Goal: Task Accomplishment & Management: Use online tool/utility

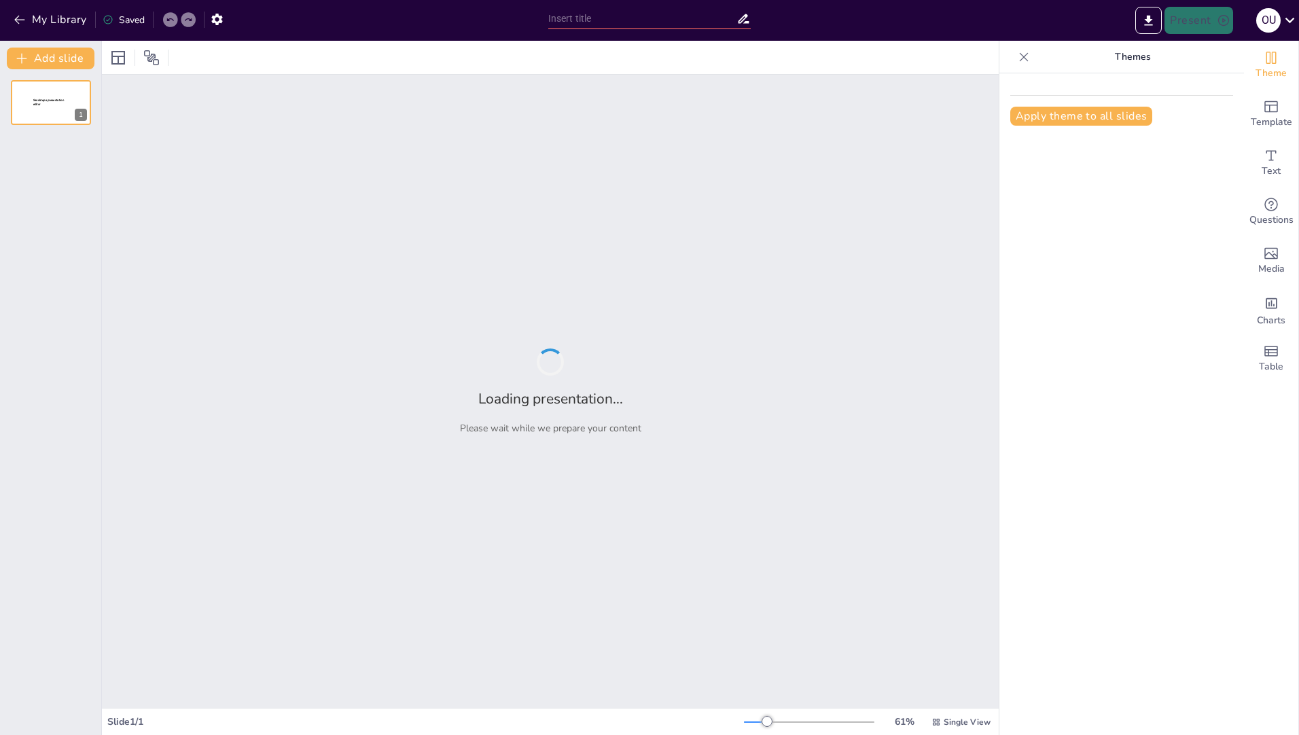
type input "Imported Neurosojle_sept.pptx"
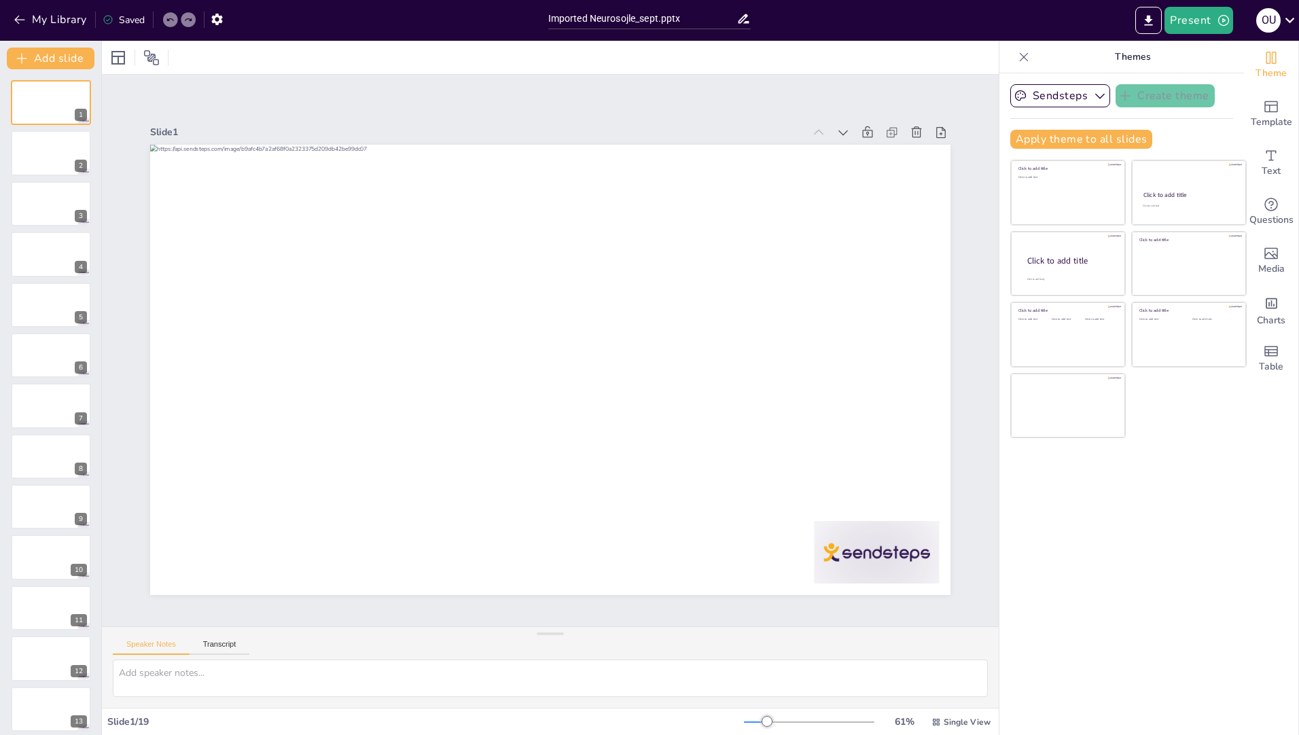
drag, startPoint x: 38, startPoint y: 168, endPoint x: 43, endPoint y: 178, distance: 11.6
click at [39, 168] on div at bounding box center [51, 152] width 80 height 45
click at [1093, 94] on icon "button" at bounding box center [1100, 96] width 14 height 14
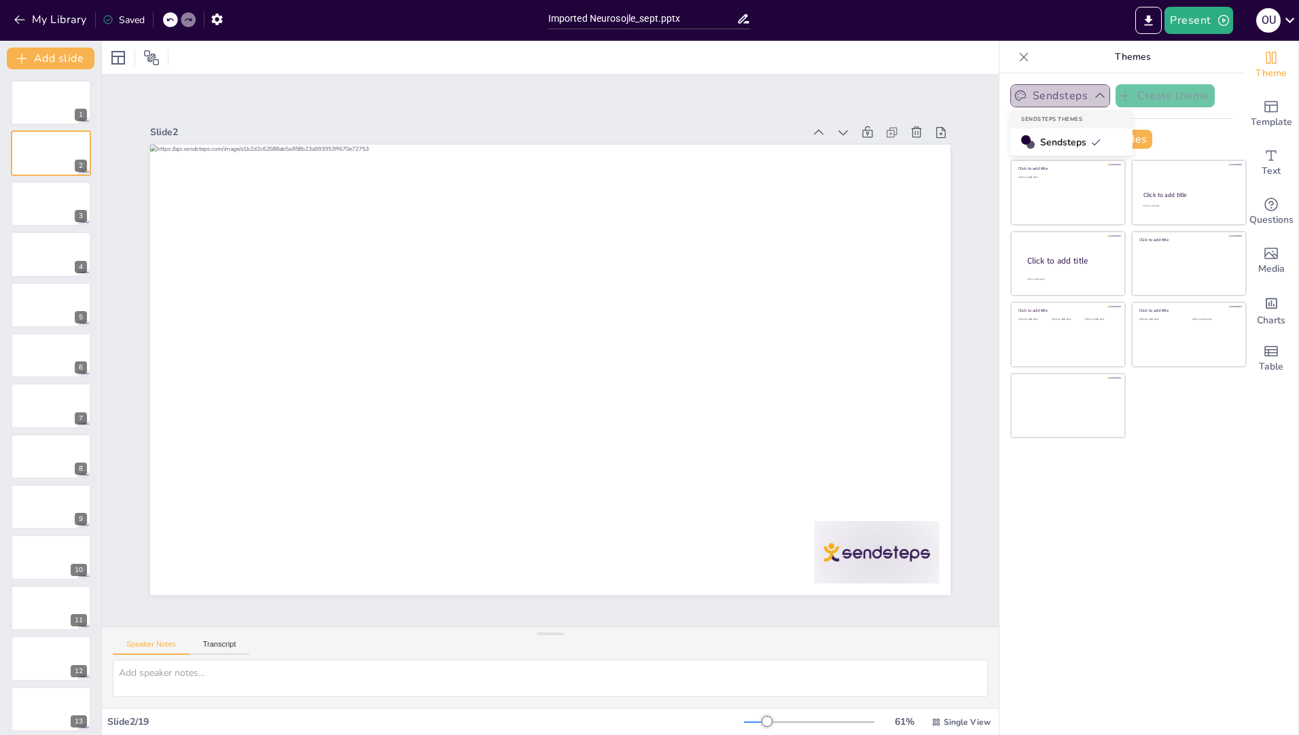
click at [1093, 94] on icon "button" at bounding box center [1100, 96] width 14 height 14
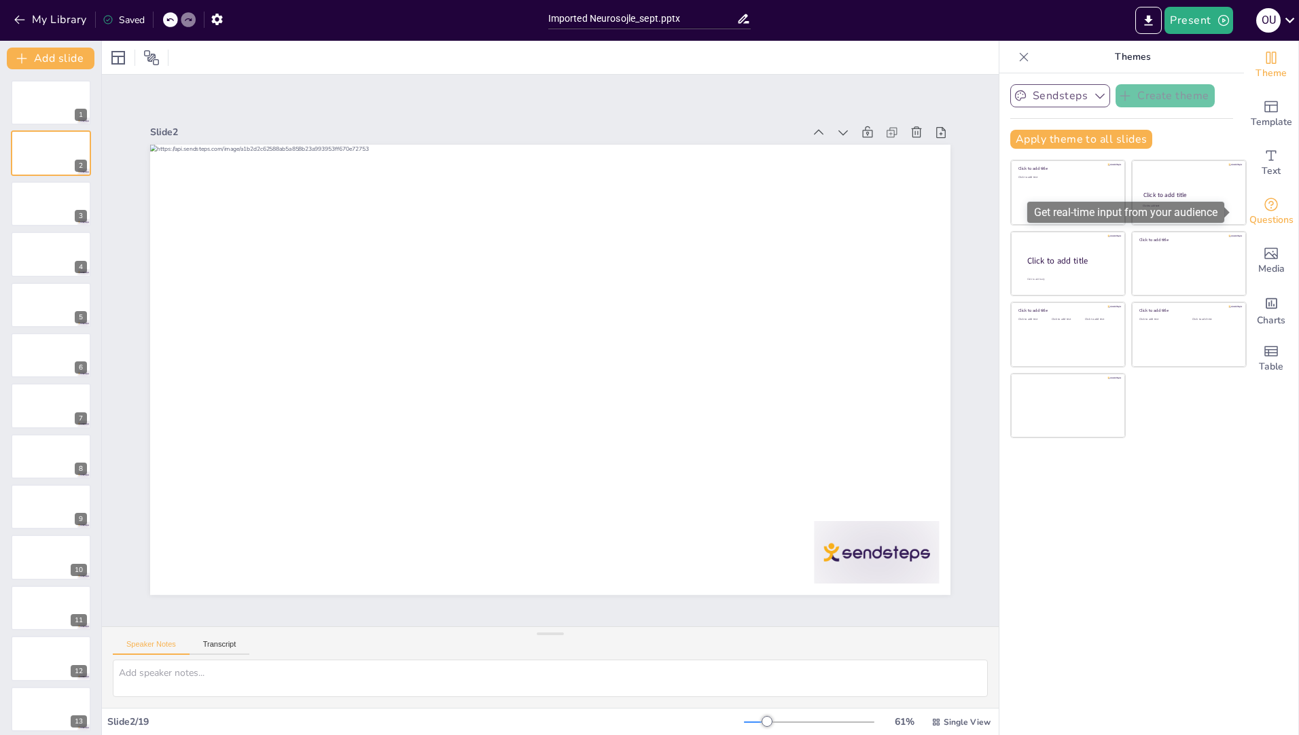
click at [1263, 207] on icon "Get real-time input from your audience" at bounding box center [1271, 204] width 16 height 16
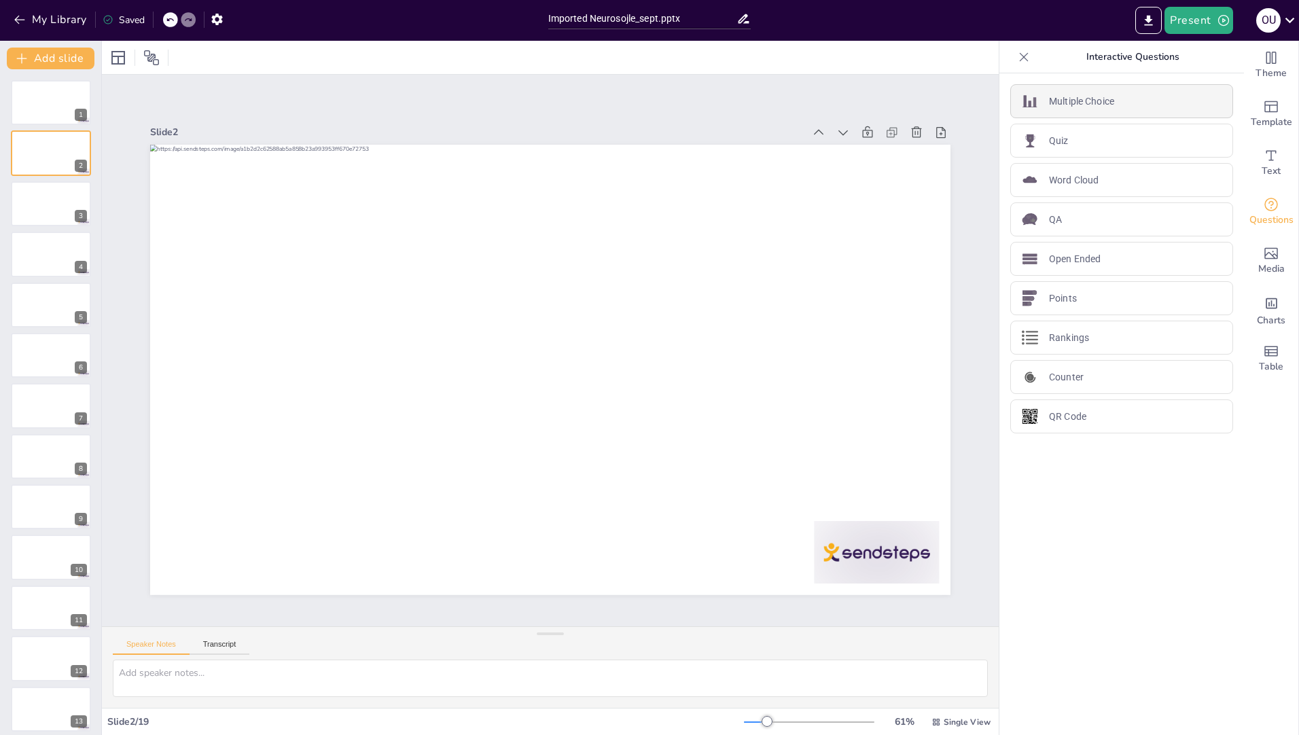
click at [1102, 104] on p "Multiple Choice" at bounding box center [1081, 101] width 65 height 14
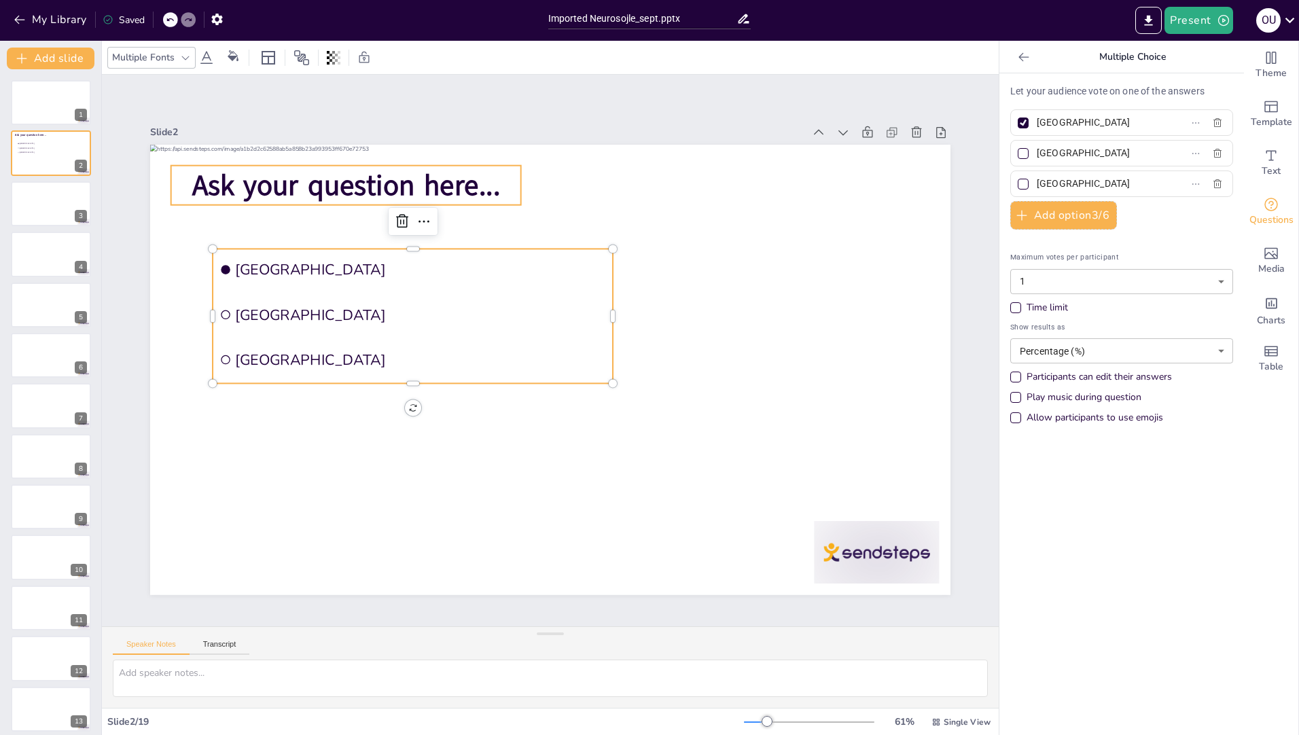
click at [601, 497] on span "Ask your question here..." at bounding box center [755, 516] width 308 height 39
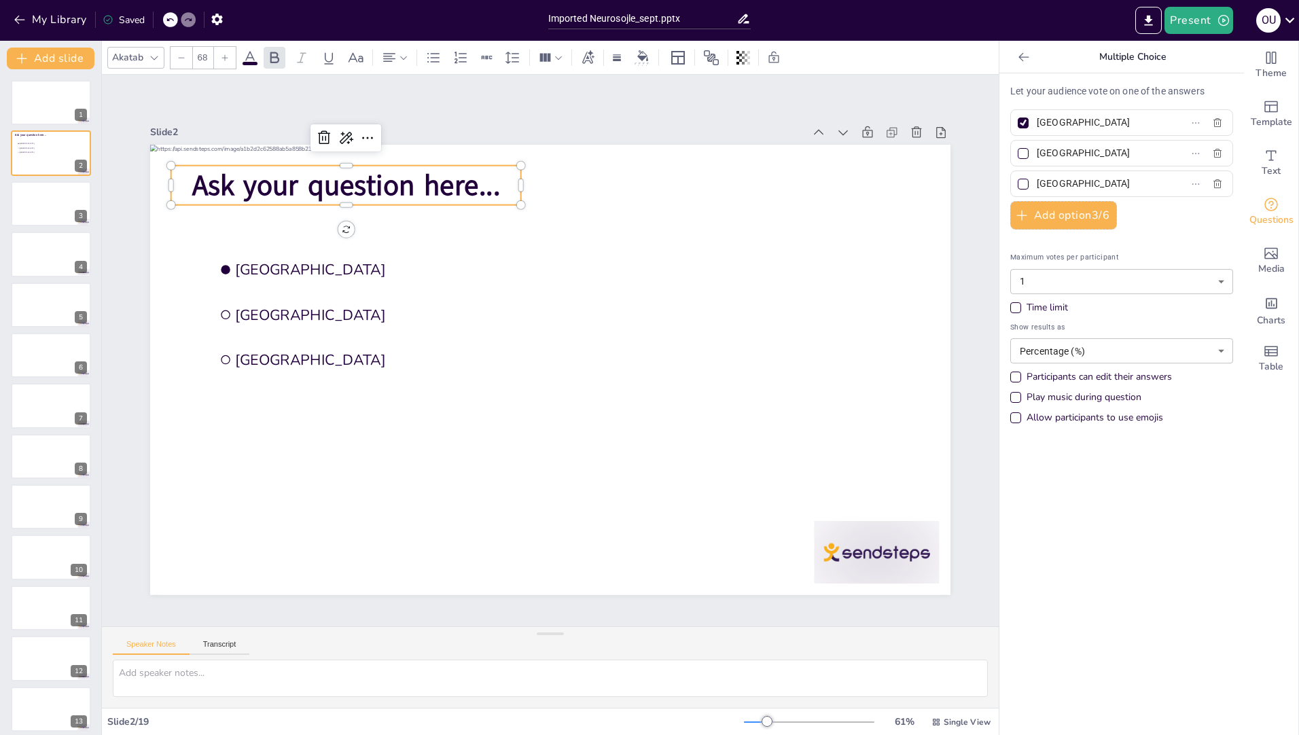
click at [398, 362] on span "Ask your question here..." at bounding box center [347, 516] width 102 height 309
click at [538, 183] on span "Ask your question here..." at bounding box center [618, 96] width 161 height 297
click at [705, 175] on span "Ask your question here..." at bounding box center [771, 207] width 132 height 305
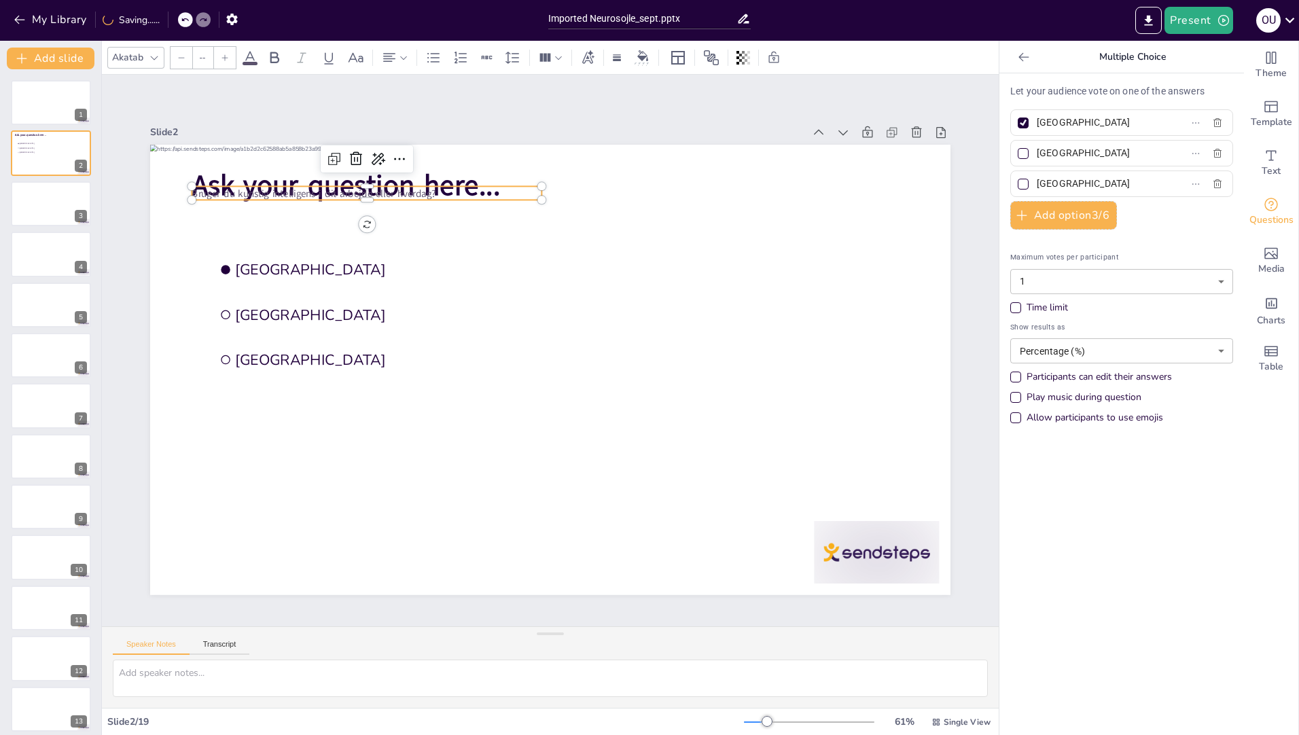
type input "24"
click at [168, 16] on icon at bounding box center [170, 20] width 8 height 8
click at [173, 19] on div "My Library Saving......" at bounding box center [122, 19] width 245 height 24
click at [625, 355] on div at bounding box center [787, 431] width 324 height 153
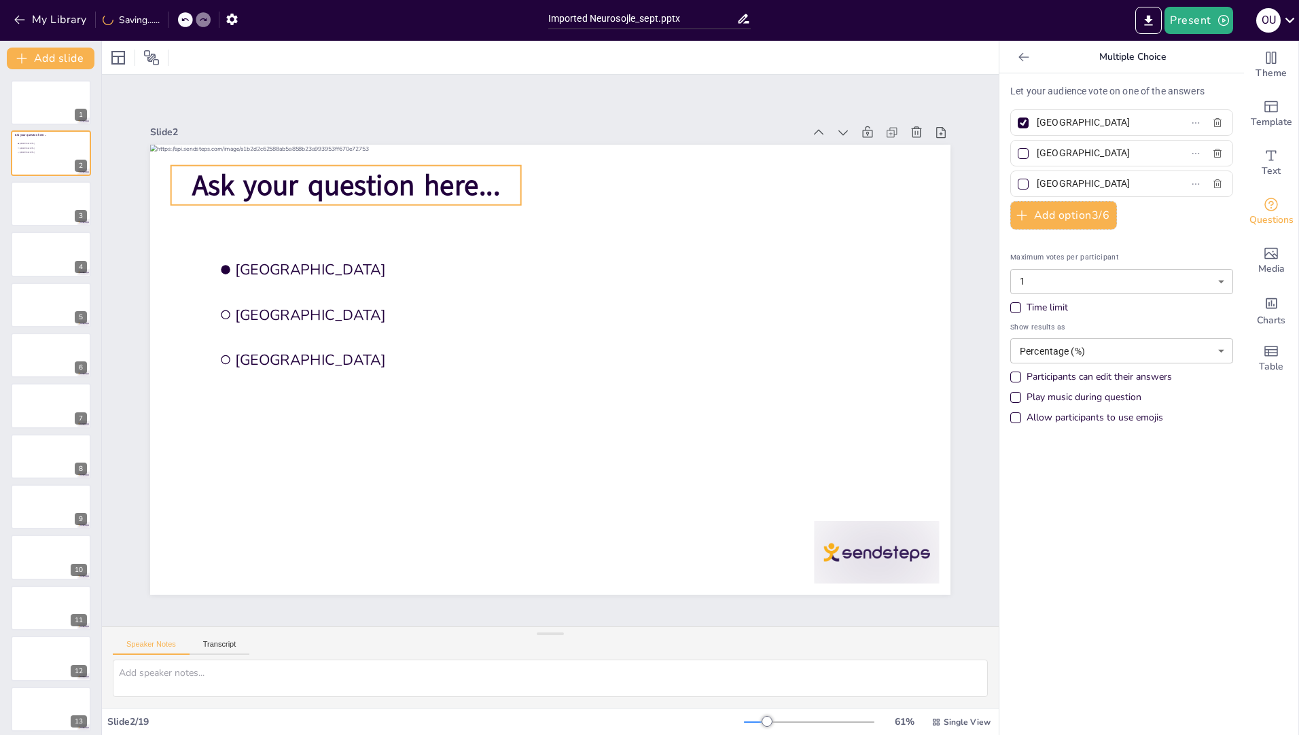
click at [445, 203] on span "Ask your question here..." at bounding box center [296, 283] width 297 height 161
click at [403, 283] on span "Ask your question here..." at bounding box center [296, 419] width 213 height 272
click at [755, 160] on icon at bounding box center [763, 168] width 16 height 16
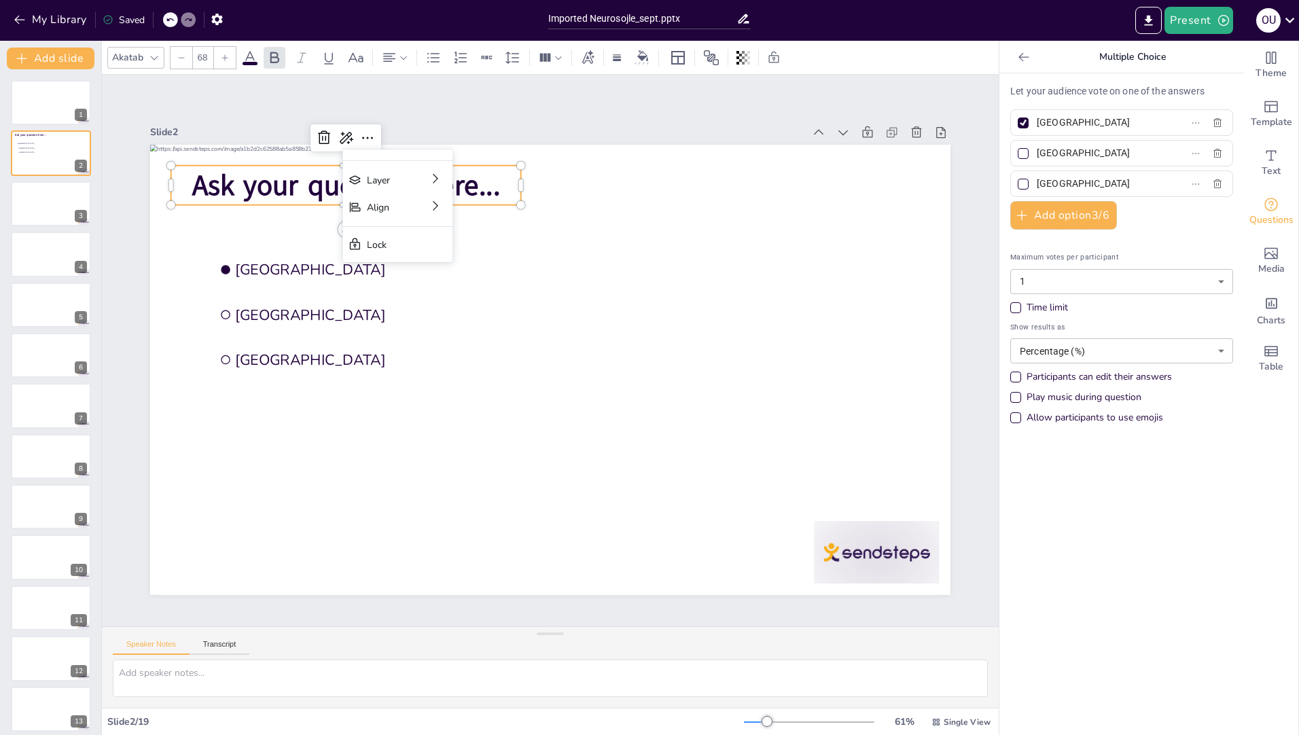
click at [701, 192] on span "Ask your question here..." at bounding box center [736, 165] width 71 height 311
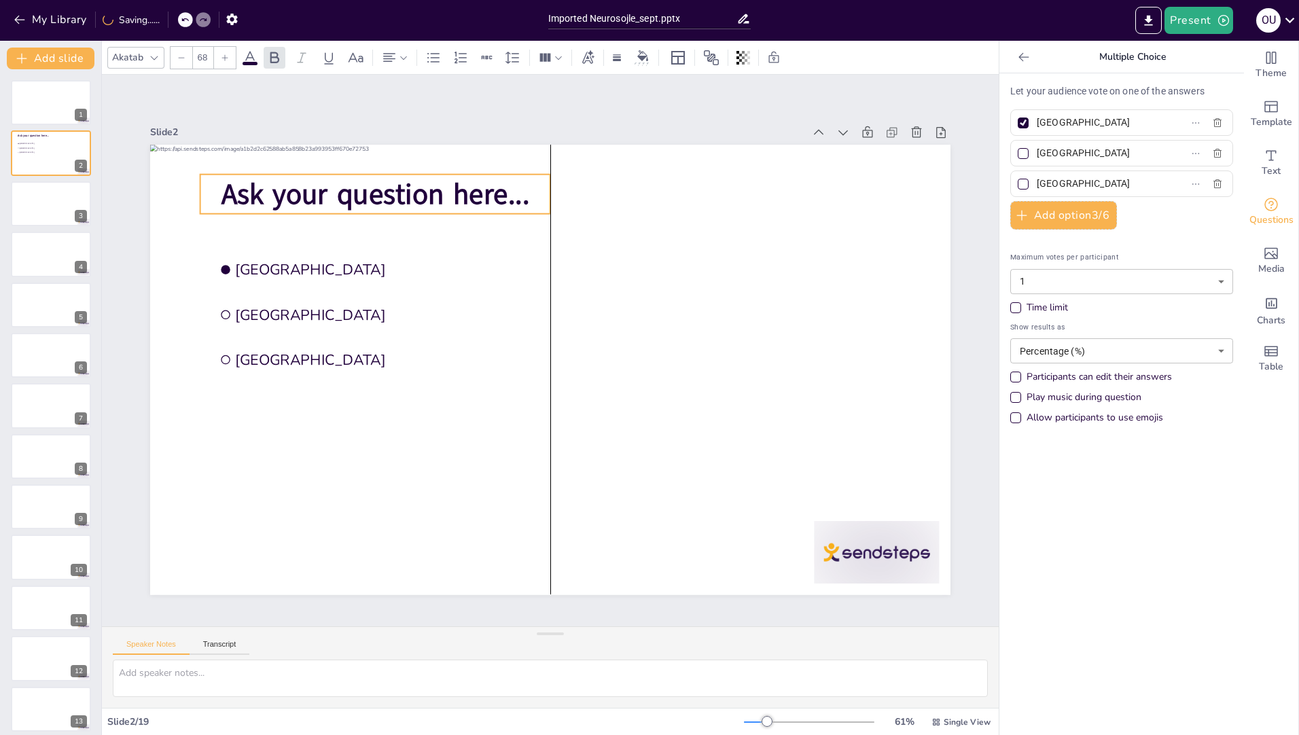
drag, startPoint x: 186, startPoint y: 179, endPoint x: 212, endPoint y: 188, distance: 27.3
click at [535, 489] on span "Ask your question here..." at bounding box center [689, 540] width 309 height 102
click at [658, 232] on span "Ask your question here..." at bounding box center [785, 349] width 255 height 235
click at [616, 188] on span "Ask your question here..." at bounding box center [667, 146] width 103 height 309
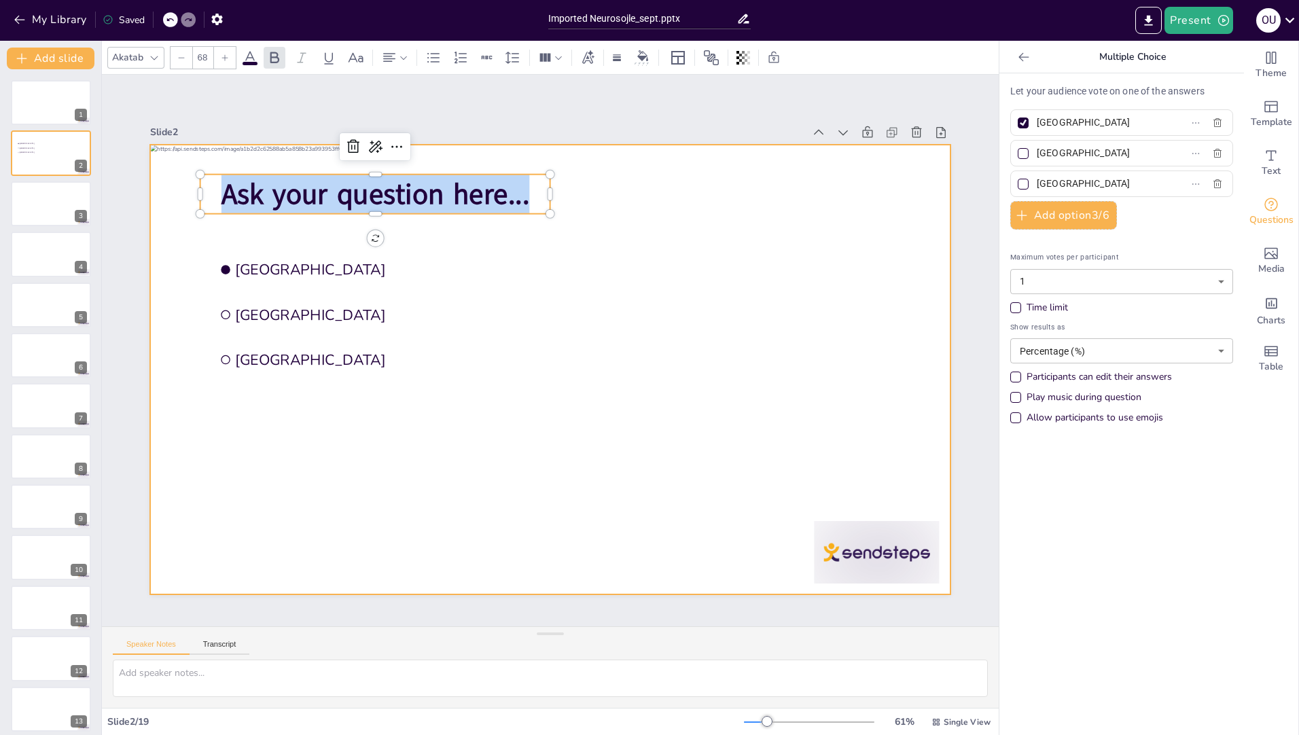
drag, startPoint x: 517, startPoint y: 196, endPoint x: 158, endPoint y: 198, distance: 358.8
click at [164, 198] on div "[GEOGRAPHIC_DATA] [GEOGRAPHIC_DATA] [GEOGRAPHIC_DATA] Ask your question here..." at bounding box center [532, 358] width 737 height 915
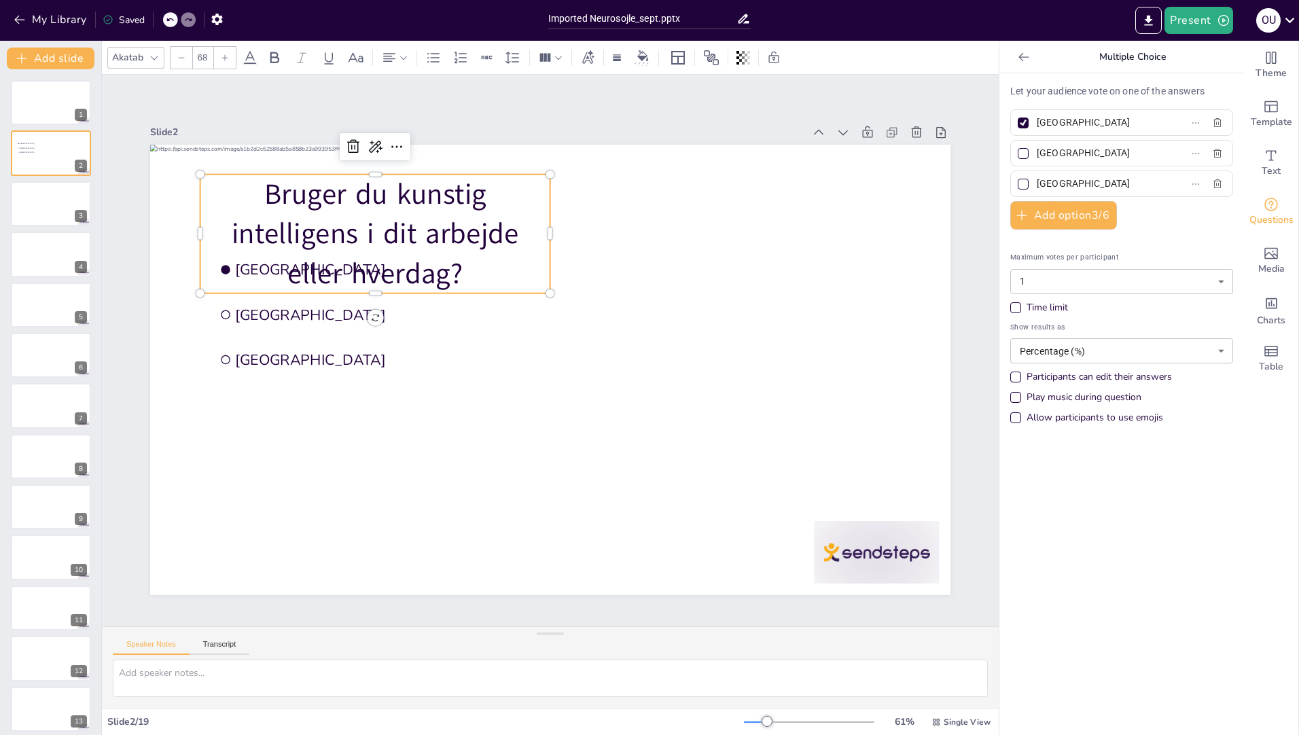
click at [550, 408] on p "Bruger du kunstig intelligens i dit arbejde eller hverdag?" at bounding box center [725, 468] width 350 height 120
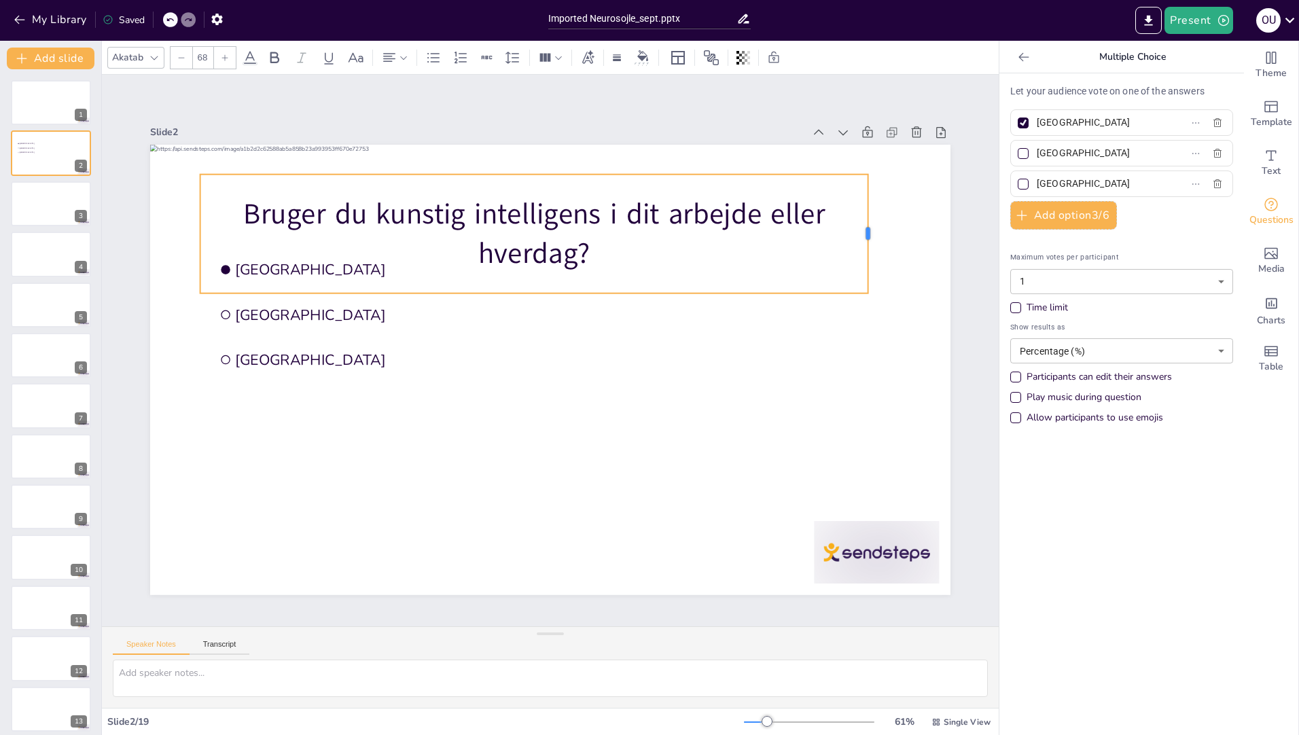
drag, startPoint x: 544, startPoint y: 228, endPoint x: 618, endPoint y: 194, distance: 81.2
click at [697, 60] on div at bounding box center [646, 20] width 103 height 79
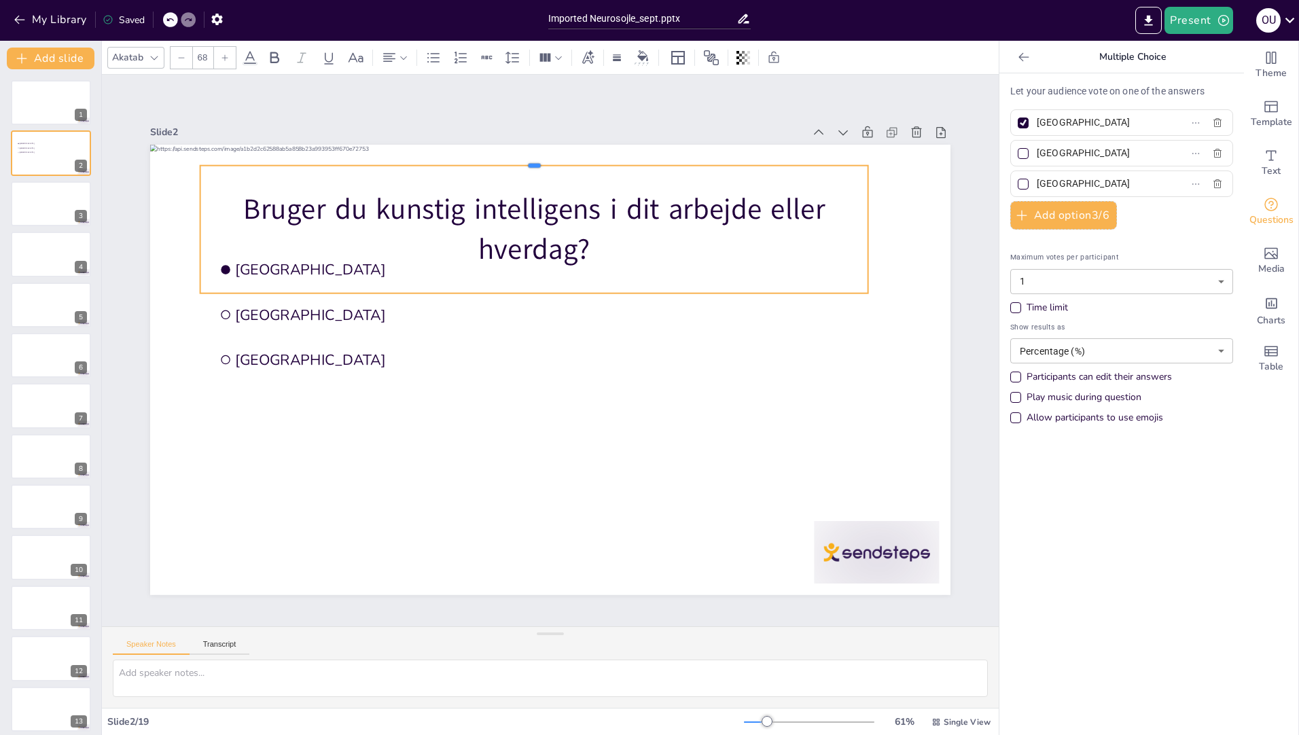
drag, startPoint x: 559, startPoint y: 166, endPoint x: 557, endPoint y: 158, distance: 8.4
click at [557, 158] on div at bounding box center [555, 159] width 666 height 81
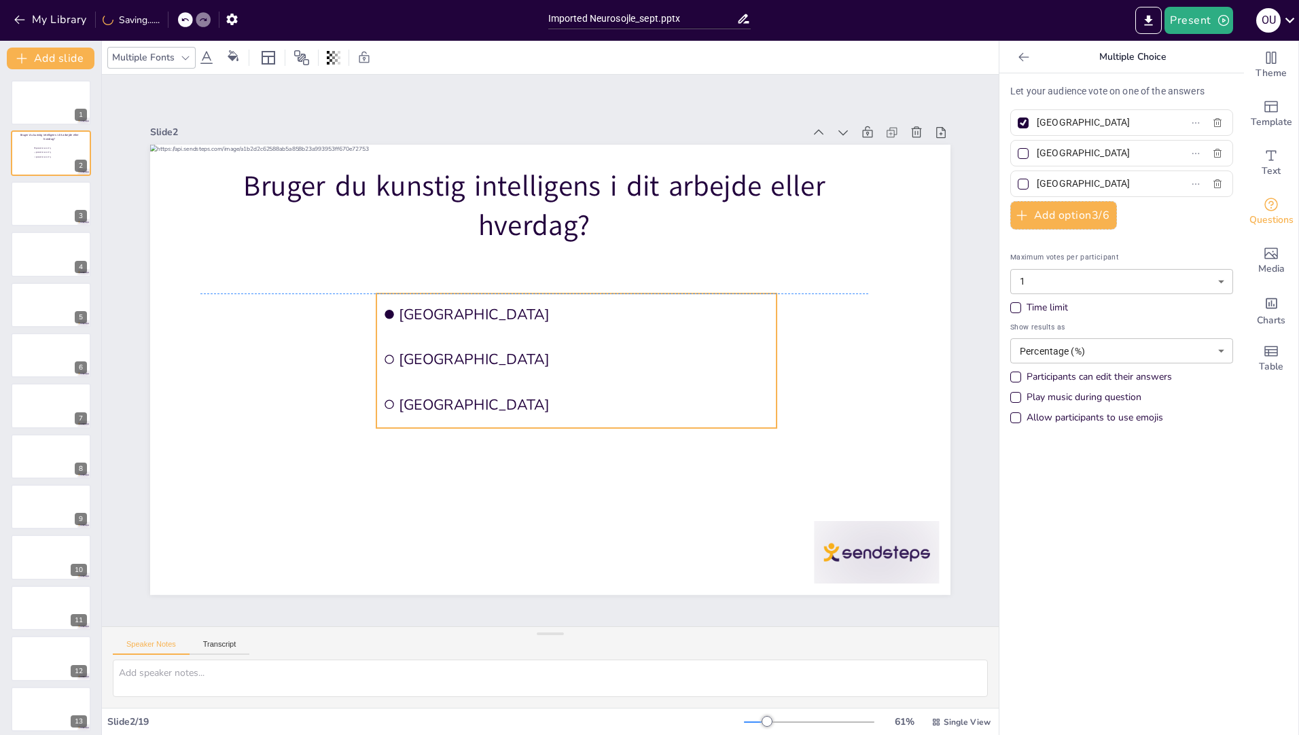
drag, startPoint x: 292, startPoint y: 354, endPoint x: 457, endPoint y: 401, distance: 171.7
click at [457, 401] on span "[GEOGRAPHIC_DATA]" at bounding box center [567, 289] width 263 height 289
drag, startPoint x: 1081, startPoint y: 120, endPoint x: 1018, endPoint y: 123, distance: 63.3
click at [1018, 123] on label "[GEOGRAPHIC_DATA]" at bounding box center [1100, 123] width 170 height 20
click at [1037, 123] on input "[GEOGRAPHIC_DATA]" at bounding box center [1100, 123] width 126 height 20
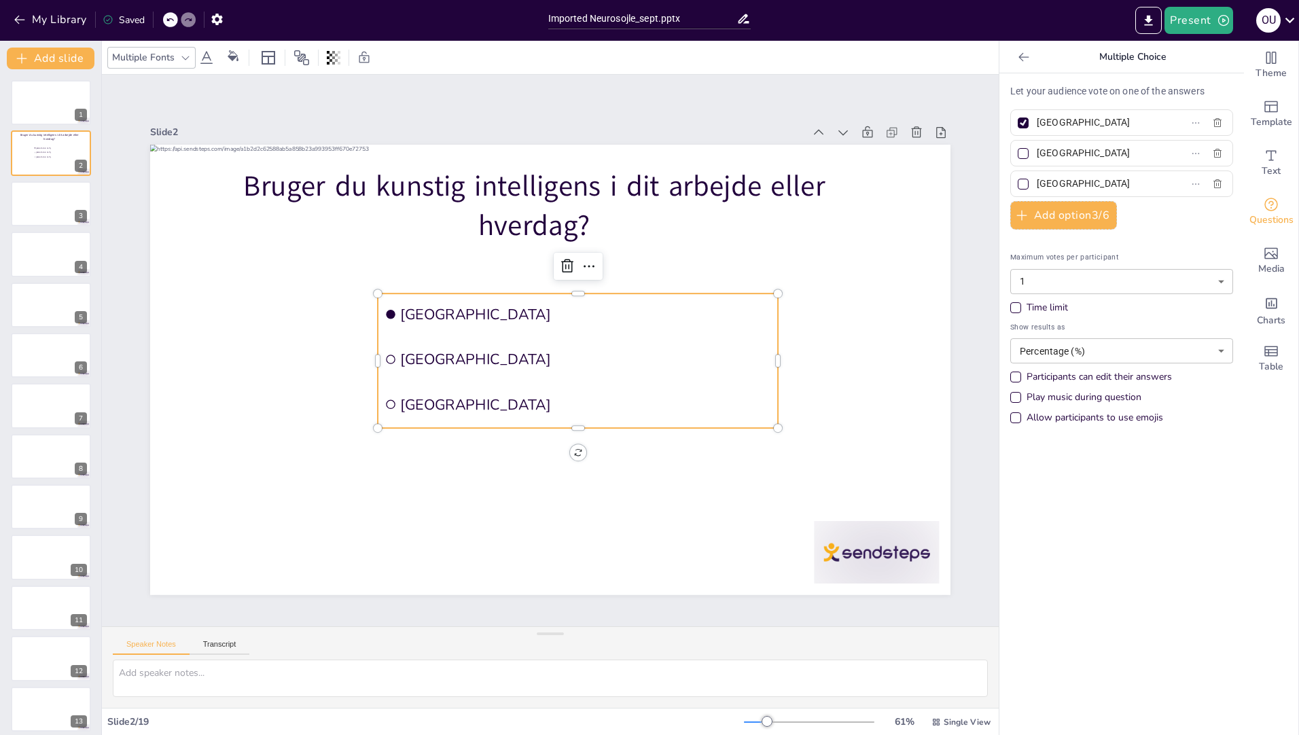
click at [488, 319] on li "[GEOGRAPHIC_DATA]" at bounding box center [572, 390] width 200 height 383
drag, startPoint x: 1051, startPoint y: 124, endPoint x: 1058, endPoint y: 124, distance: 7.5
click at [1052, 124] on input "[GEOGRAPHIC_DATA]" at bounding box center [1100, 123] width 126 height 20
paste input "ja – machine/deep learning er en del af mine forskningsprojekter"
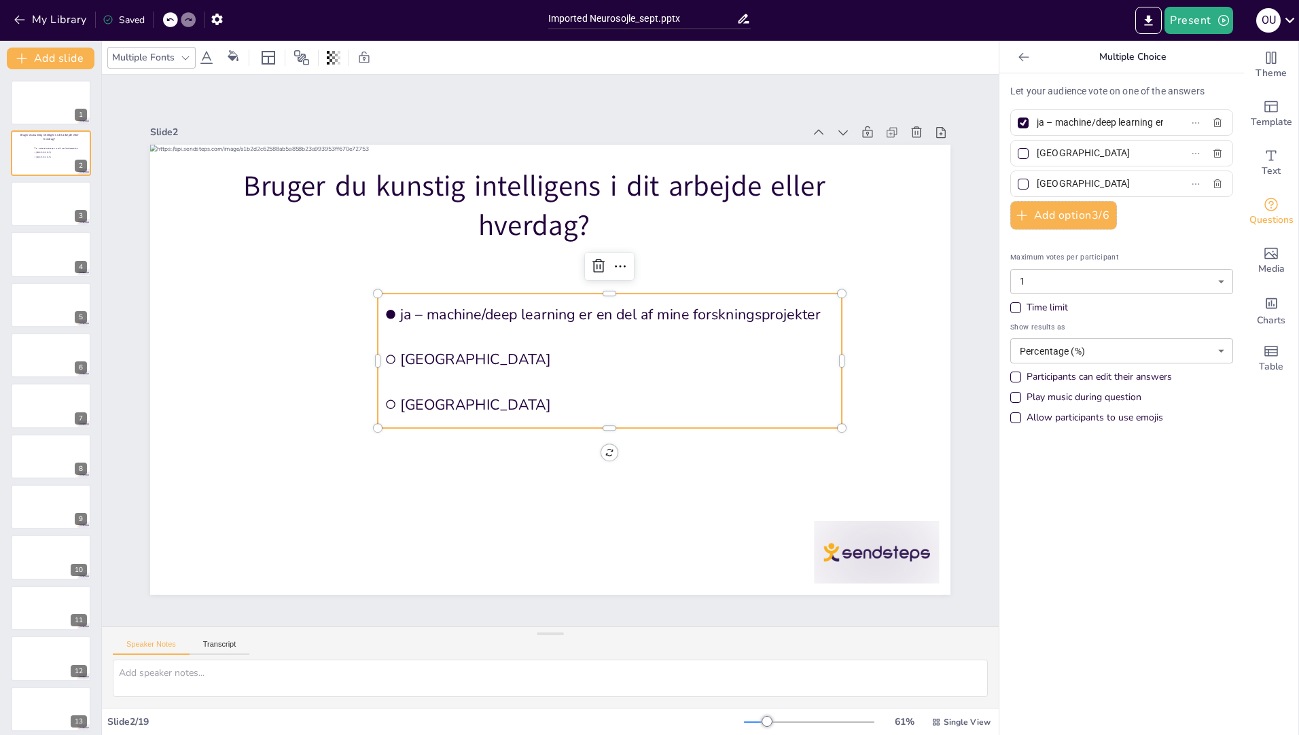
scroll to position [0, 164]
type input "ja – machine/deep learning er en del af mine forskningsprojekter"
click at [1065, 150] on input "[GEOGRAPHIC_DATA]" at bounding box center [1100, 153] width 126 height 20
drag, startPoint x: 1080, startPoint y: 152, endPoint x: 1023, endPoint y: 160, distance: 57.1
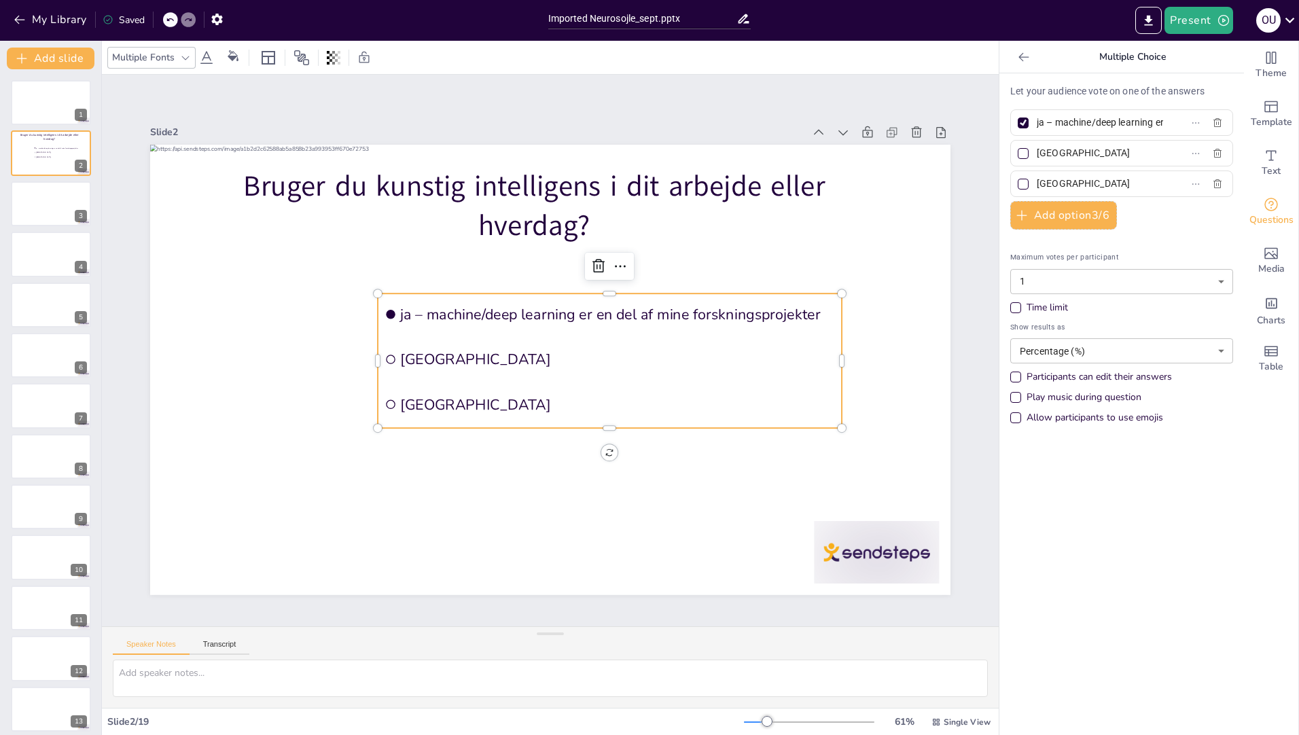
click at [1032, 160] on span "[GEOGRAPHIC_DATA]" at bounding box center [1095, 153] width 126 height 20
click at [1037, 160] on input "[GEOGRAPHIC_DATA]" at bounding box center [1100, 153] width 126 height 20
paste input "selvfølgelig – som søge- og informationsværktø"
type input "selvfølgelig – som søge- og informationsværktøj"
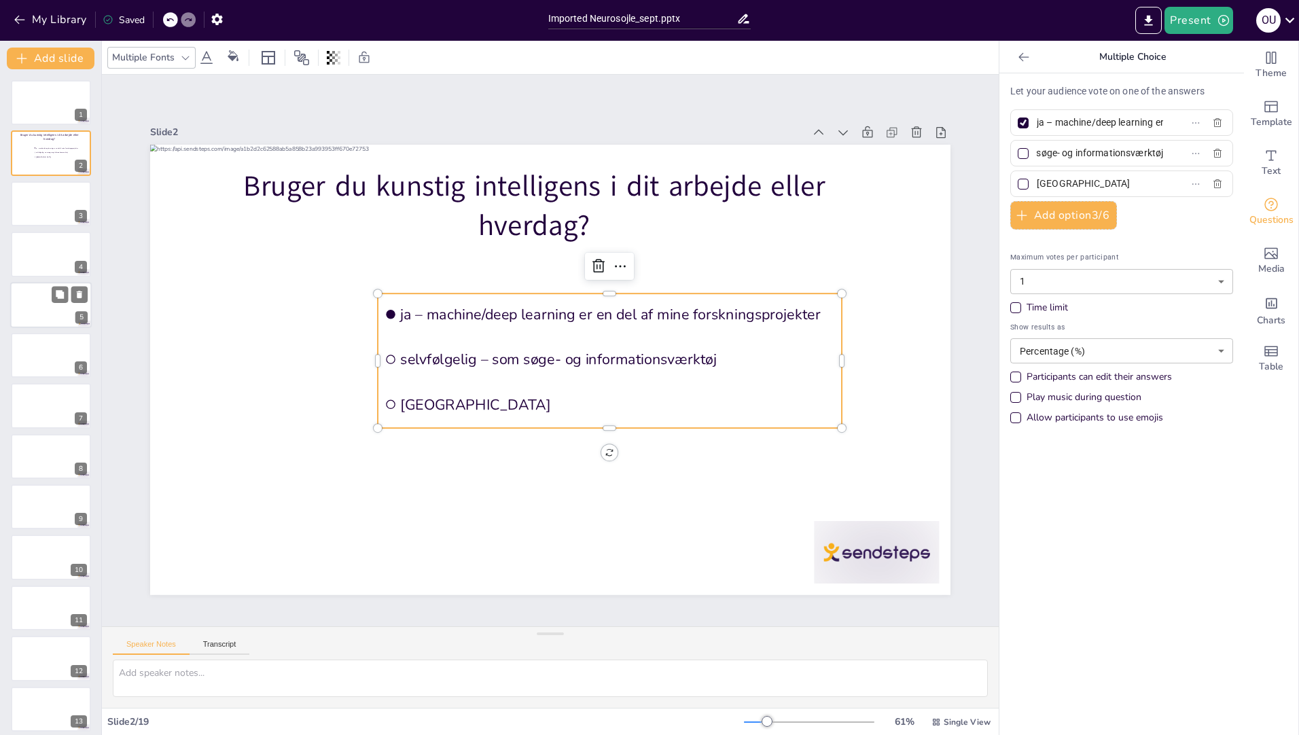
scroll to position [0, 0]
drag, startPoint x: 1096, startPoint y: 183, endPoint x: 1017, endPoint y: 187, distance: 79.6
click at [1017, 187] on label "[GEOGRAPHIC_DATA]" at bounding box center [1100, 184] width 170 height 20
click at [1037, 187] on input "[GEOGRAPHIC_DATA]" at bounding box center [1100, 184] width 126 height 20
paste input "Jep – som sprogværktøj (jeg er trods alt ikke [PERSON_NAME])"
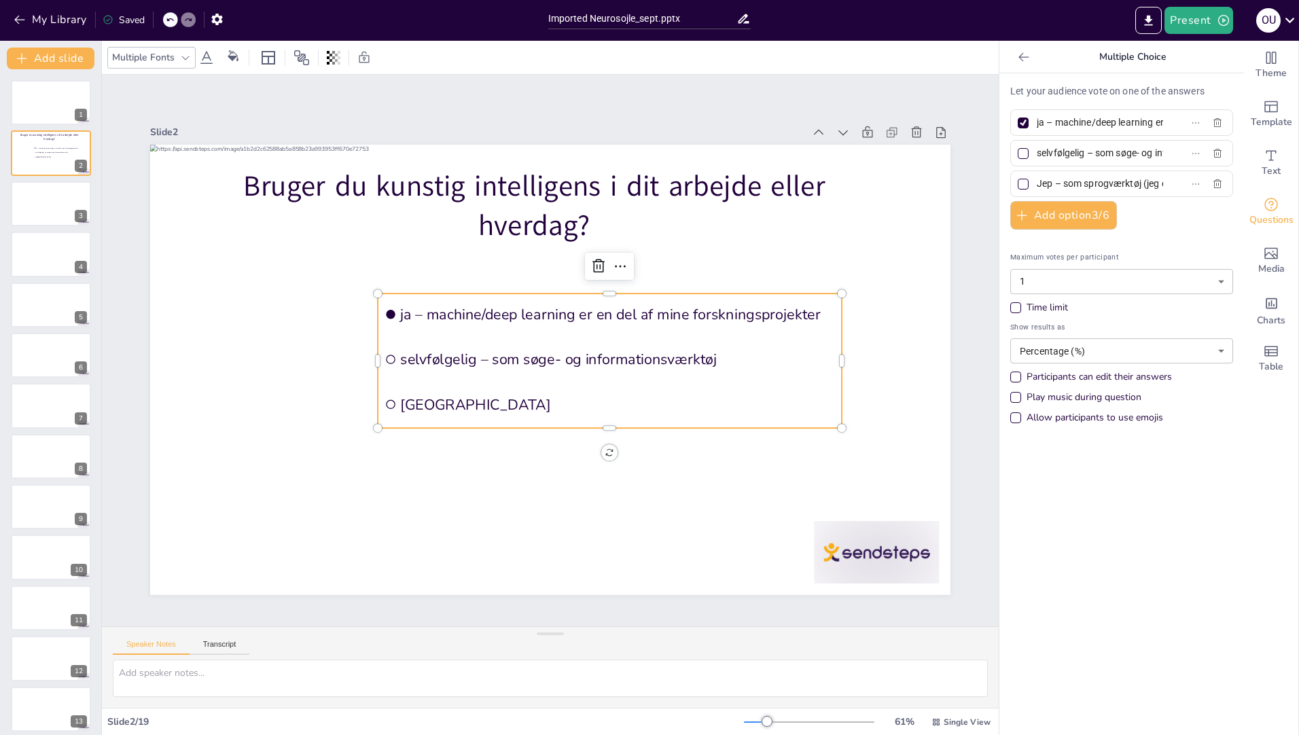
scroll to position [0, 140]
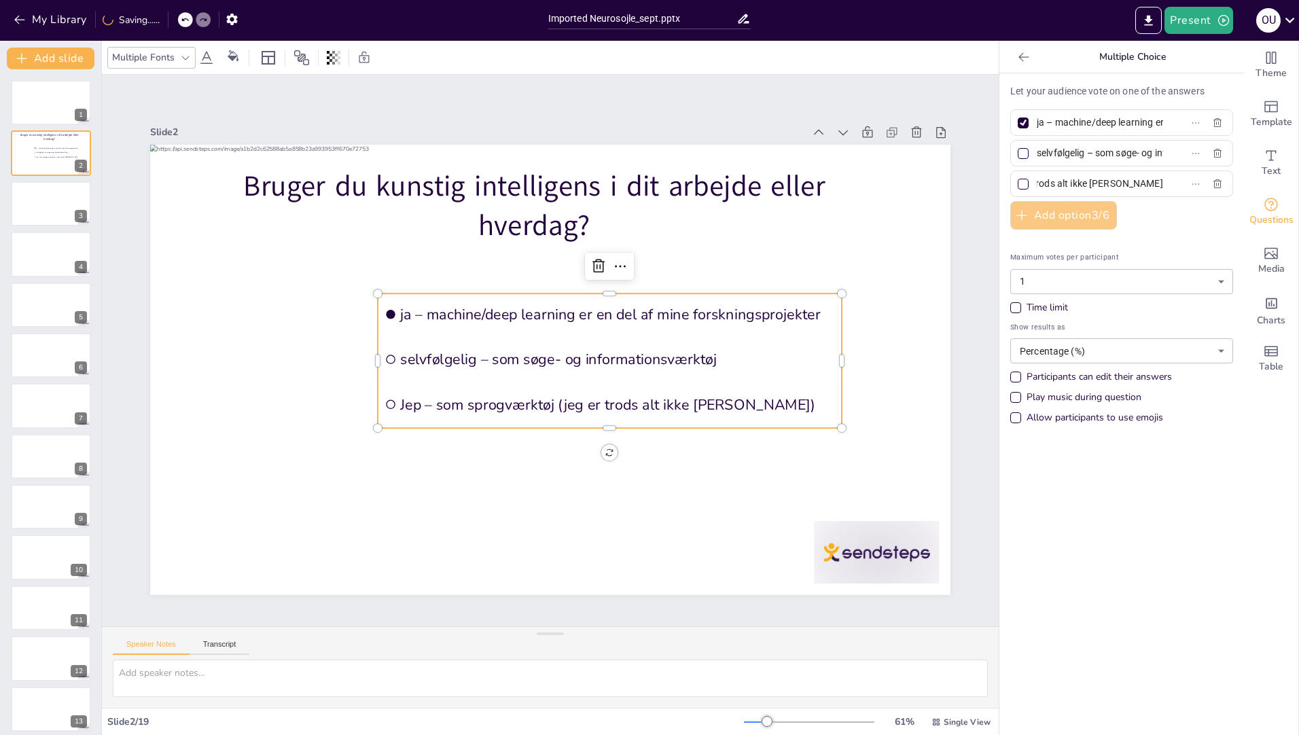
type input "Jep – som sprogværktøj (jeg er trods alt ikke [PERSON_NAME])"
click at [1086, 216] on button "Add option 3 / 6" at bounding box center [1063, 215] width 107 height 29
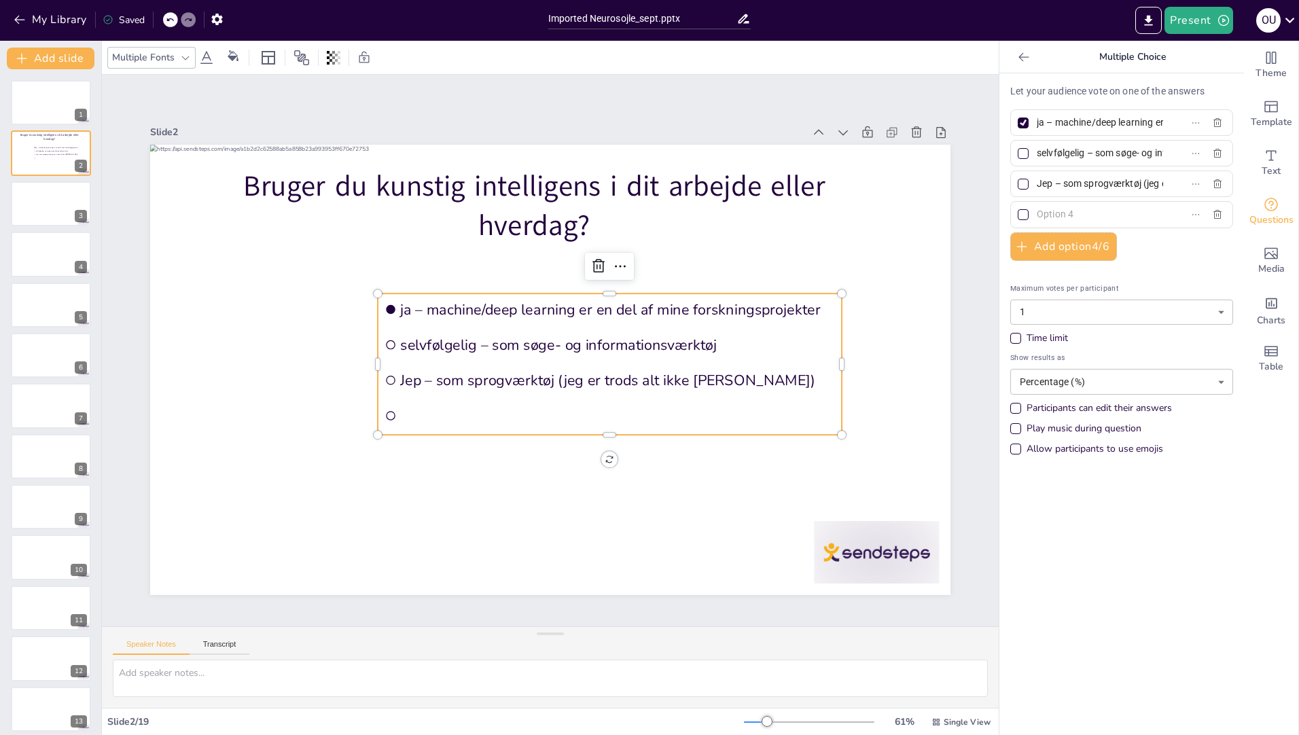
click at [1067, 213] on input "text" at bounding box center [1100, 215] width 126 height 20
paste input "nej – men jeg håber, den kan skrive mine mails en dag"
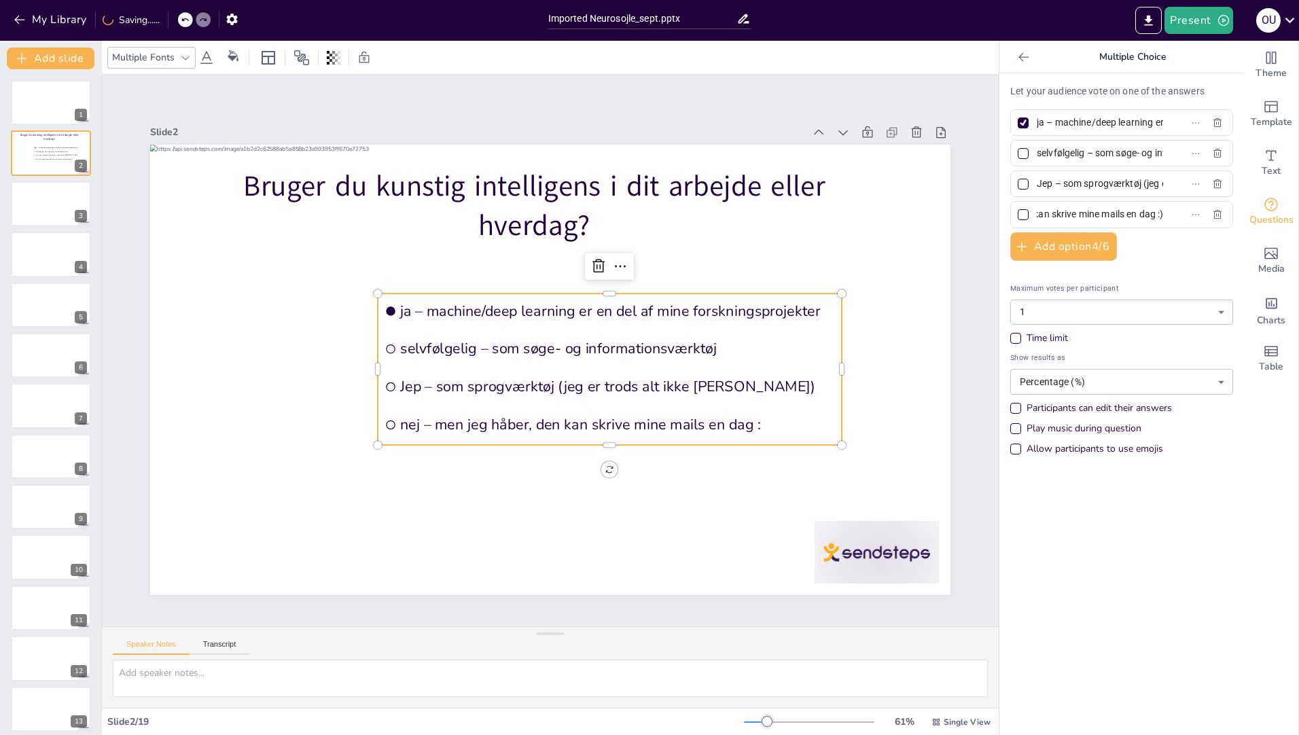
scroll to position [0, 126]
type input "nej – men jeg håber, den kan skrive mine mails en dag :)"
click at [1019, 123] on div at bounding box center [1023, 123] width 16 height 16
click at [1037, 123] on input "ja – machine/deep learning er en del af mine forskningsprojekter" at bounding box center [1100, 123] width 126 height 20
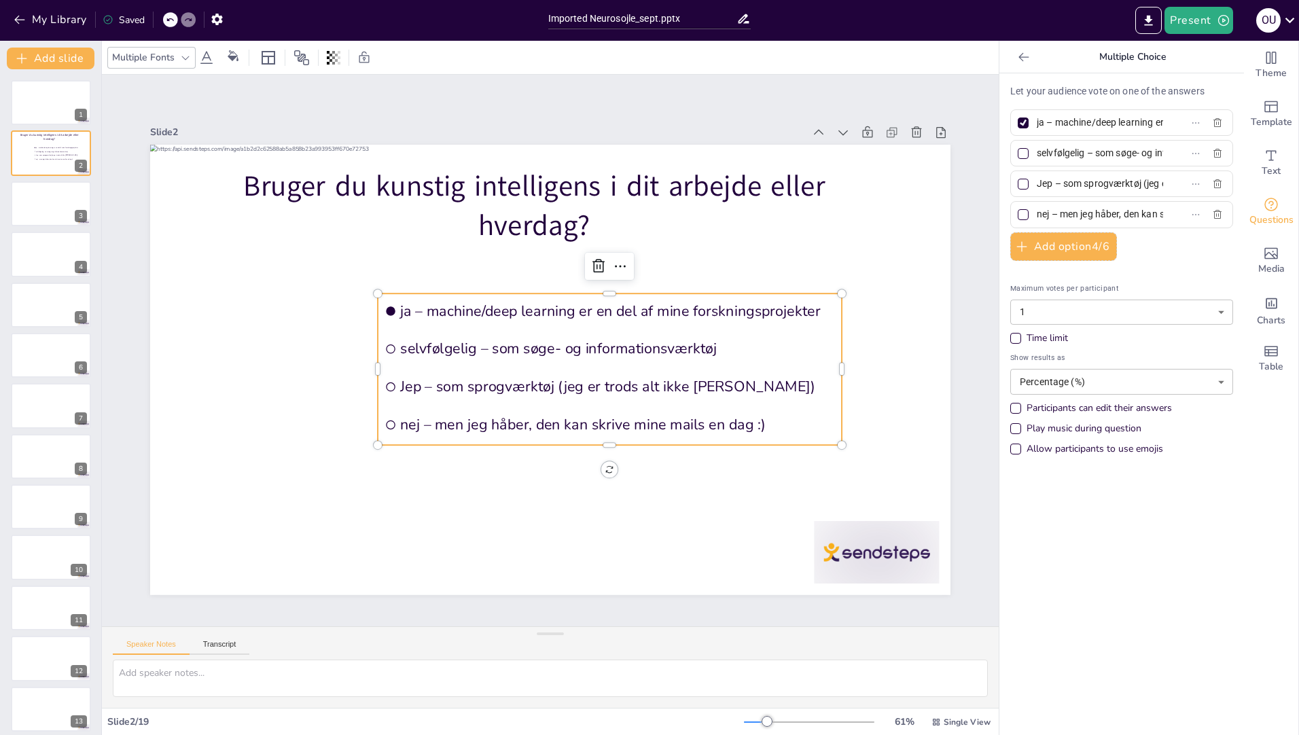
checkbox input "false"
click at [1013, 451] on div "Allow participants to use emojis" at bounding box center [1016, 449] width 7 height 7
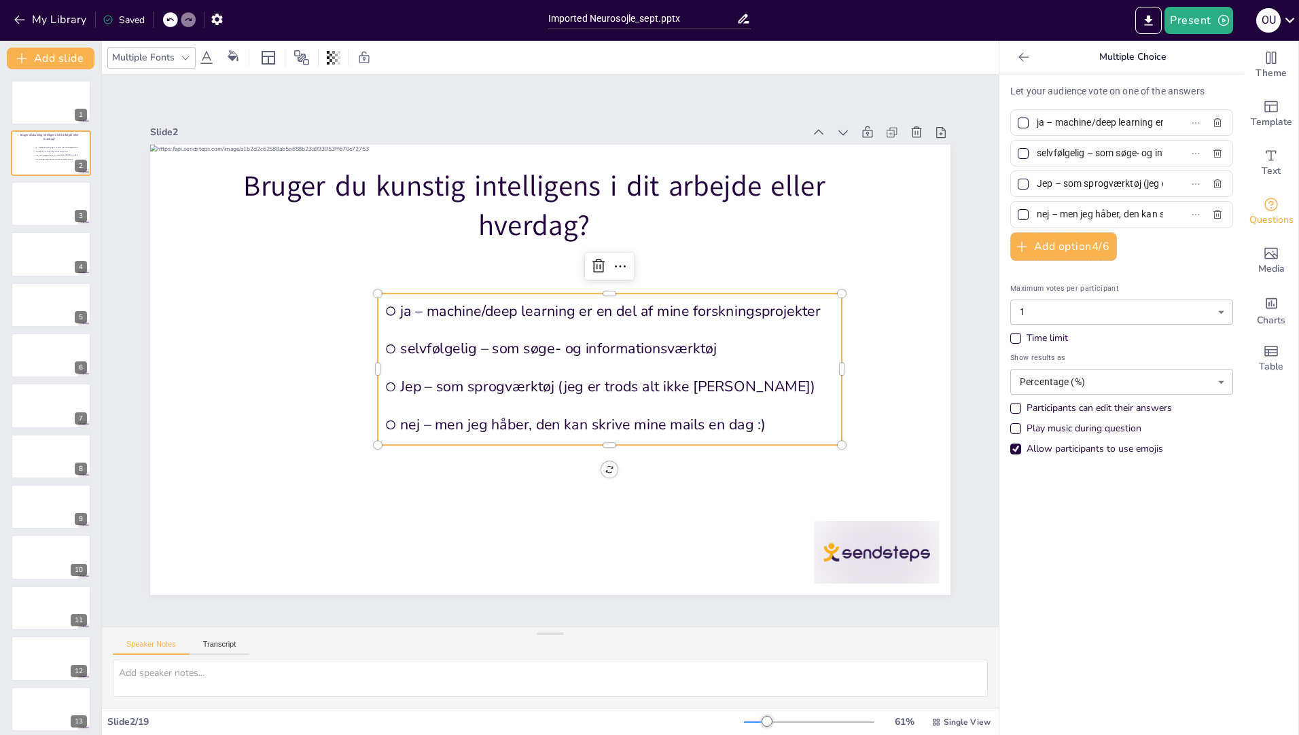
click at [1013, 451] on div "Allow participants to use emojis" at bounding box center [1016, 449] width 7 height 7
click at [31, 602] on div at bounding box center [51, 608] width 82 height 46
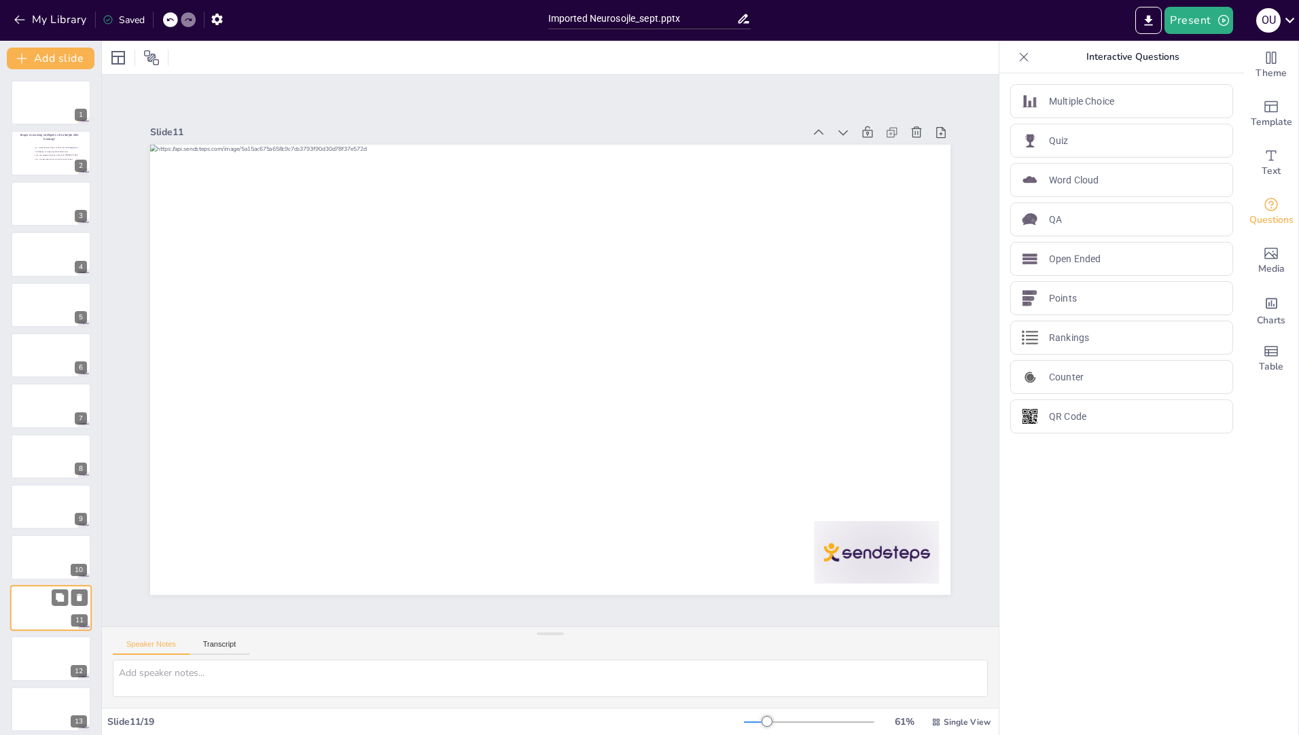
scroll to position [206, 0]
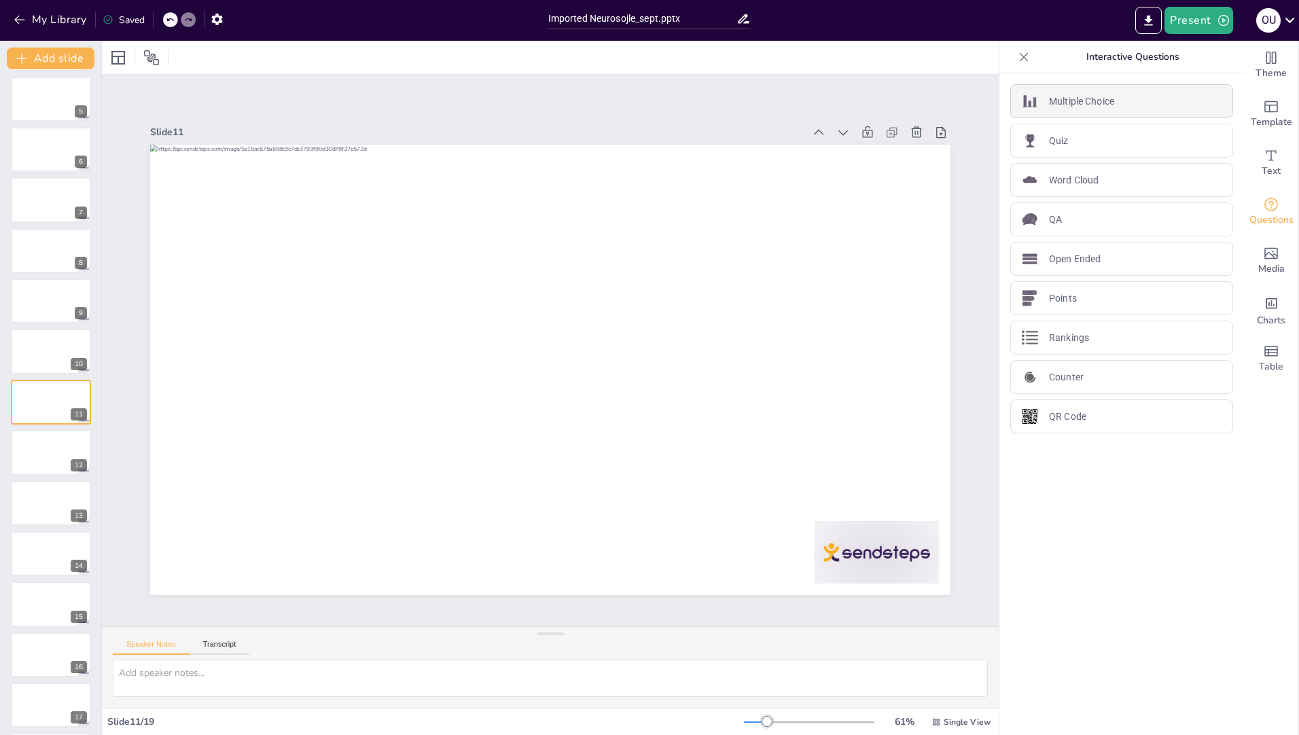
click at [1148, 103] on div "Multiple Choice" at bounding box center [1121, 101] width 223 height 34
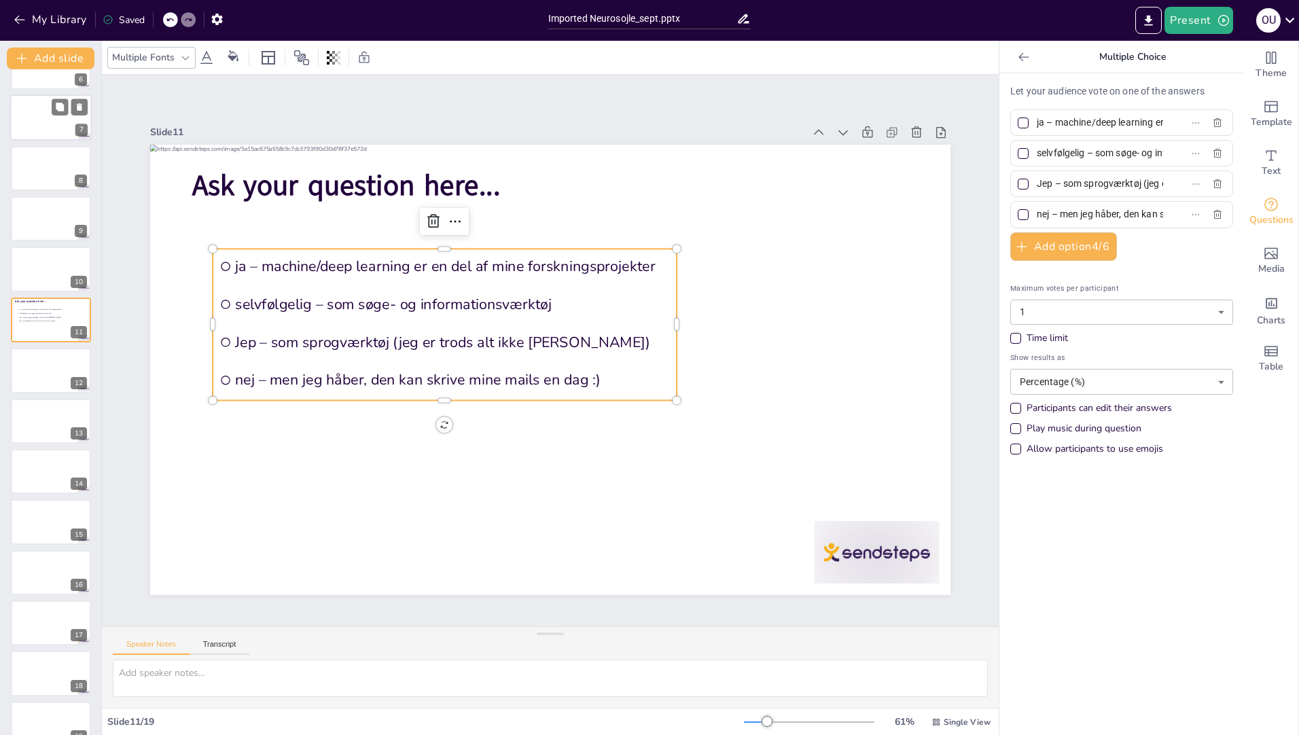
scroll to position [311, 0]
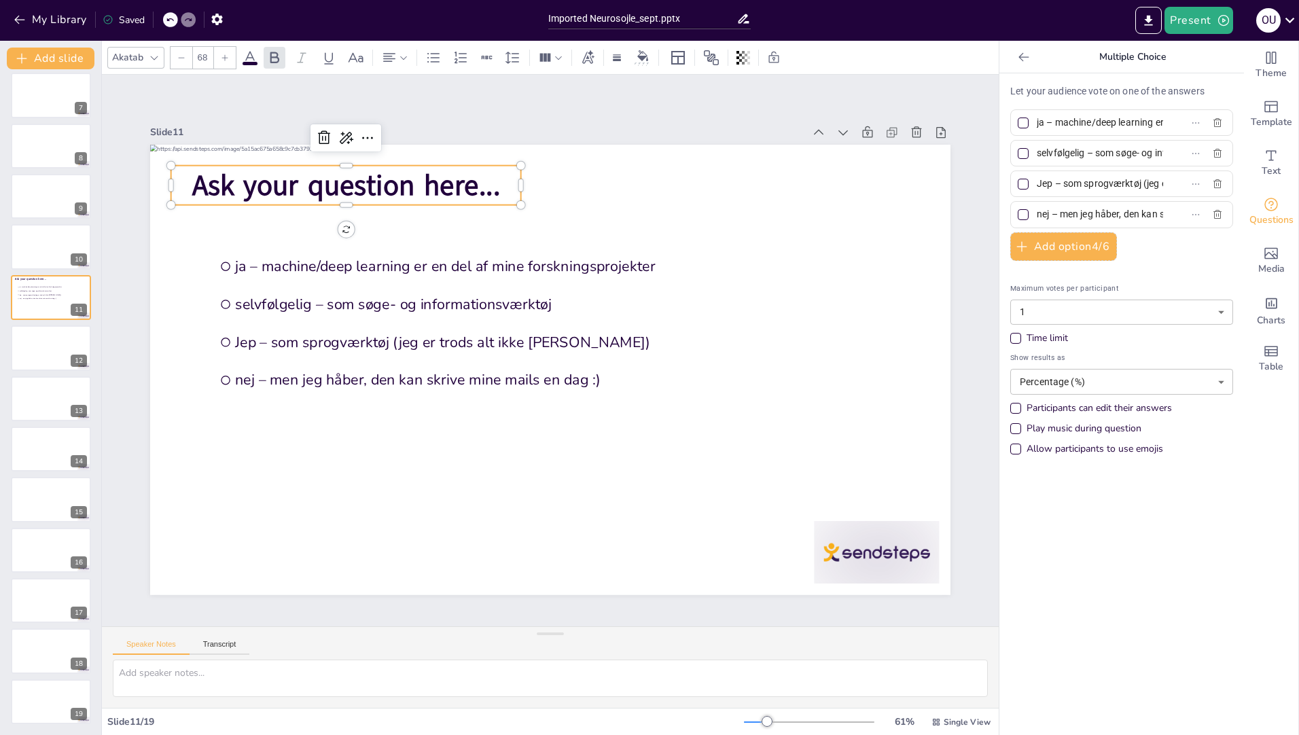
click at [372, 416] on span "Ask your question here..." at bounding box center [407, 571] width 71 height 311
click at [561, 504] on span "Ask your question here..." at bounding box center [715, 555] width 309 height 102
click at [474, 185] on span "Ask your question here..." at bounding box center [509, 91] width 255 height 235
click at [474, 186] on span "Ask your question here..." at bounding box center [432, 117] width 298 height 160
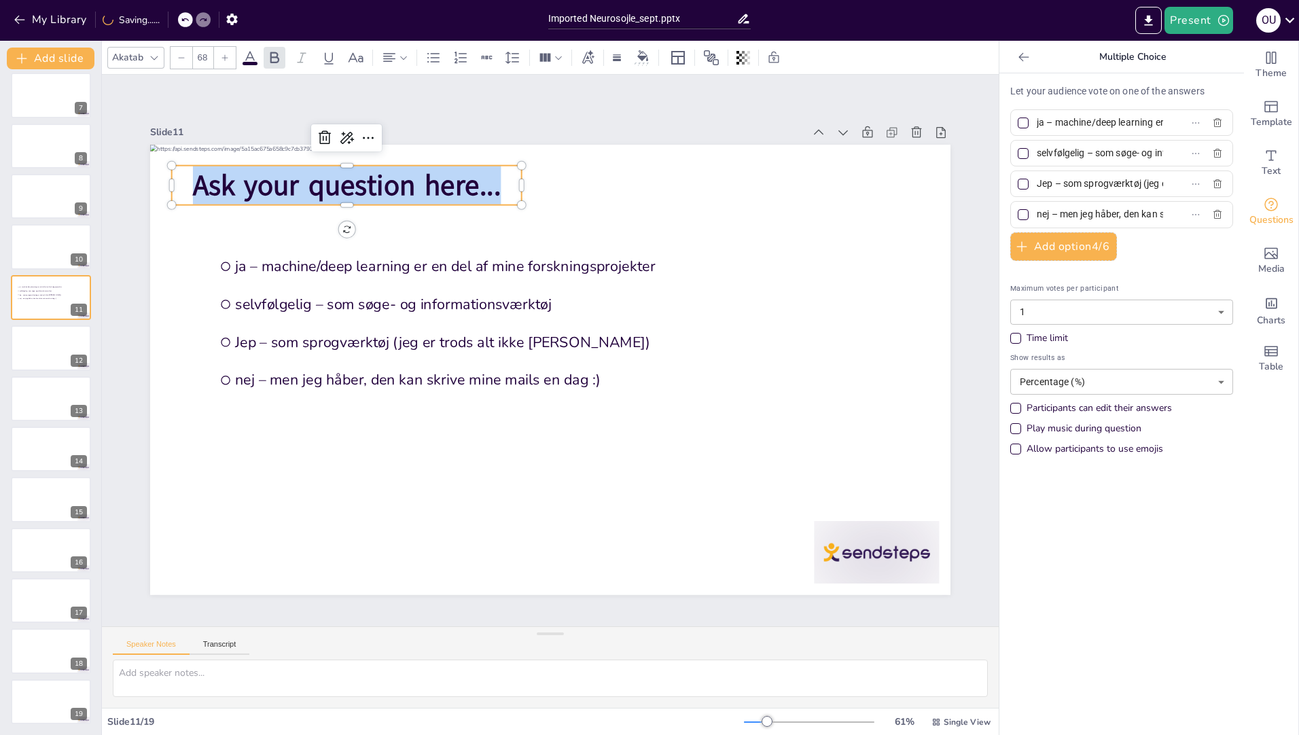
drag, startPoint x: 489, startPoint y: 182, endPoint x: 171, endPoint y: 179, distance: 318.7
click at [375, 409] on p "Ask your question here..." at bounding box center [431, 584] width 112 height 351
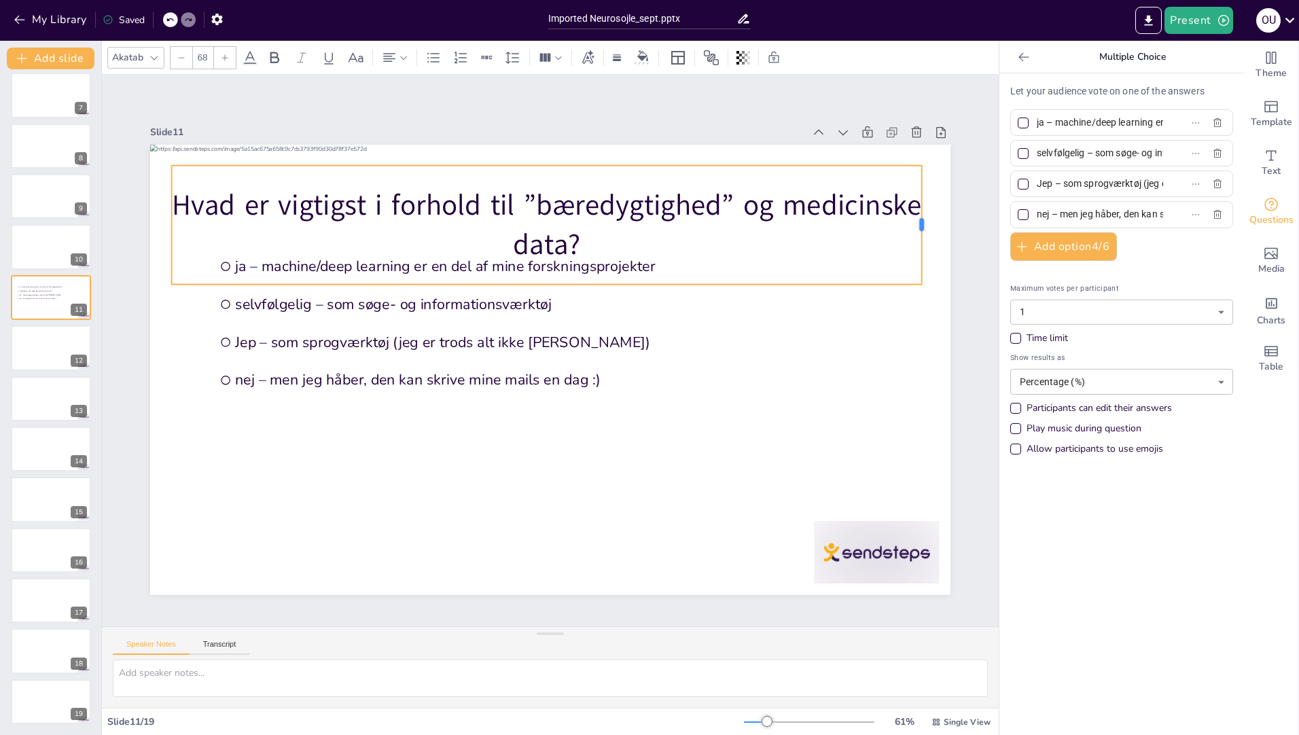
drag, startPoint x: 513, startPoint y: 220, endPoint x: 919, endPoint y: 214, distance: 406.4
click at [408, 25] on div at bounding box center [348, 7] width 119 height 35
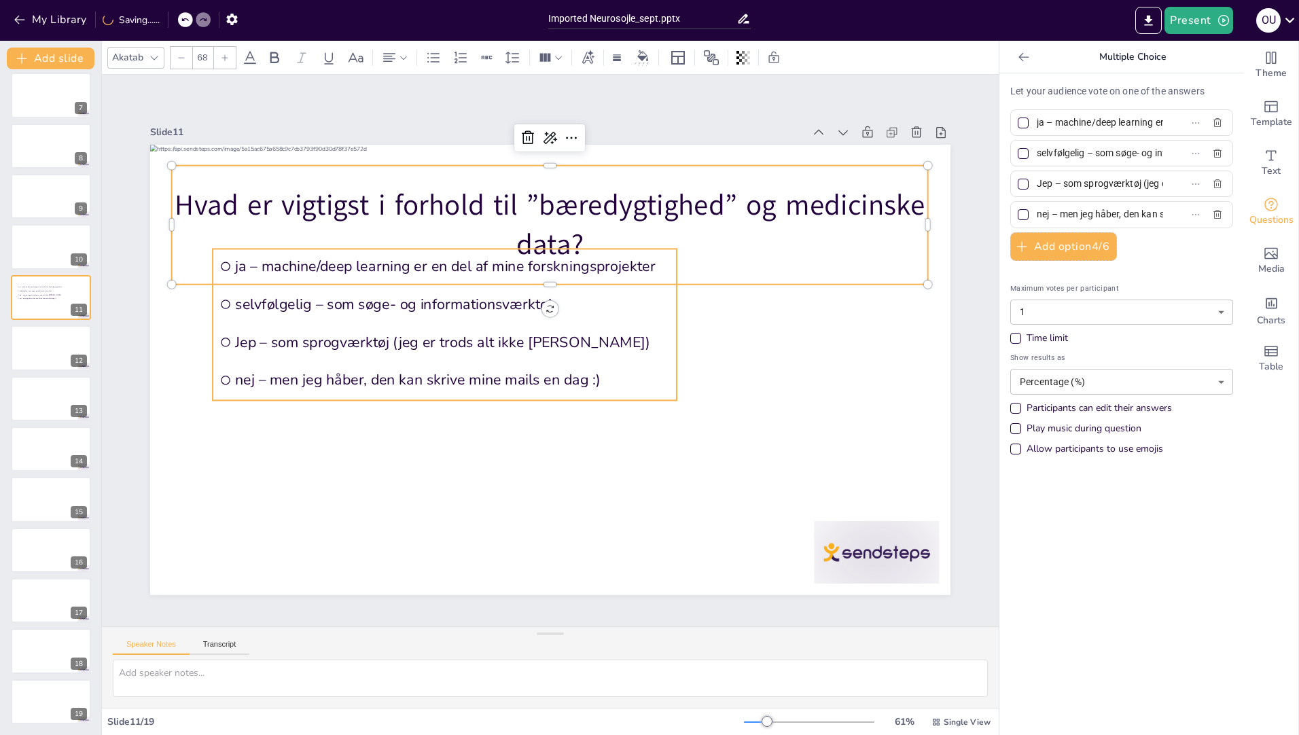
click at [428, 354] on ul "ja – machine/deep learning er en del af mine forskningsprojekter selvfølgelig –…" at bounding box center [542, 242] width 287 height 488
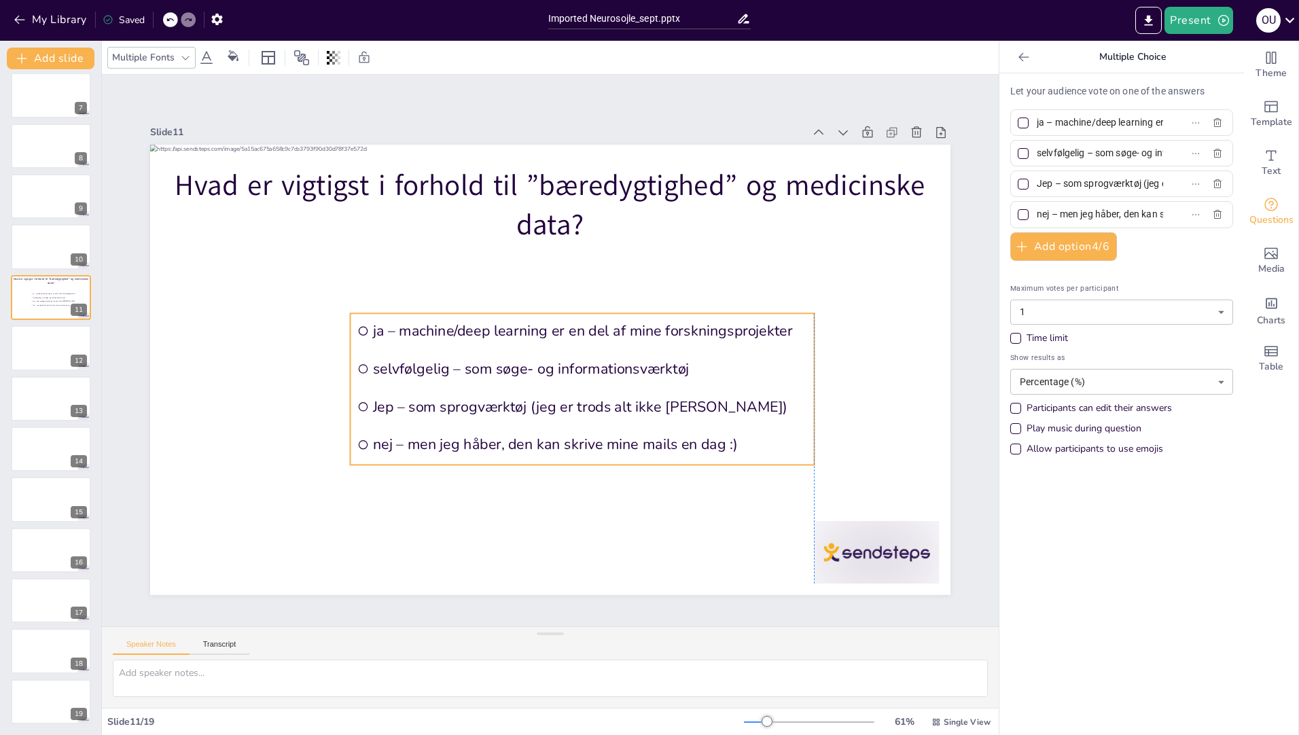
drag, startPoint x: 465, startPoint y: 245, endPoint x: 608, endPoint y: 309, distance: 156.0
click at [608, 309] on li "ja – machine/deep learning er en del af mine forskningsprojekter" at bounding box center [585, 364] width 301 height 395
drag, startPoint x: 1104, startPoint y: 124, endPoint x: 1143, endPoint y: 121, distance: 38.8
click at [1103, 124] on input "ja – machine/deep learning er en del af mine forskningsprojekter" at bounding box center [1100, 123] width 126 height 20
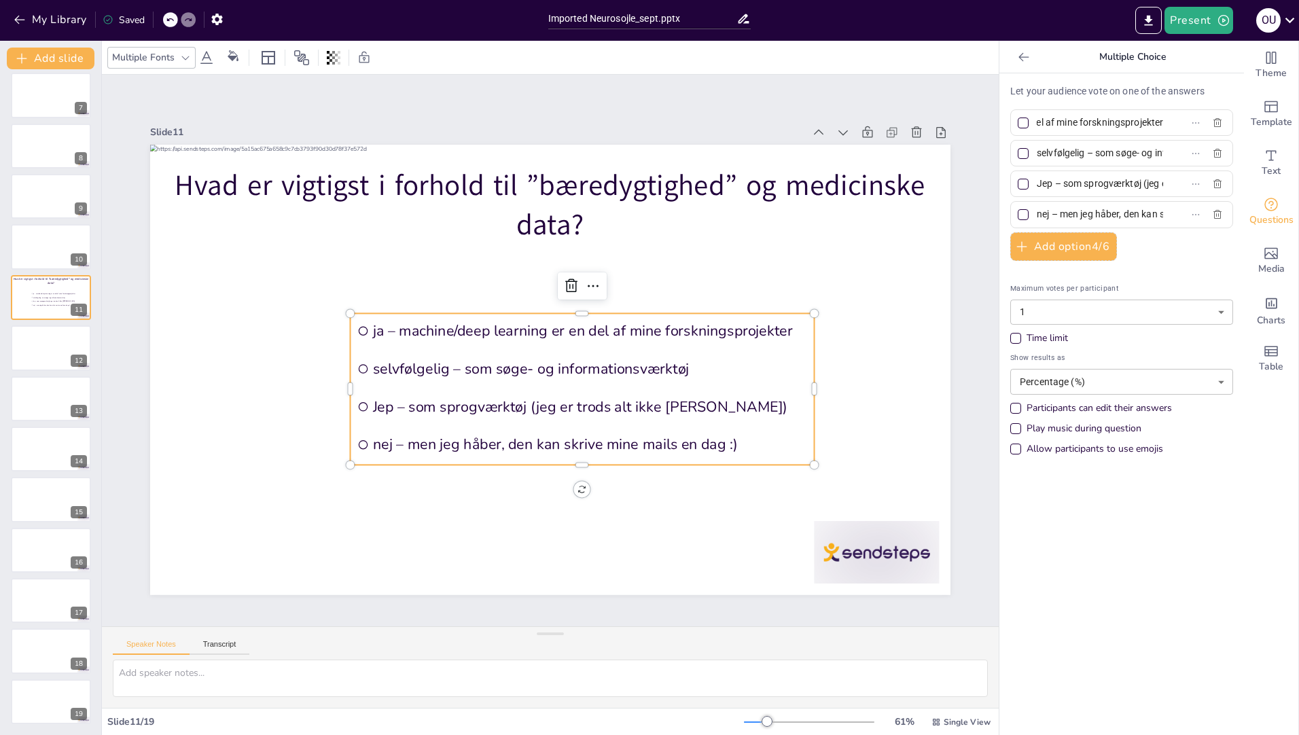
drag, startPoint x: 1027, startPoint y: 125, endPoint x: 1198, endPoint y: 111, distance: 171.8
click at [1193, 112] on div "ja – machine/deep learning er en del af mine forskningsprojekter" at bounding box center [1121, 122] width 223 height 27
paste input "CO2-forbrug ved at lave analysen og opbevare data"
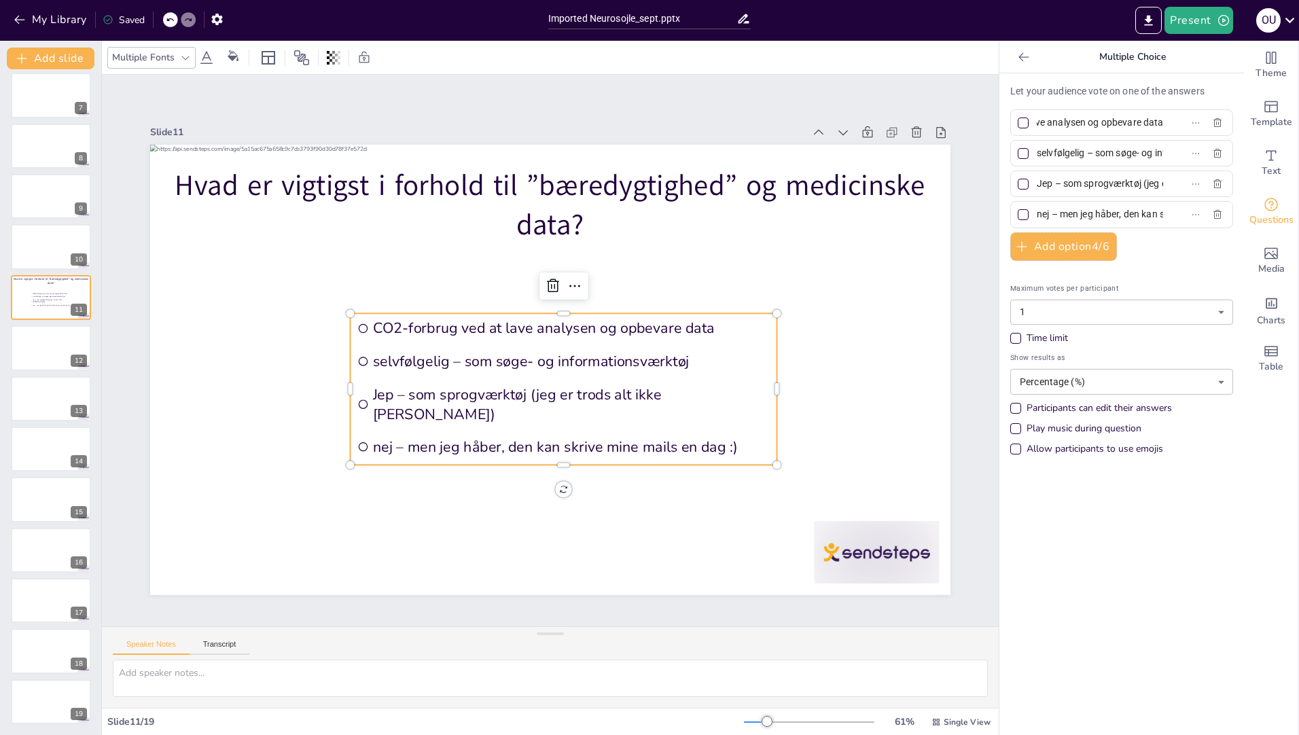
scroll to position [0, 106]
type input "CO2-forbrug ved at lave analysen og opbevare data"
click at [1189, 152] on div "selvfølgelig – som søge- og informationsværktøj" at bounding box center [1121, 153] width 223 height 27
paste input "Dataoverload og analyser uden klinisk konsekvens"
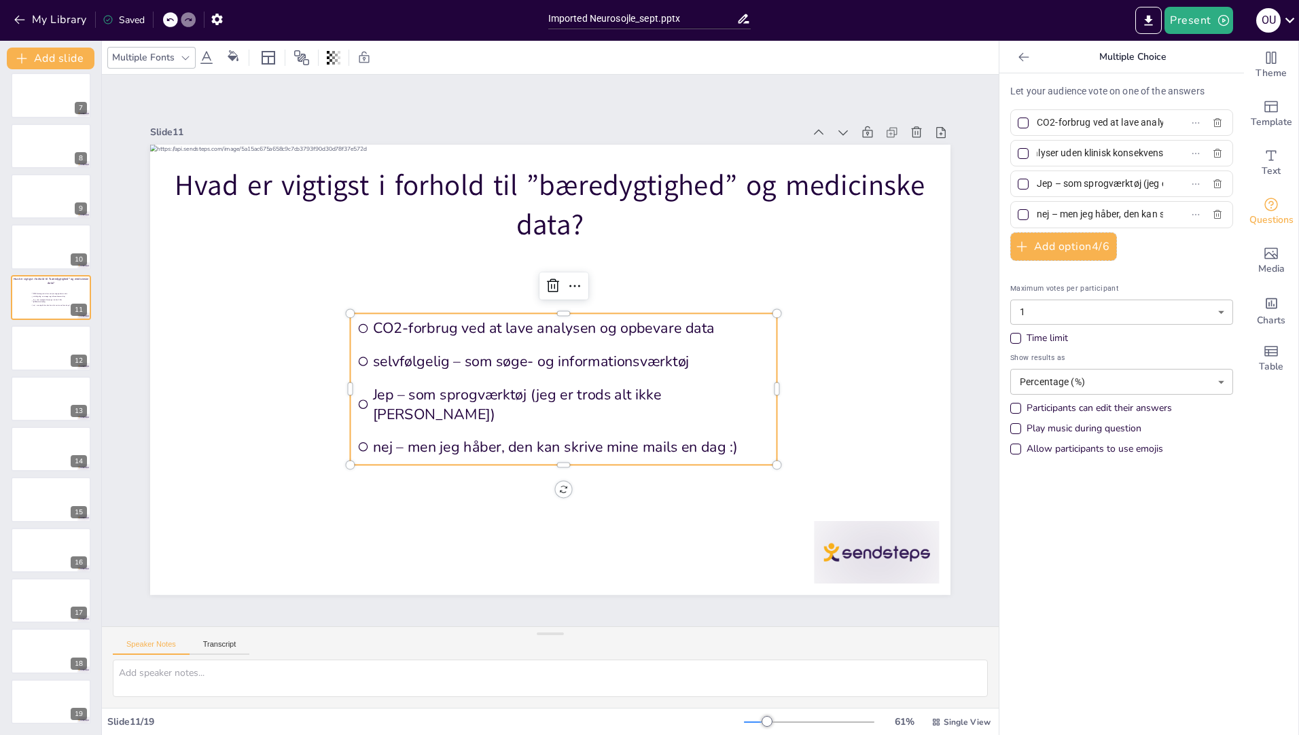
scroll to position [0, 103]
type input "Dataoverload og analyser uden klinisk konsekvens"
drag, startPoint x: 1027, startPoint y: 184, endPoint x: 1271, endPoint y: 156, distance: 244.9
click at [1271, 156] on div "Theme Template Text Questions Media Charts Table Multiple Choice Let your audie…" at bounding box center [1150, 388] width 300 height 695
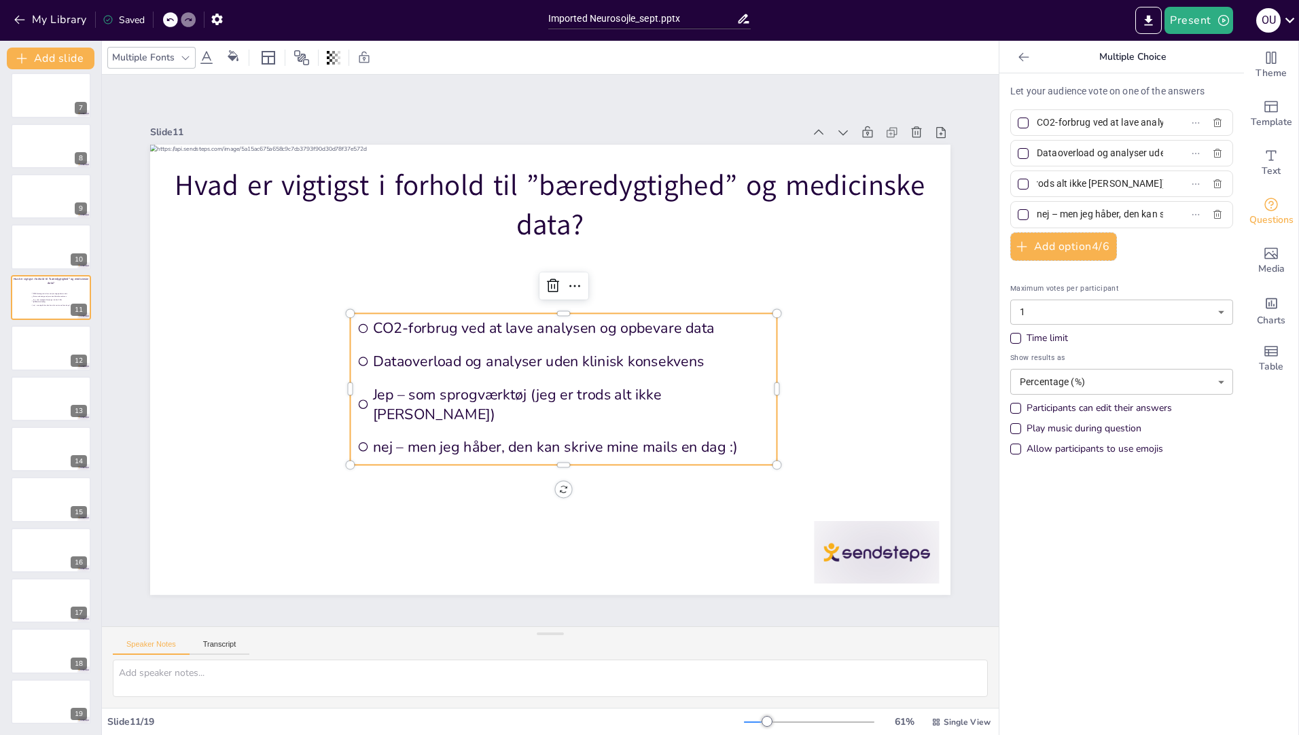
paste input "Tidsforbrug for laboratoriet og lægen"
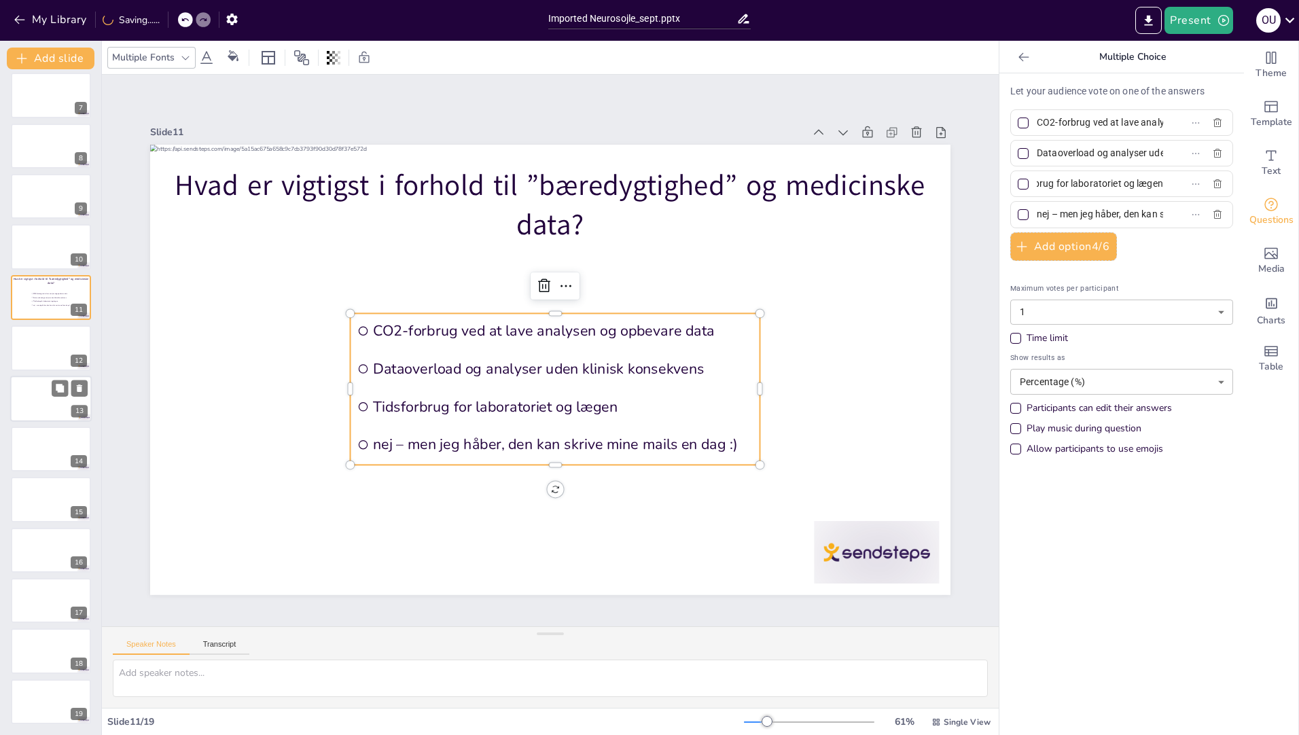
type input "Tidsforbrug for laboratoriet og lægen"
click at [1032, 211] on span "nej – men jeg håber, den kan skrive mine mails en dag :)" at bounding box center [1095, 215] width 126 height 20
click at [1037, 211] on input "nej – men jeg håber, den kan skrive mine mails en dag :)" at bounding box center [1100, 215] width 126 height 20
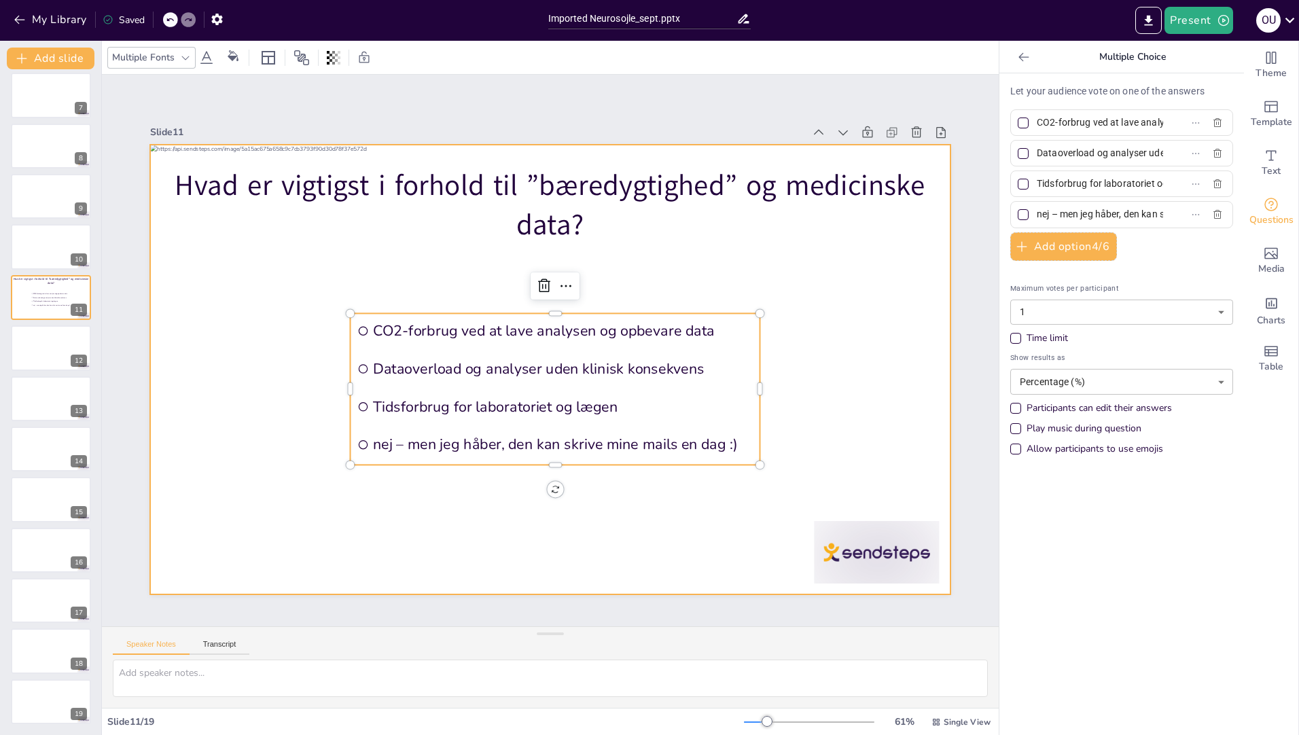
drag, startPoint x: 1139, startPoint y: 217, endPoint x: 921, endPoint y: 219, distance: 218.2
click at [921, 219] on div "Document fonts Akatab Popular fonts Lato Montserrat Open Sans Oswald Poppins Ra…" at bounding box center [649, 388] width 1299 height 695
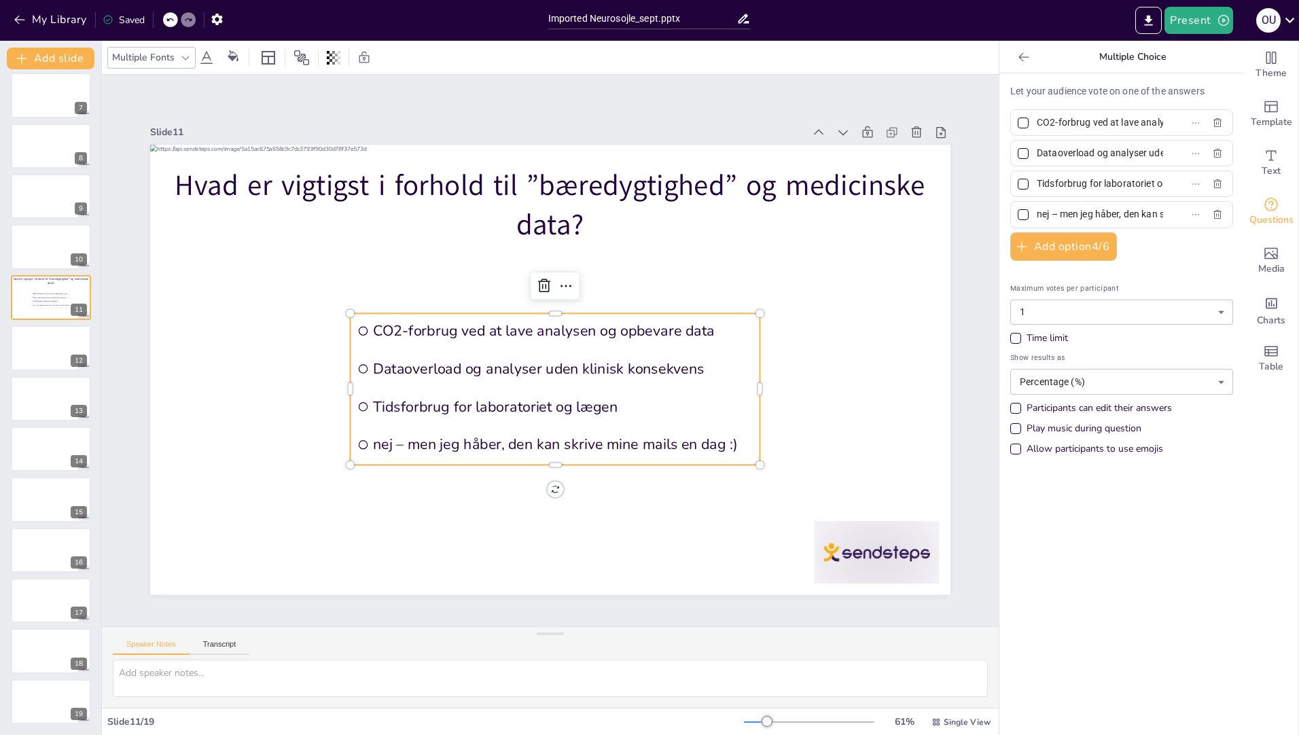
drag, startPoint x: 1136, startPoint y: 215, endPoint x: 1015, endPoint y: 216, distance: 121.0
click at [1015, 216] on label "nej – men jeg håber, den kan skrive mine mails en dag :)" at bounding box center [1100, 215] width 170 height 20
click at [1037, 216] on input "nej – men jeg håber, den kan skrive mine mails en dag :)" at bounding box center [1100, 215] width 126 height 20
drag, startPoint x: 1133, startPoint y: 215, endPoint x: 1079, endPoint y: 215, distance: 54.4
click at [1037, 217] on input "kan skrive mine mails en dag :)" at bounding box center [1100, 215] width 126 height 20
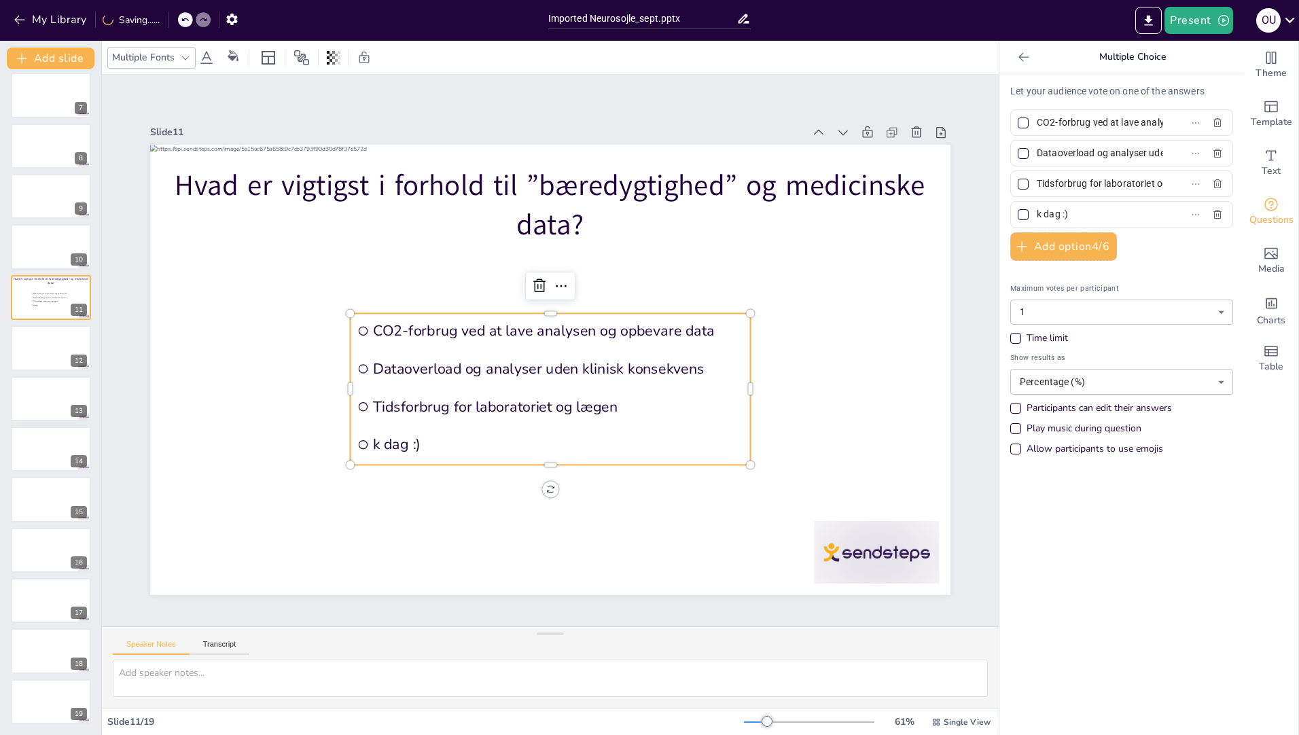
drag, startPoint x: 1110, startPoint y: 213, endPoint x: 1023, endPoint y: 215, distance: 86.3
click at [1032, 215] on span "k dag :)" at bounding box center [1095, 215] width 126 height 20
click at [1037, 215] on input "k dag :)" at bounding box center [1100, 215] width 126 height 20
paste input "Pris for analysen"
type input "Pris for analysen"
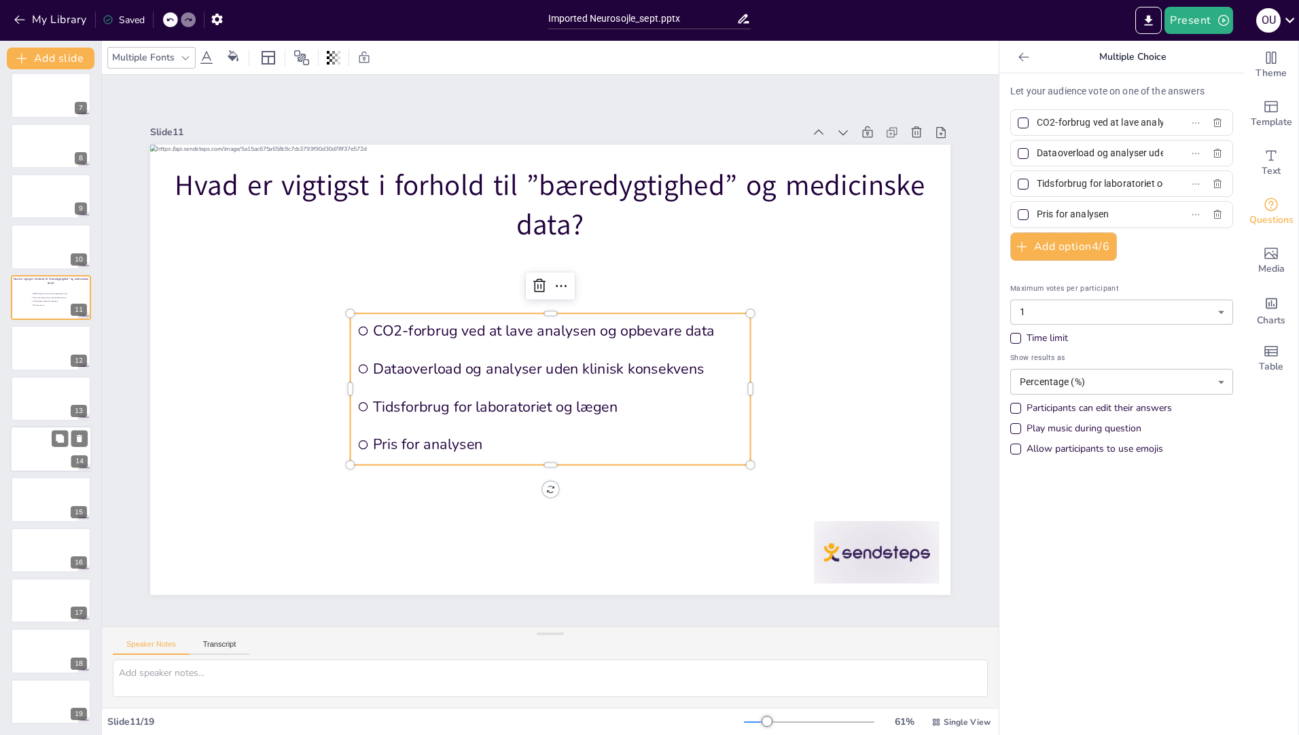
click at [38, 446] on div at bounding box center [51, 449] width 82 height 46
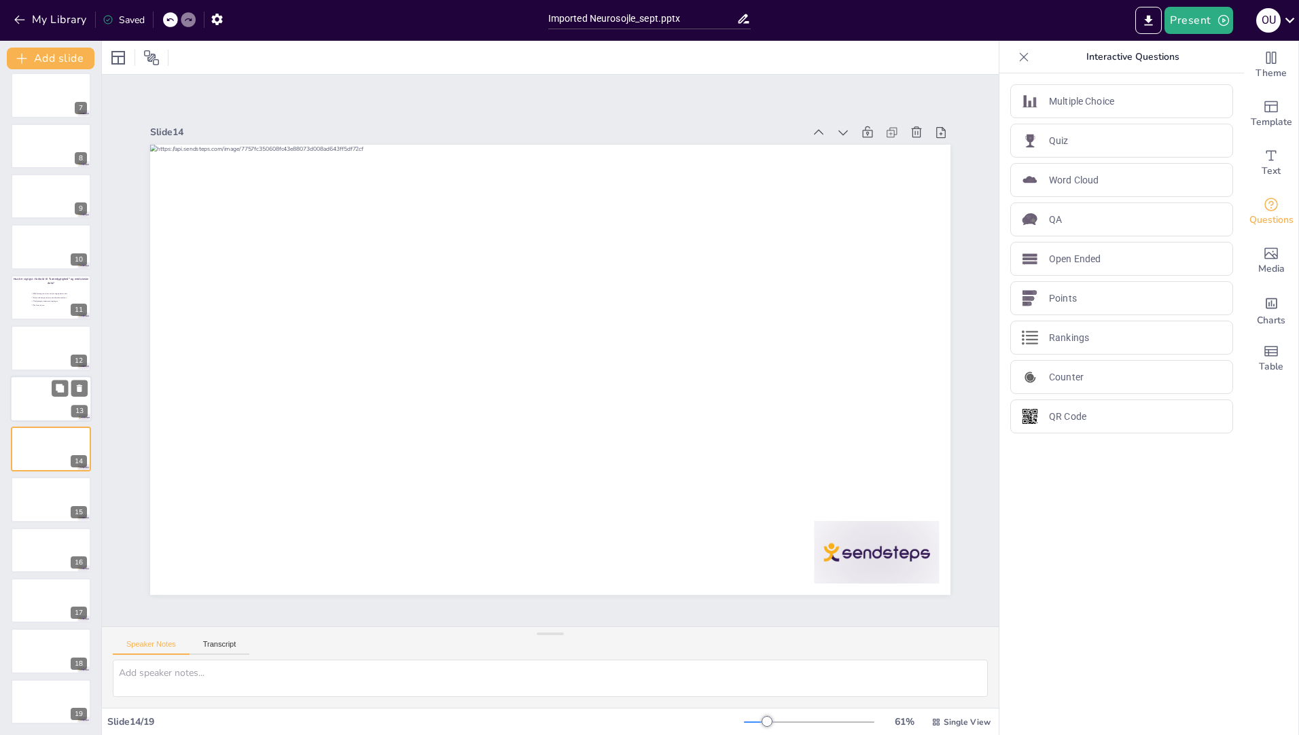
click at [29, 391] on div at bounding box center [51, 399] width 82 height 46
click at [31, 439] on div at bounding box center [51, 452] width 82 height 46
click at [1083, 101] on p "Multiple Choice" at bounding box center [1081, 101] width 65 height 14
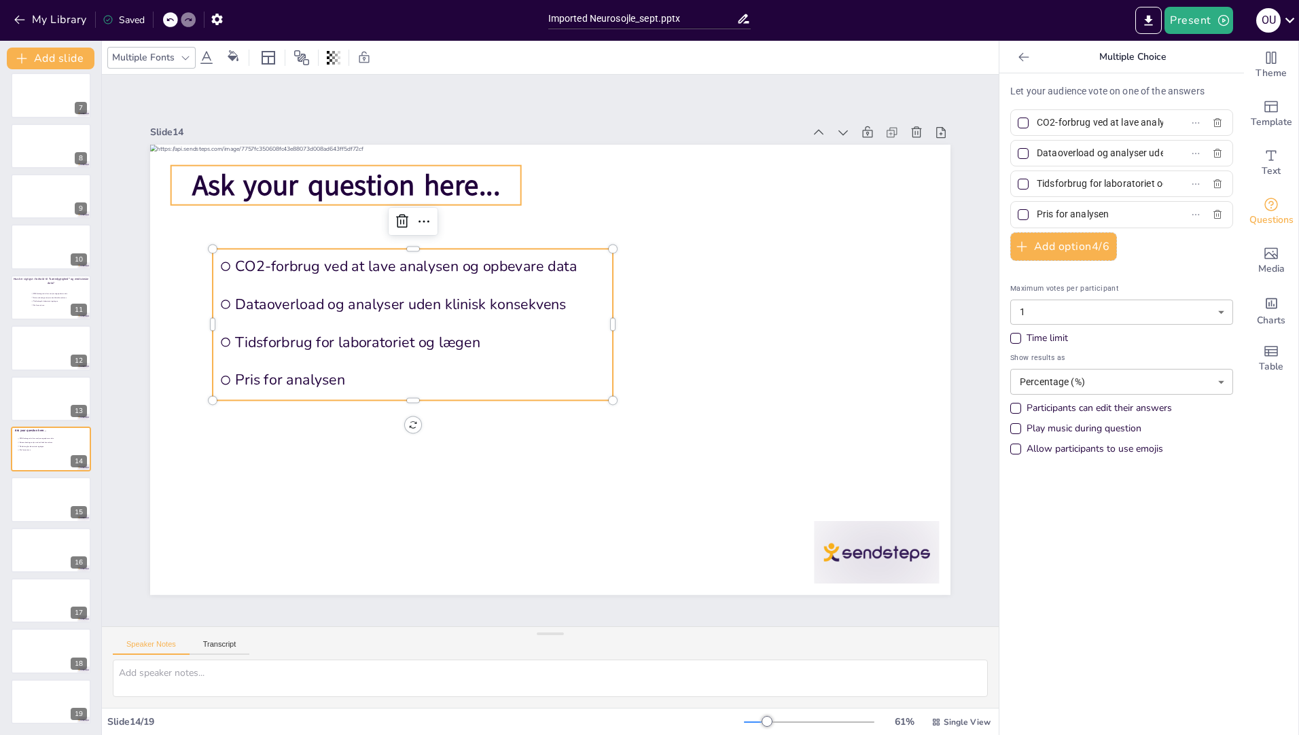
drag, startPoint x: 398, startPoint y: 198, endPoint x: 412, endPoint y: 192, distance: 15.8
click at [398, 198] on span "Ask your question here..." at bounding box center [509, 90] width 255 height 235
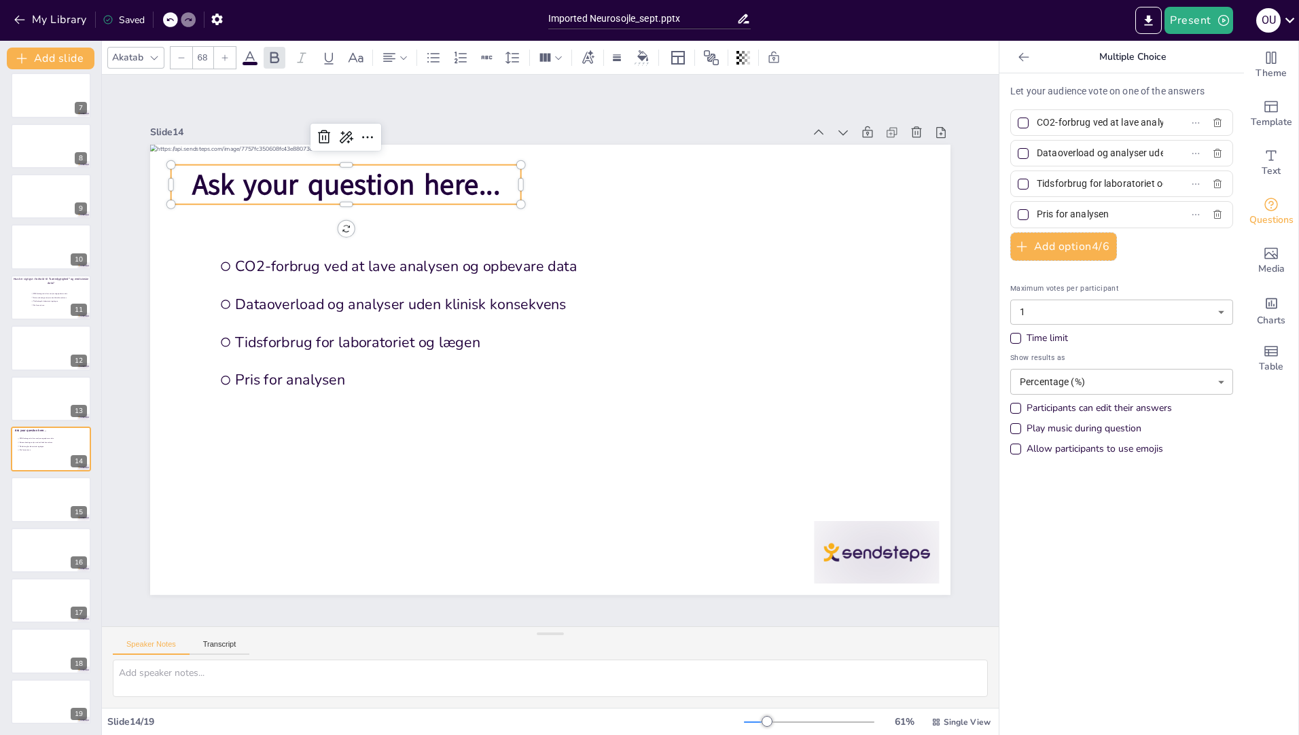
click at [705, 181] on span "Ask your question here..." at bounding box center [771, 207] width 132 height 305
click at [454, 181] on span "Ask your question here..." at bounding box center [483, 96] width 272 height 213
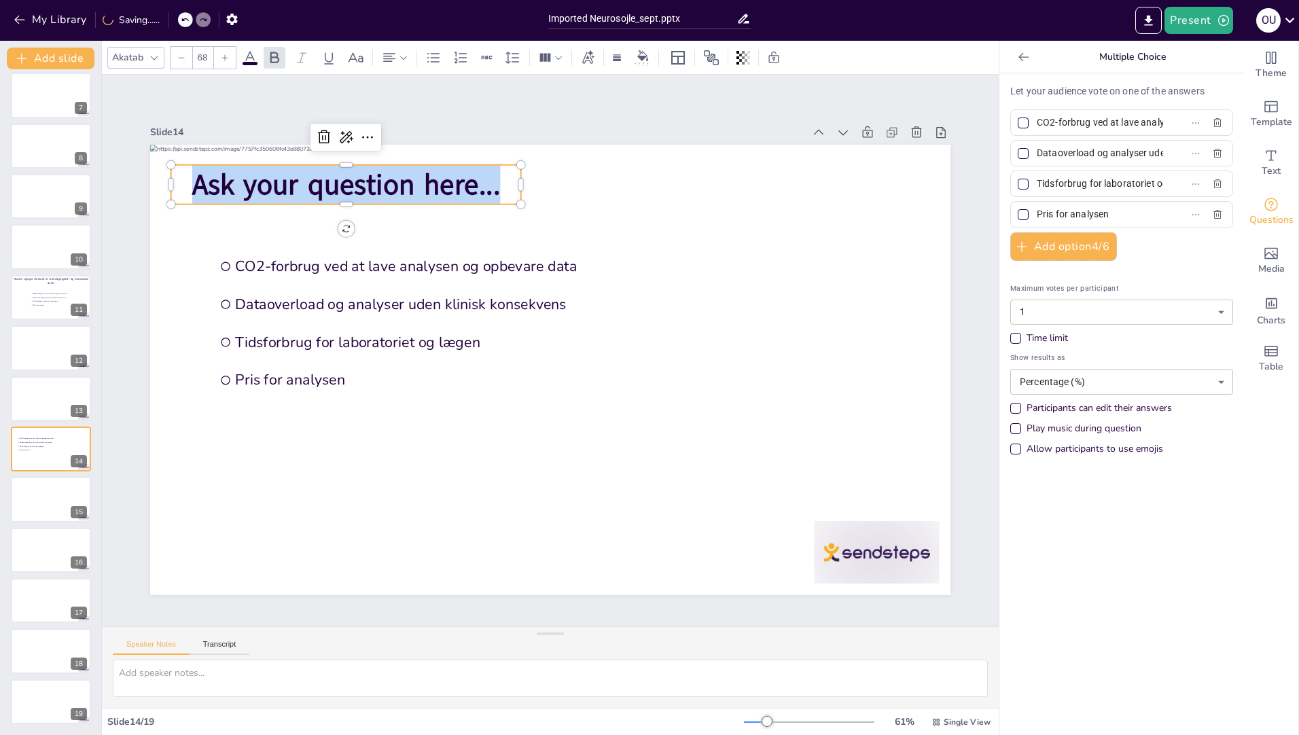
drag, startPoint x: 496, startPoint y: 181, endPoint x: 186, endPoint y: 171, distance: 310.7
click at [446, 171] on p "Ask your question here..." at bounding box center [565, 87] width 238 height 306
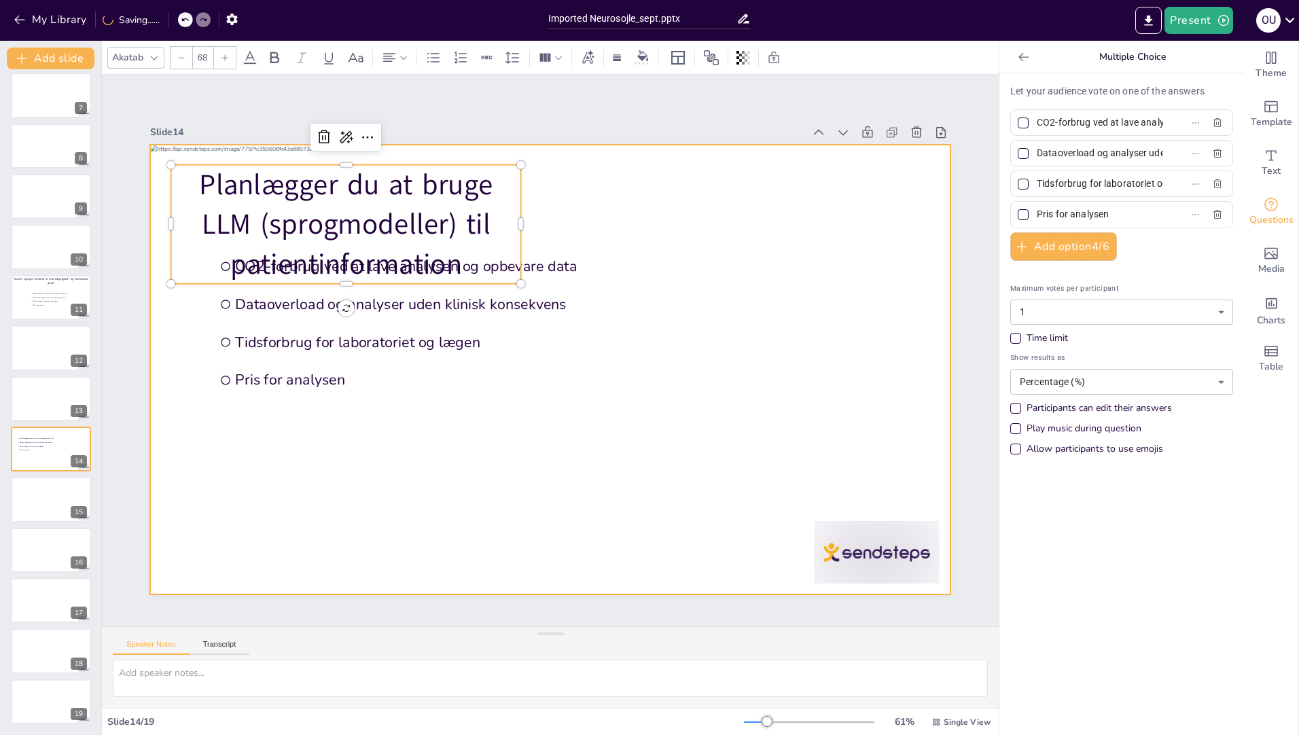
drag, startPoint x: 510, startPoint y: 223, endPoint x: 551, endPoint y: 215, distance: 41.5
click at [551, 215] on div "CO2-forbrug ved at lave analysen og opbevare data Dataoverload og analyser uden…" at bounding box center [543, 367] width 915 height 737
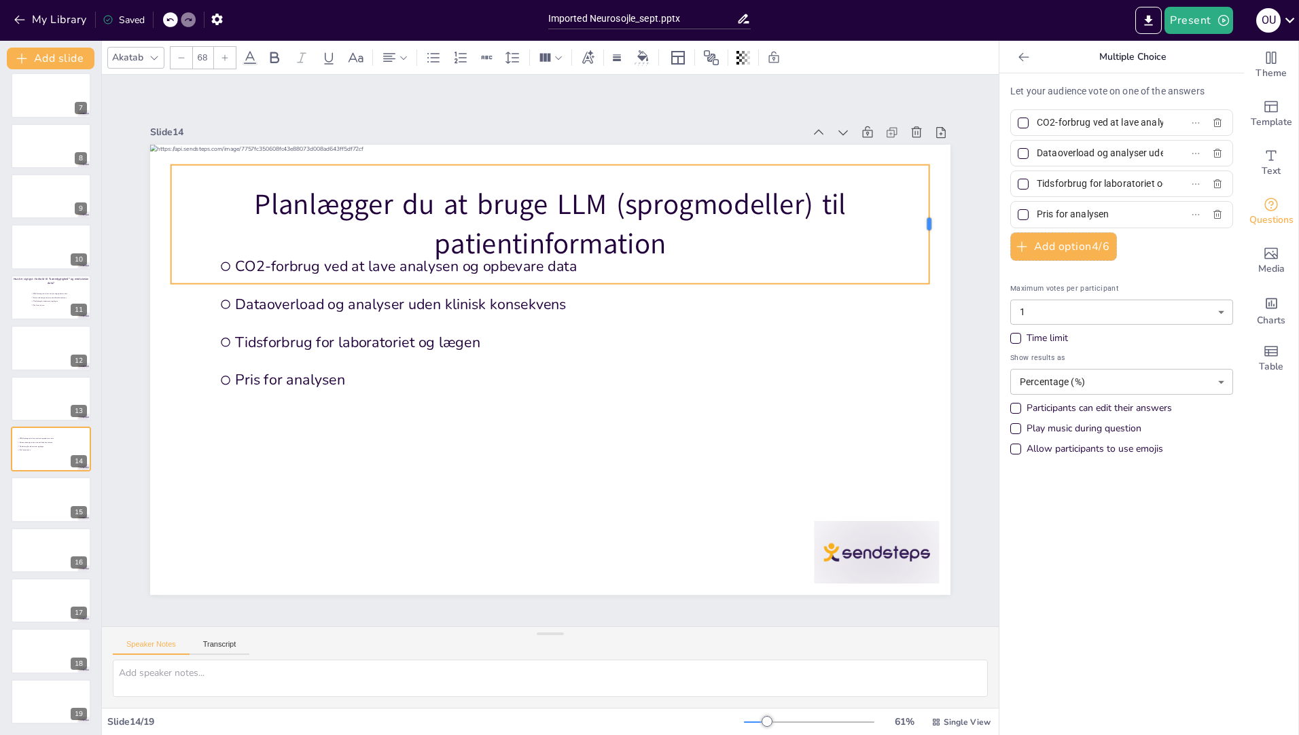
drag, startPoint x: 515, startPoint y: 219, endPoint x: 926, endPoint y: 203, distance: 410.8
click at [813, 683] on div at bounding box center [754, 700] width 119 height 35
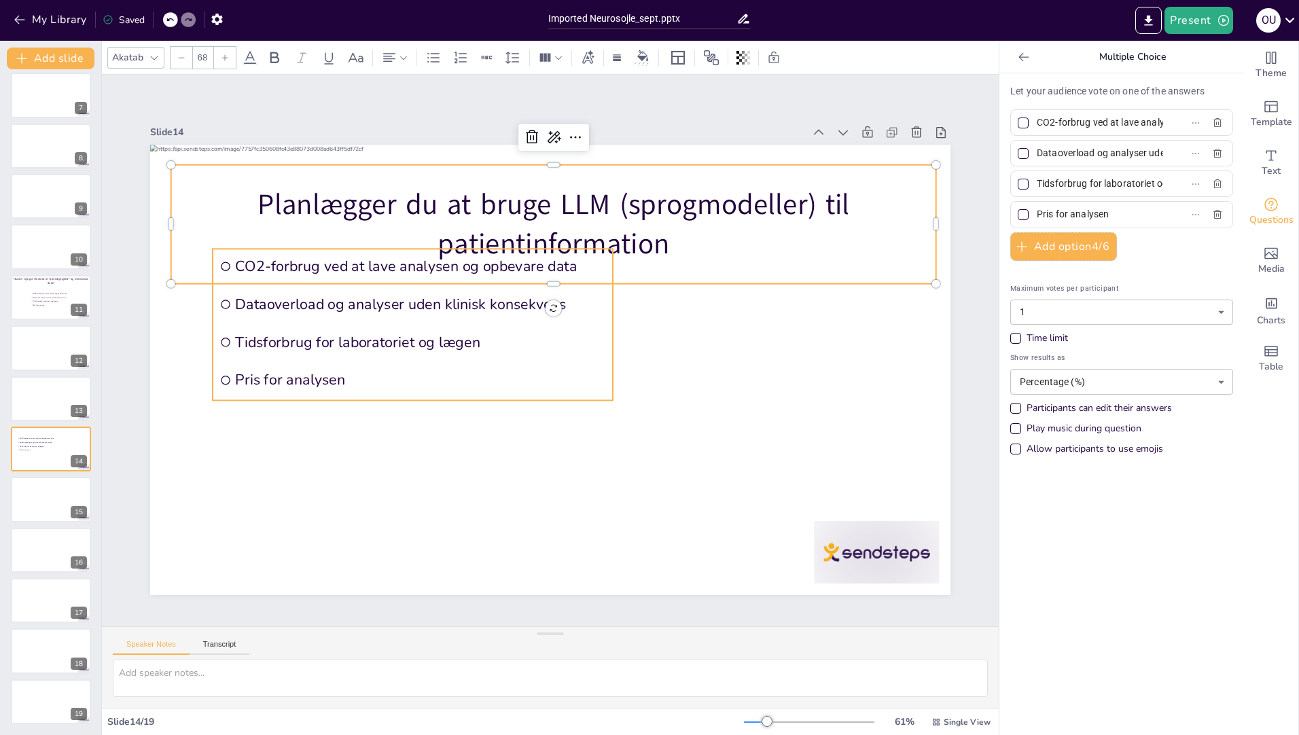
click at [525, 347] on li "Tidsforbrug for laboratoriet og lægen" at bounding box center [542, 488] width 35 height 400
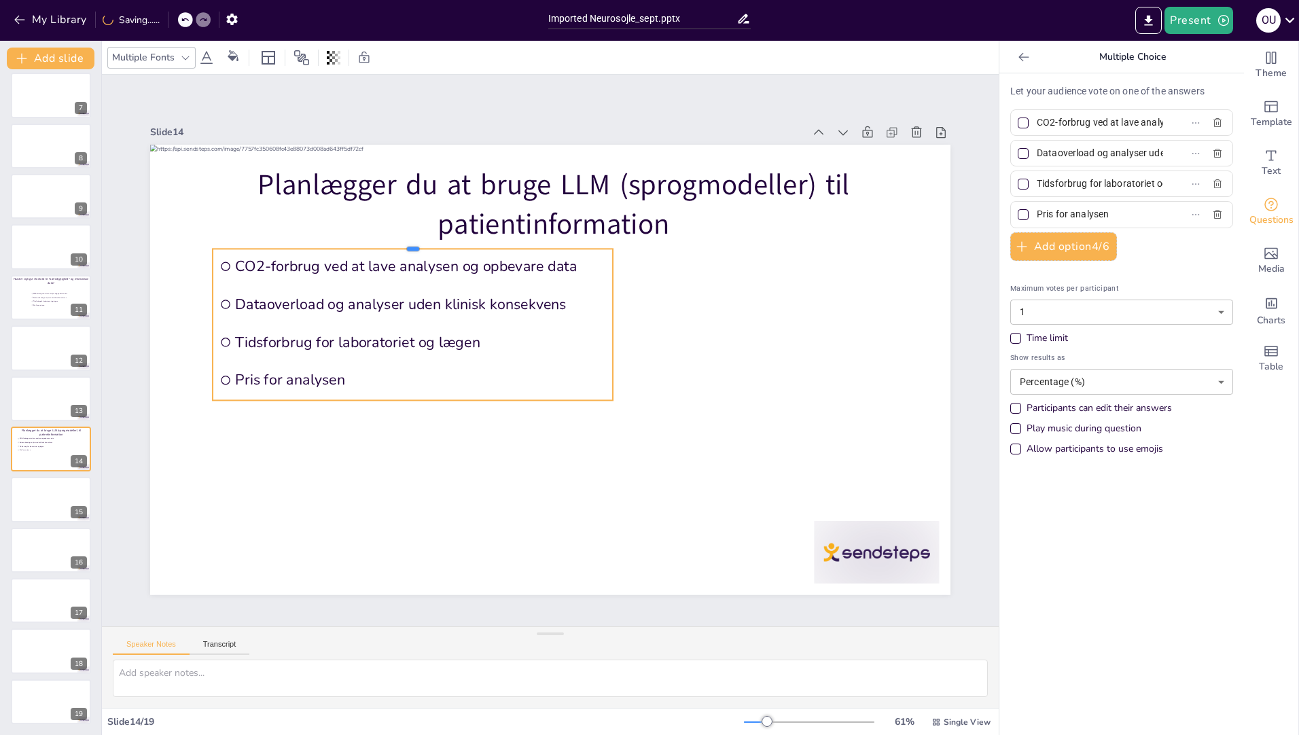
click at [470, 243] on div at bounding box center [574, 178] width 209 height 352
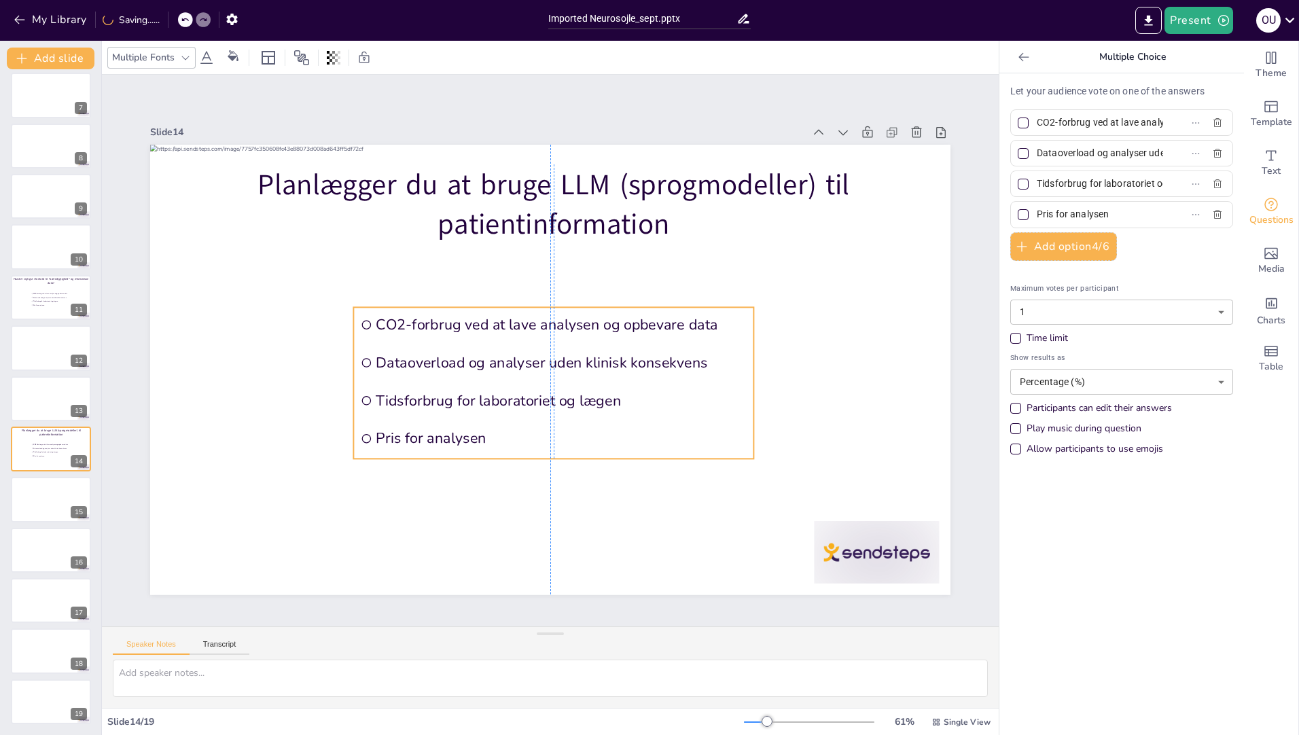
drag, startPoint x: 271, startPoint y: 245, endPoint x: 412, endPoint y: 303, distance: 152.3
click at [459, 303] on li "CO2-forbrug ved at lave analysen og opbevare data" at bounding box center [574, 340] width 230 height 364
click at [708, 321] on span "CO2-forbrug ved at lave analysen og opbevare data" at bounding box center [561, 325] width 371 height 20
click at [627, 319] on span "CO2-forbrug ved at lave analysen og opbevare data" at bounding box center [579, 356] width 96 height 367
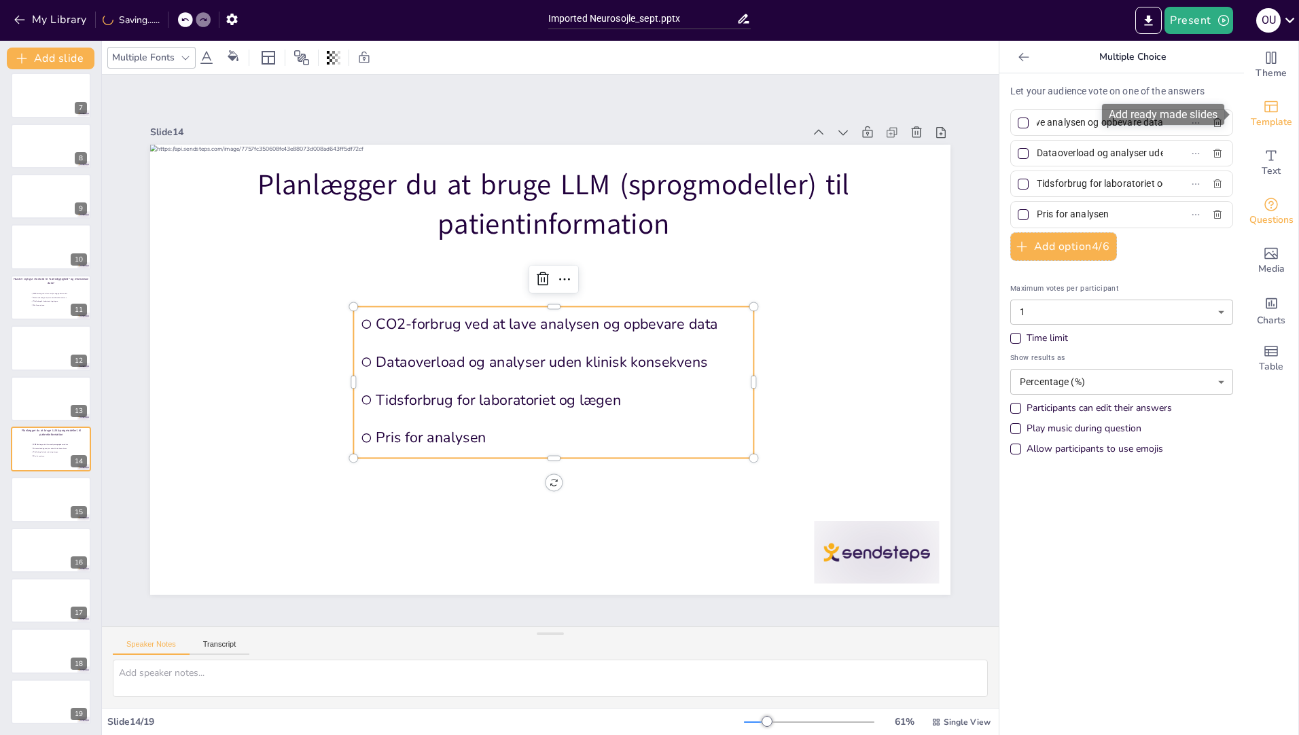
drag, startPoint x: 1028, startPoint y: 122, endPoint x: 1247, endPoint y: 126, distance: 218.9
click at [1247, 126] on div "Theme Template Text Questions Media Charts Table Multiple Choice Let your audie…" at bounding box center [1150, 388] width 300 height 695
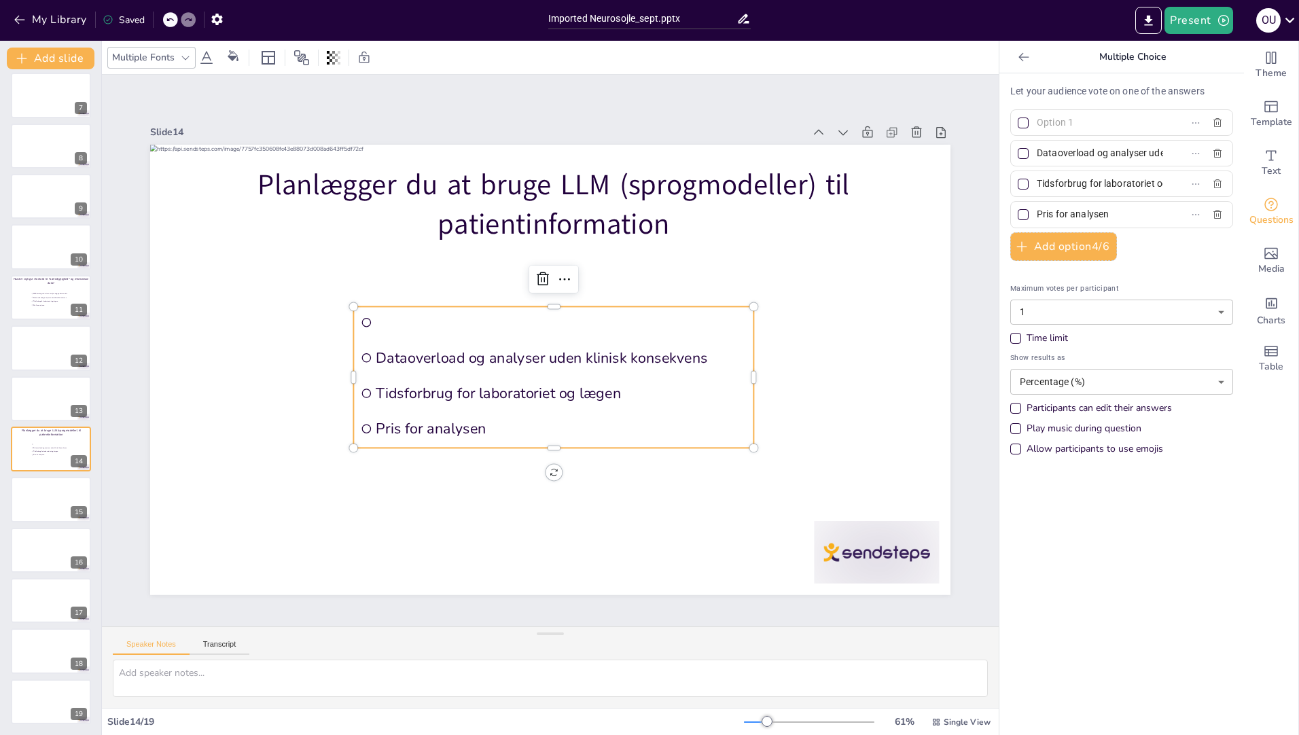
paste input "Ja, til medicin og behandling"
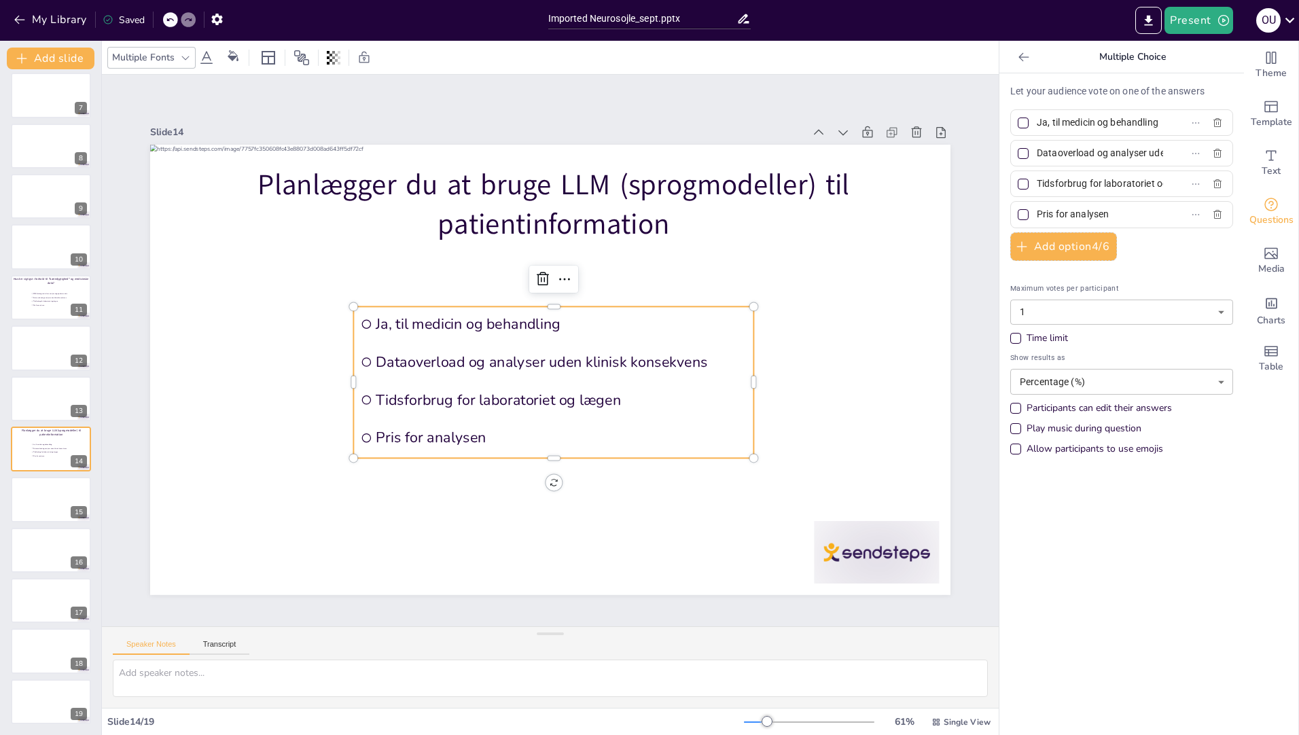
scroll to position [0, 10]
type input "Ja, til medicin og behandling"
click at [1175, 150] on div "Dataoverload og analyser uden klinisk konsekvens" at bounding box center [1121, 153] width 223 height 27
paste input "Ja, til generel sundhedsinformation"
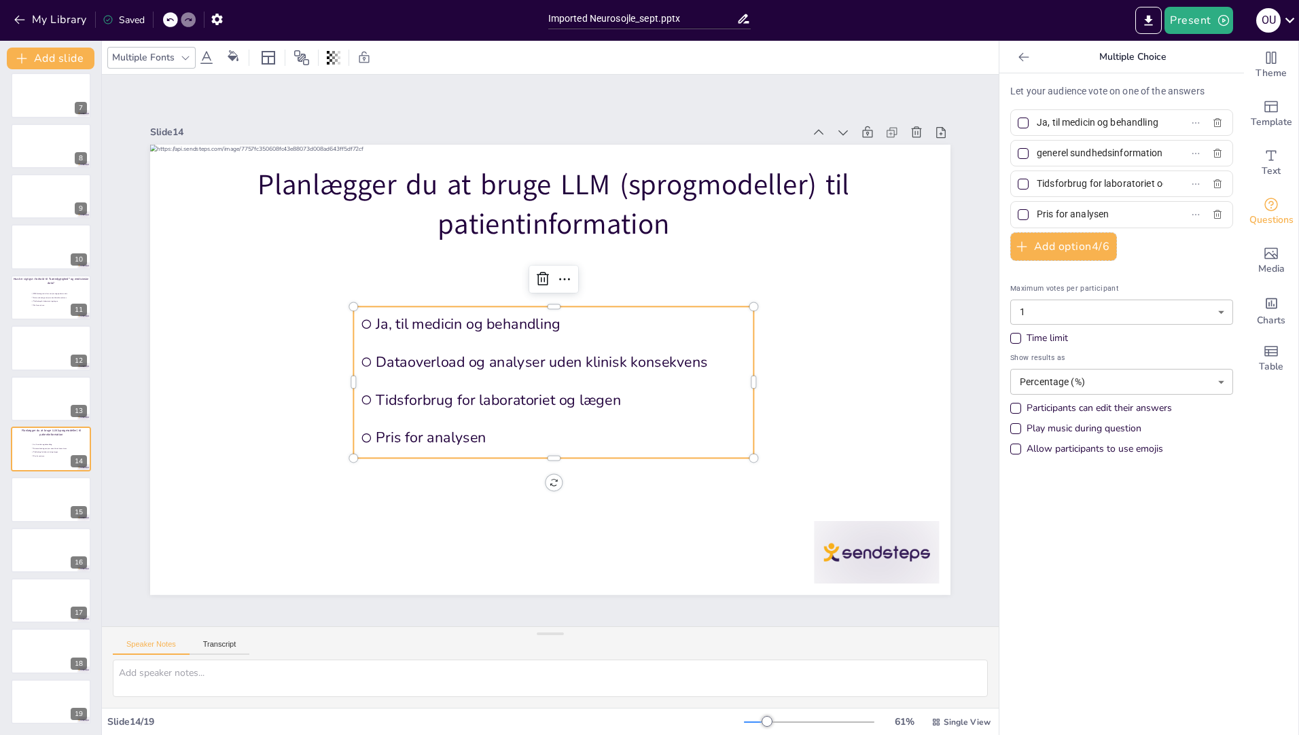
scroll to position [0, 39]
type input "Ja, til generel sundhedsinformation"
drag, startPoint x: 1027, startPoint y: 182, endPoint x: 1172, endPoint y: 188, distance: 144.2
click at [1172, 188] on label "Tidsforbrug for laboratoriet og lægen" at bounding box center [1100, 184] width 170 height 20
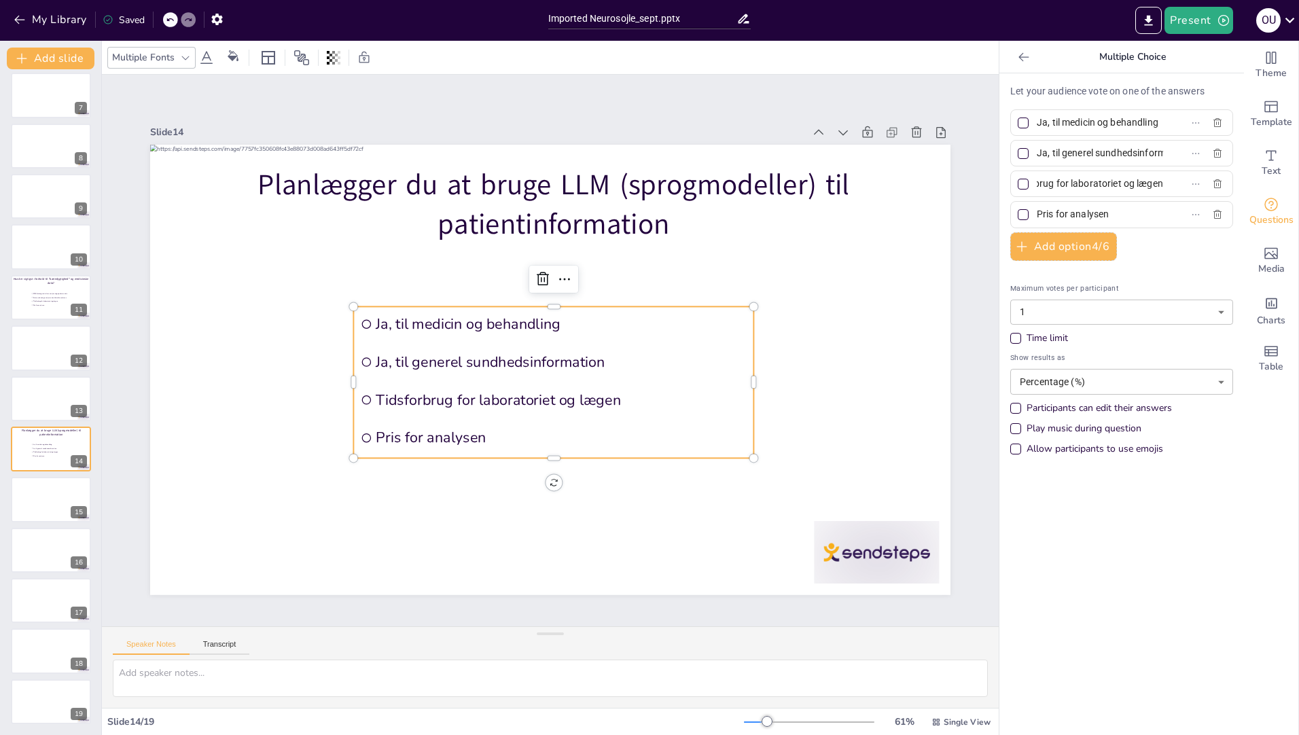
click at [1163, 188] on input "Tidsforbrug for laboratoriet og lægen" at bounding box center [1100, 184] width 126 height 20
paste input "Ja, til andet formål"
type input "Ja, til andet formål"
drag, startPoint x: 1026, startPoint y: 214, endPoint x: 1036, endPoint y: 211, distance: 9.9
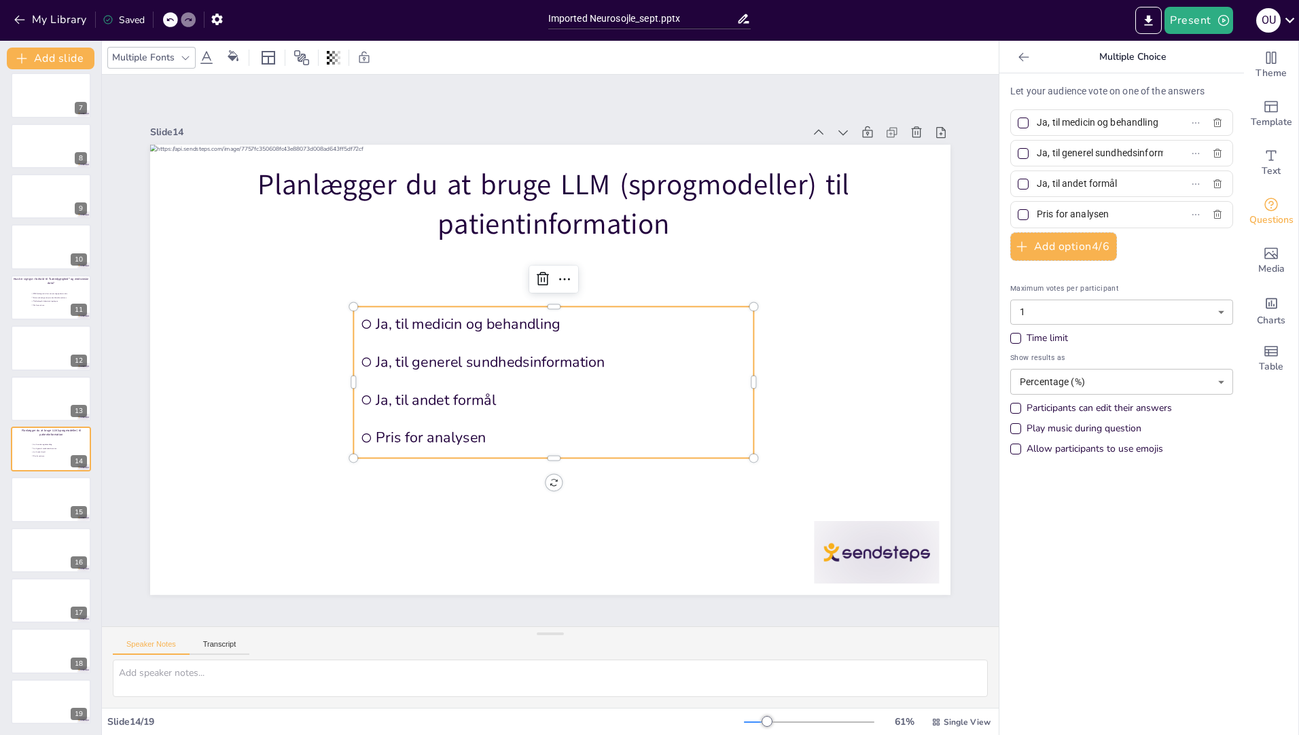
click at [1036, 211] on span "Pris for analysen" at bounding box center [1095, 215] width 126 height 20
click at [1037, 211] on input "Pris for analysen" at bounding box center [1100, 215] width 126 height 20
drag, startPoint x: 1030, startPoint y: 212, endPoint x: 1110, endPoint y: 211, distance: 80.9
click at [1110, 211] on input "Pris for analysen" at bounding box center [1100, 215] width 126 height 20
paste input "Nej, jeg er bekymret for de etiske aspekter"
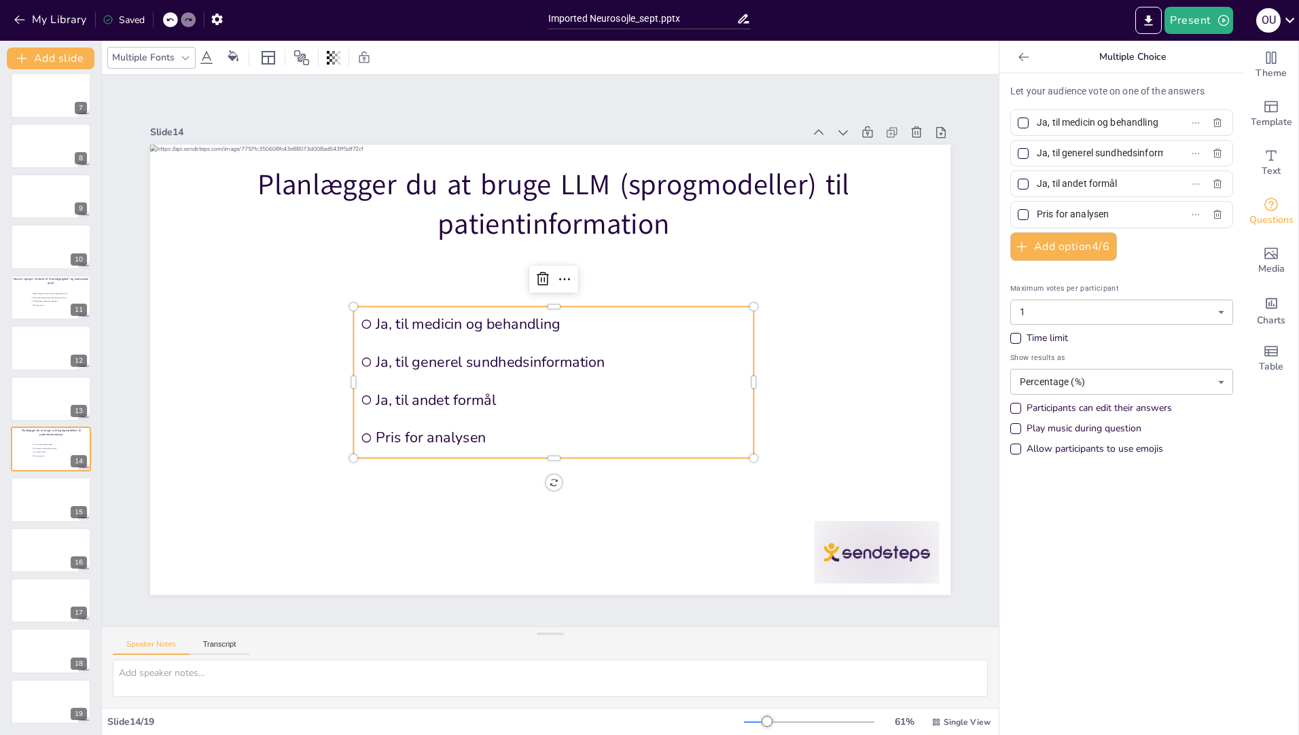
type input "Nej, jeg er bekymret for de etiske aspekter"
click at [37, 597] on div at bounding box center [51, 601] width 82 height 46
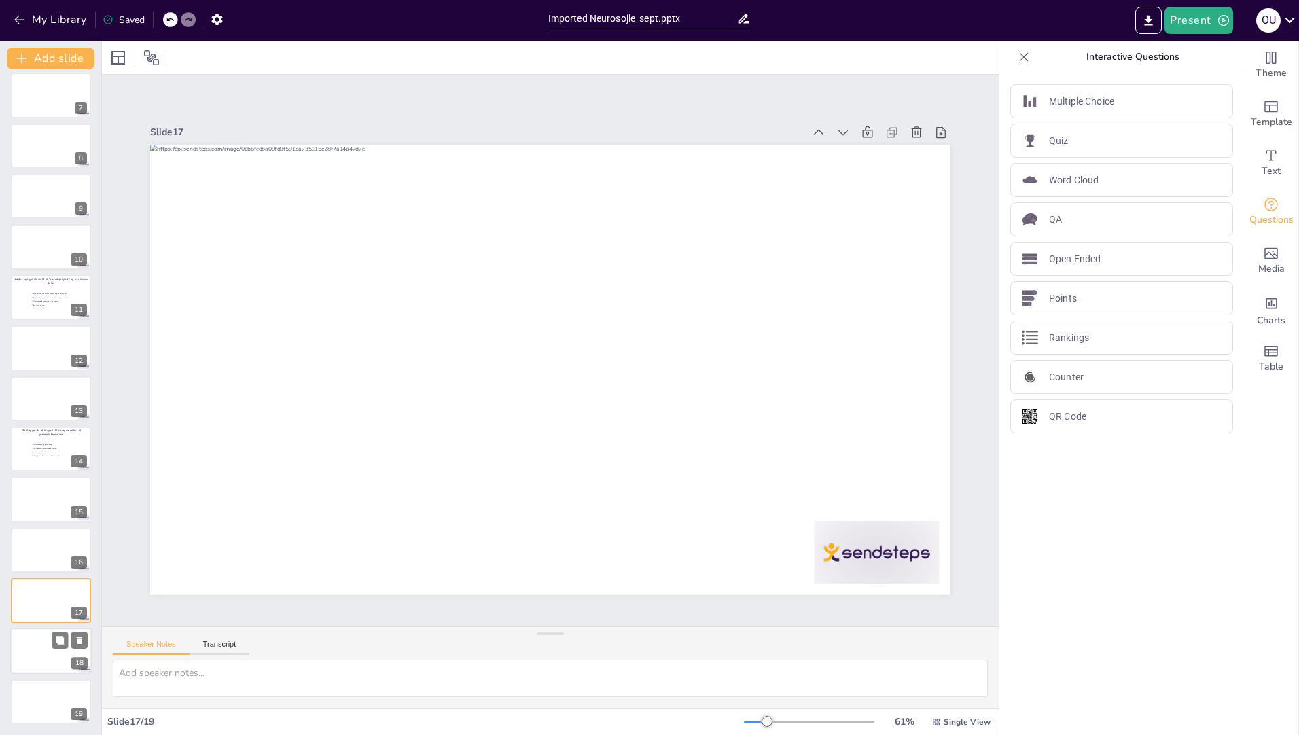
click at [46, 642] on div at bounding box center [51, 652] width 82 height 46
click at [36, 687] on div at bounding box center [51, 702] width 82 height 46
click at [13, 550] on div at bounding box center [51, 552] width 82 height 46
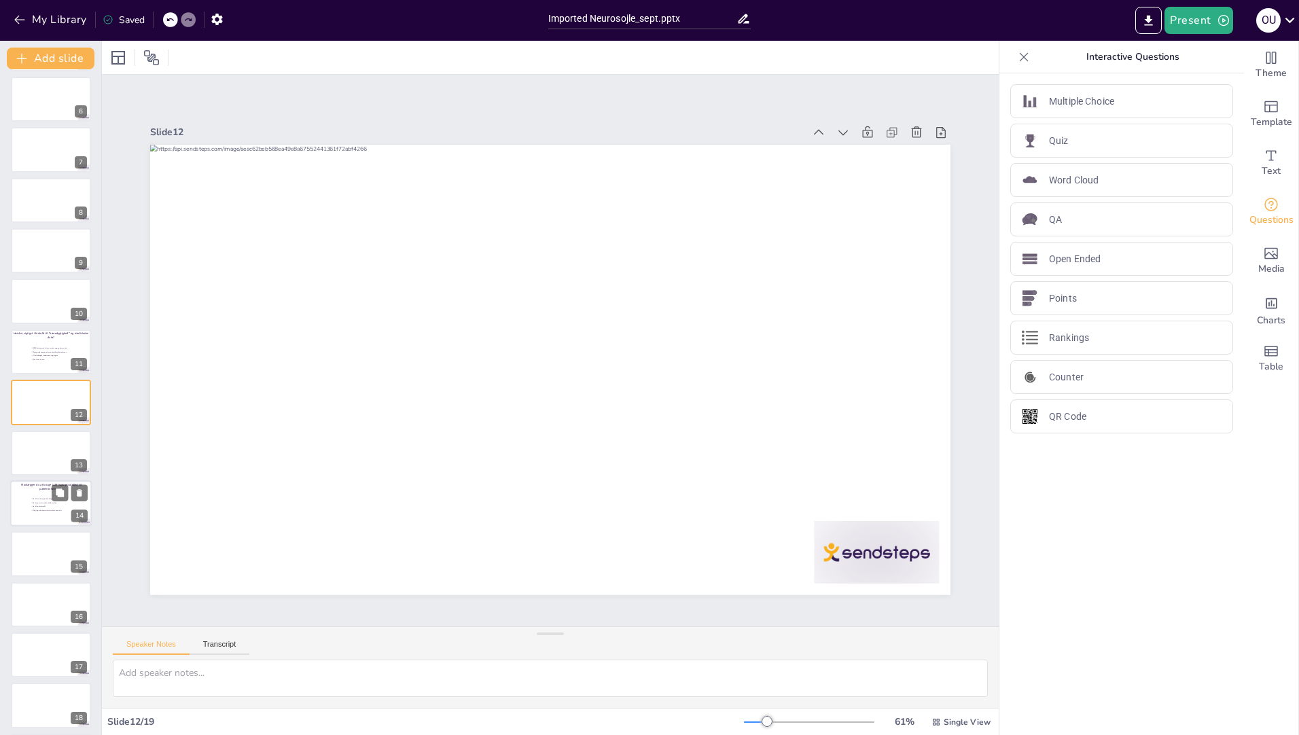
click at [39, 505] on li "Ja, til andet formål" at bounding box center [51, 506] width 41 height 3
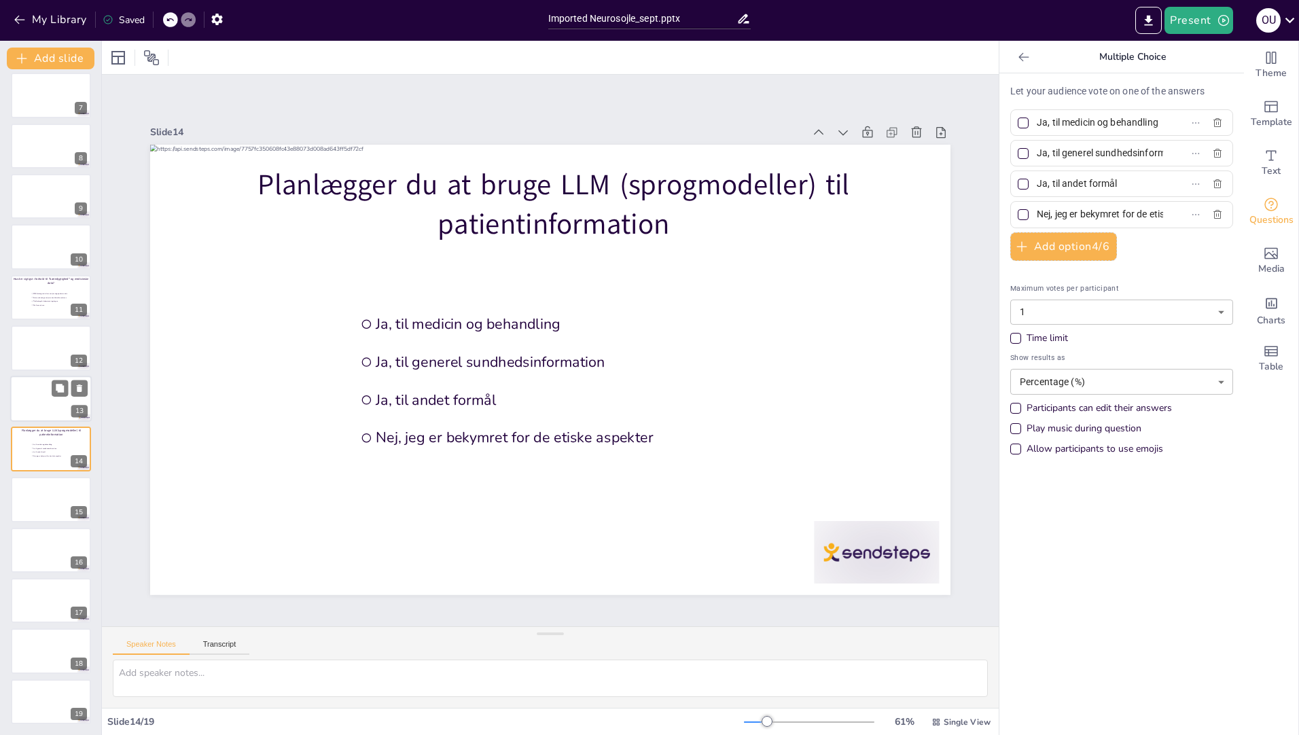
click at [33, 411] on div at bounding box center [51, 399] width 82 height 46
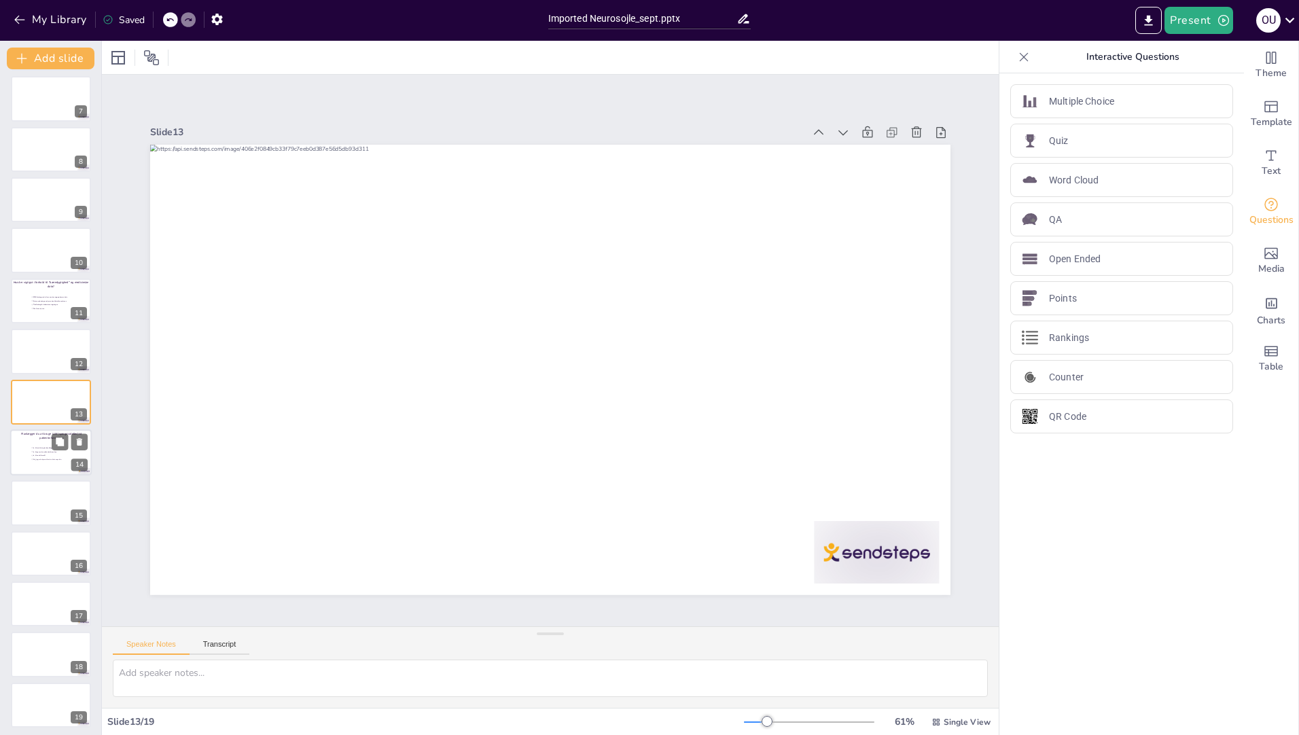
click at [45, 438] on p "Planlægger du at bruge LLM (sprogmodeller) til patientinformation" at bounding box center [51, 436] width 78 height 8
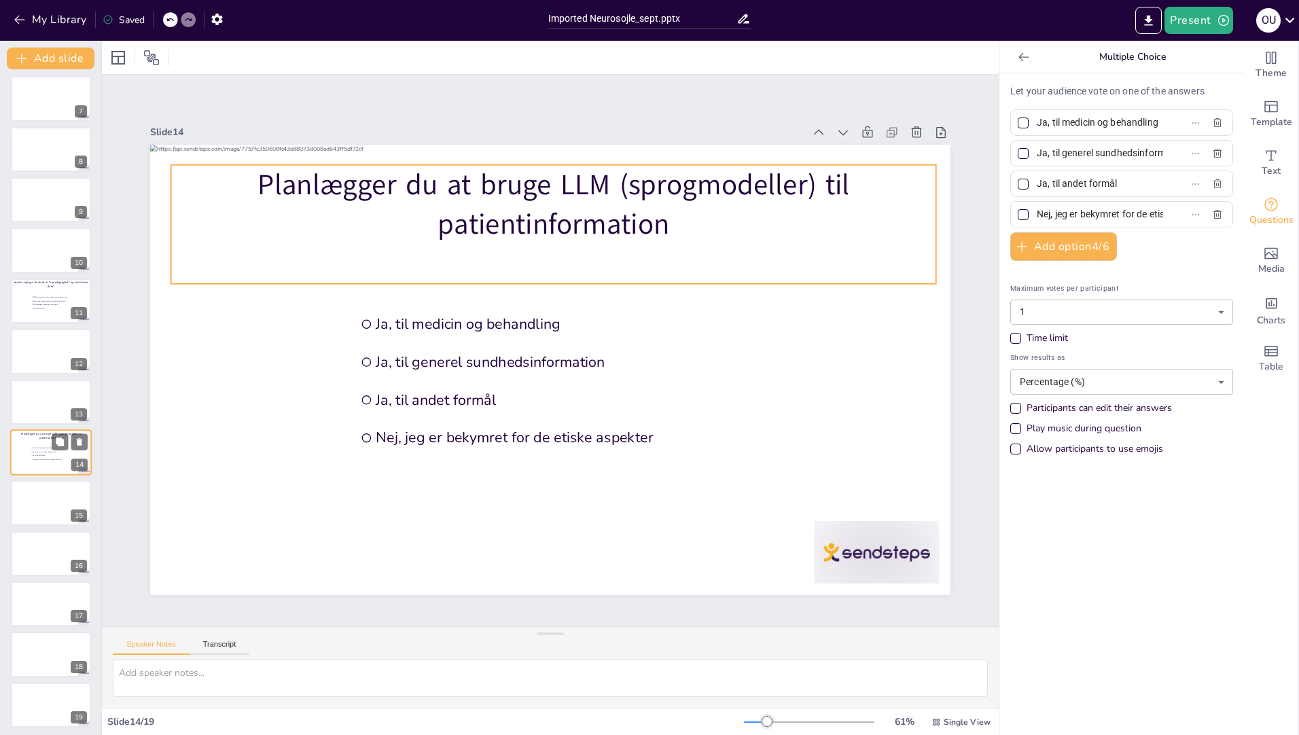
scroll to position [311, 0]
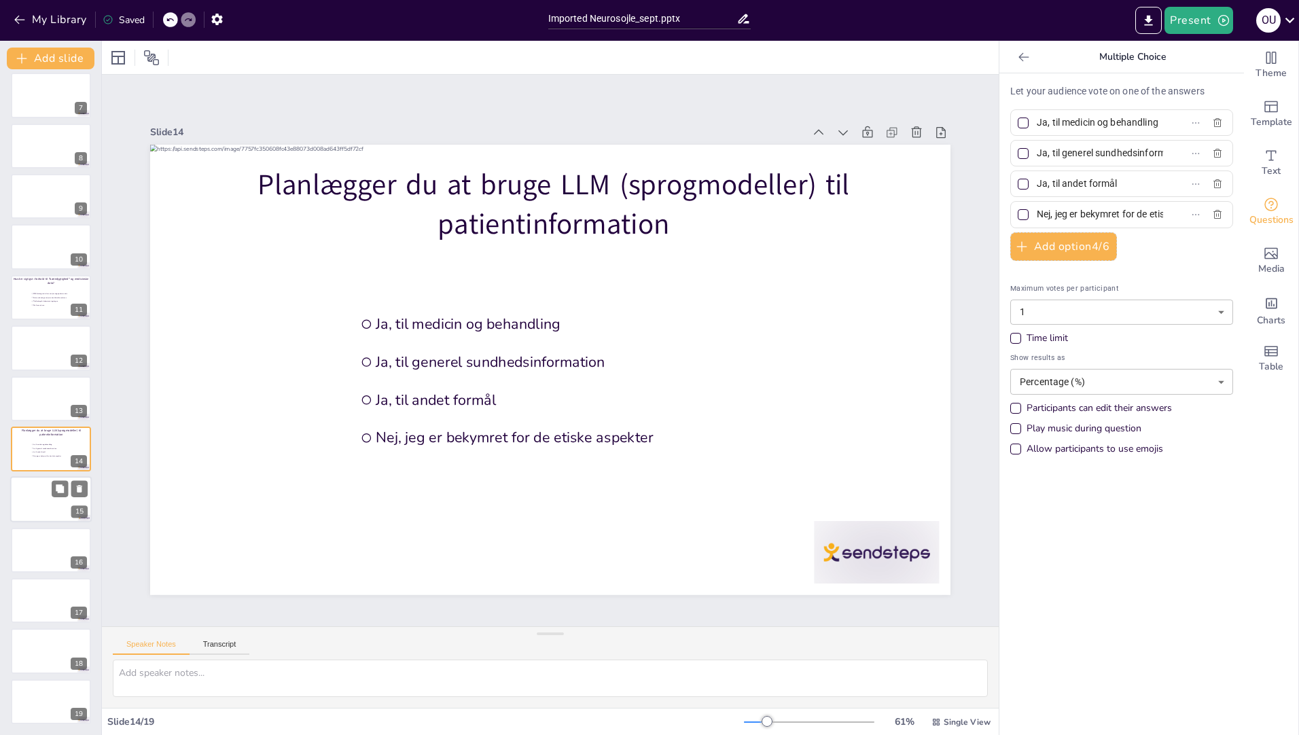
click at [37, 498] on div at bounding box center [51, 500] width 82 height 46
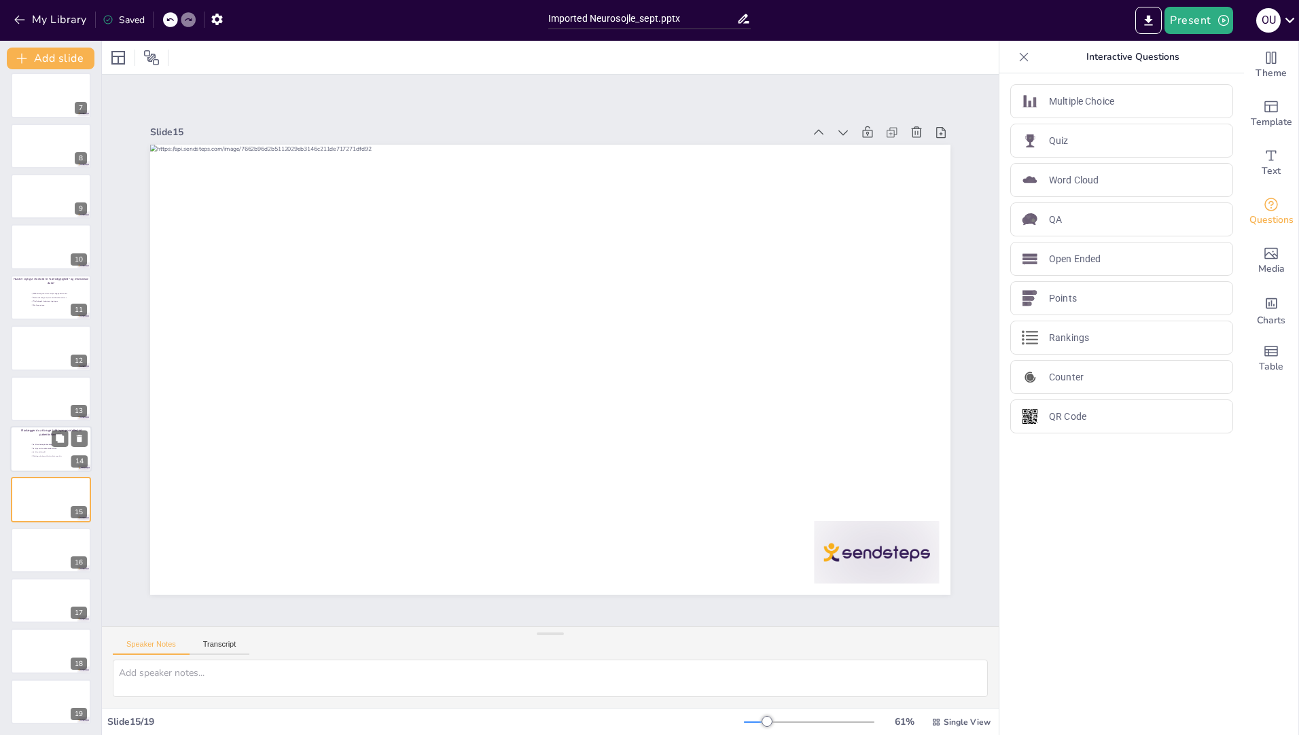
click at [32, 445] on li "Ja, til medicin og behandling" at bounding box center [51, 444] width 41 height 3
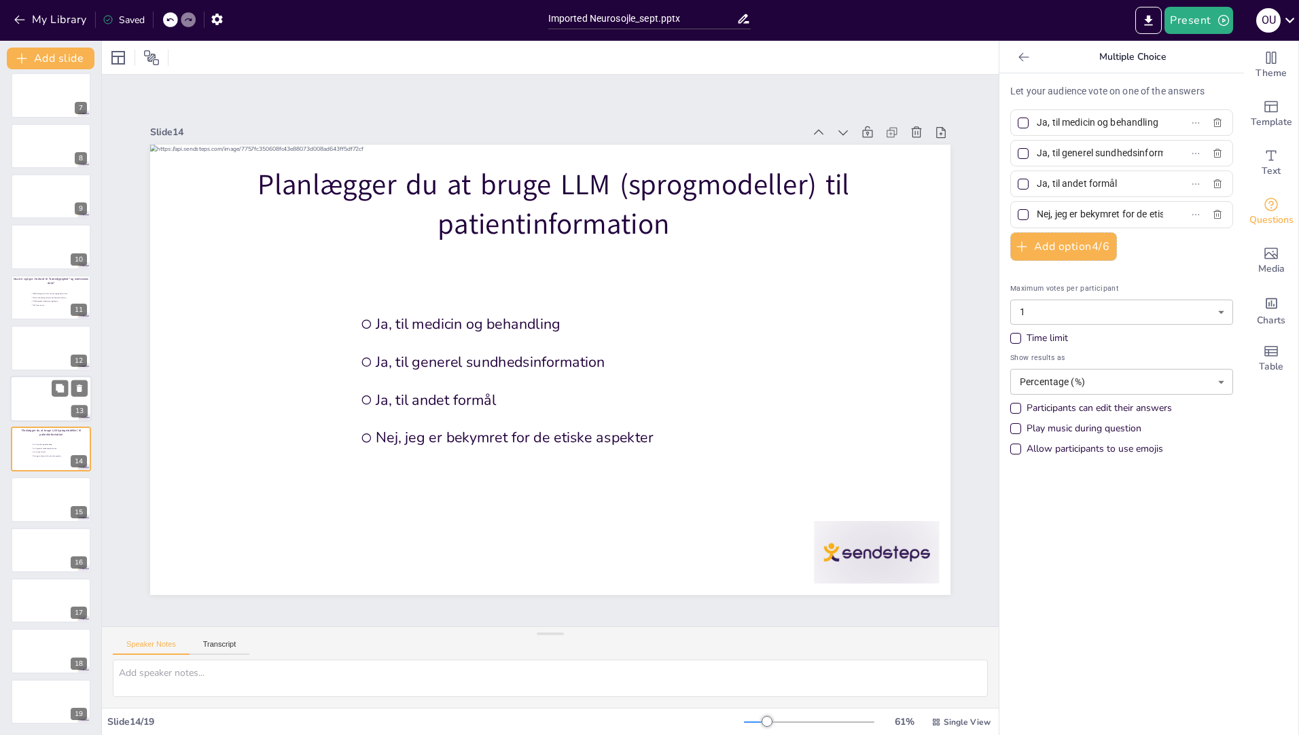
click at [36, 400] on div at bounding box center [51, 399] width 82 height 46
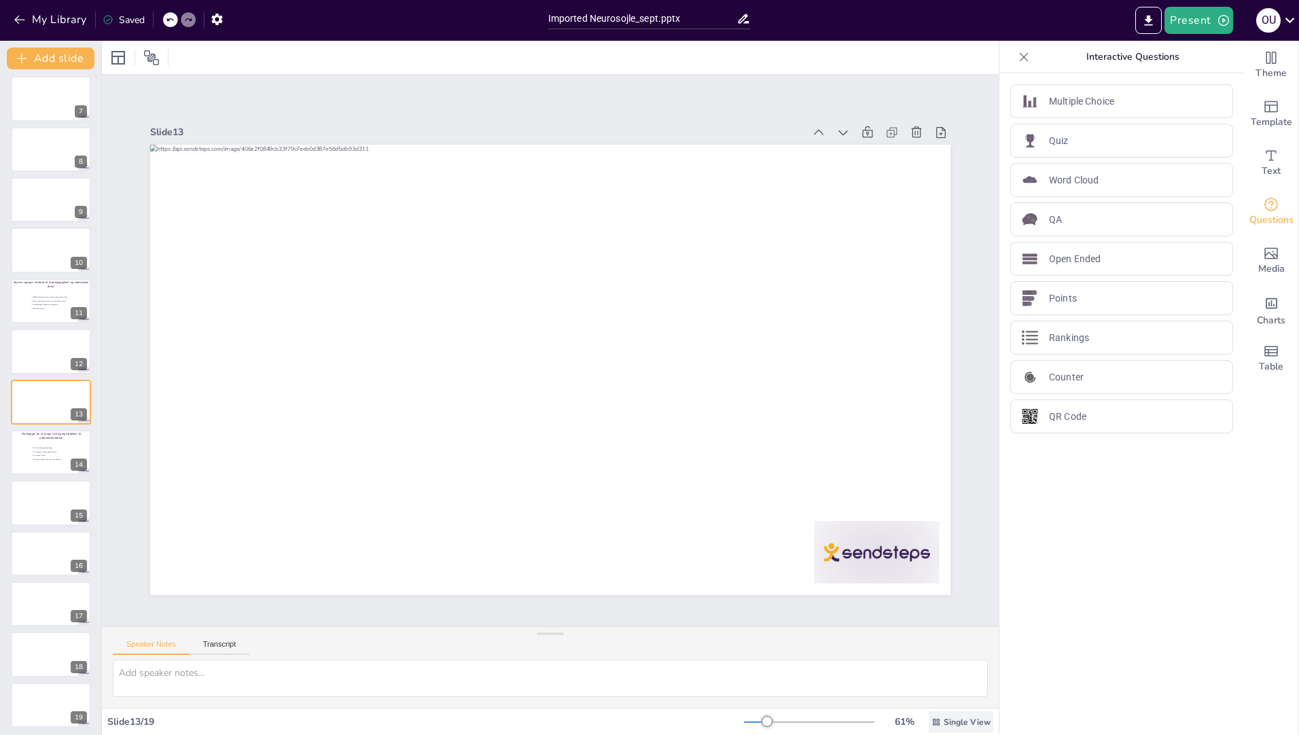
click at [944, 721] on span "Single View" at bounding box center [967, 722] width 47 height 11
click at [1121, 655] on div "Multiple Choice Quiz Word Cloud QA Open Ended Points Rankings Counter QR Code" at bounding box center [1122, 404] width 245 height 662
click at [39, 102] on div at bounding box center [51, 98] width 80 height 45
click at [31, 107] on div at bounding box center [51, 103] width 82 height 46
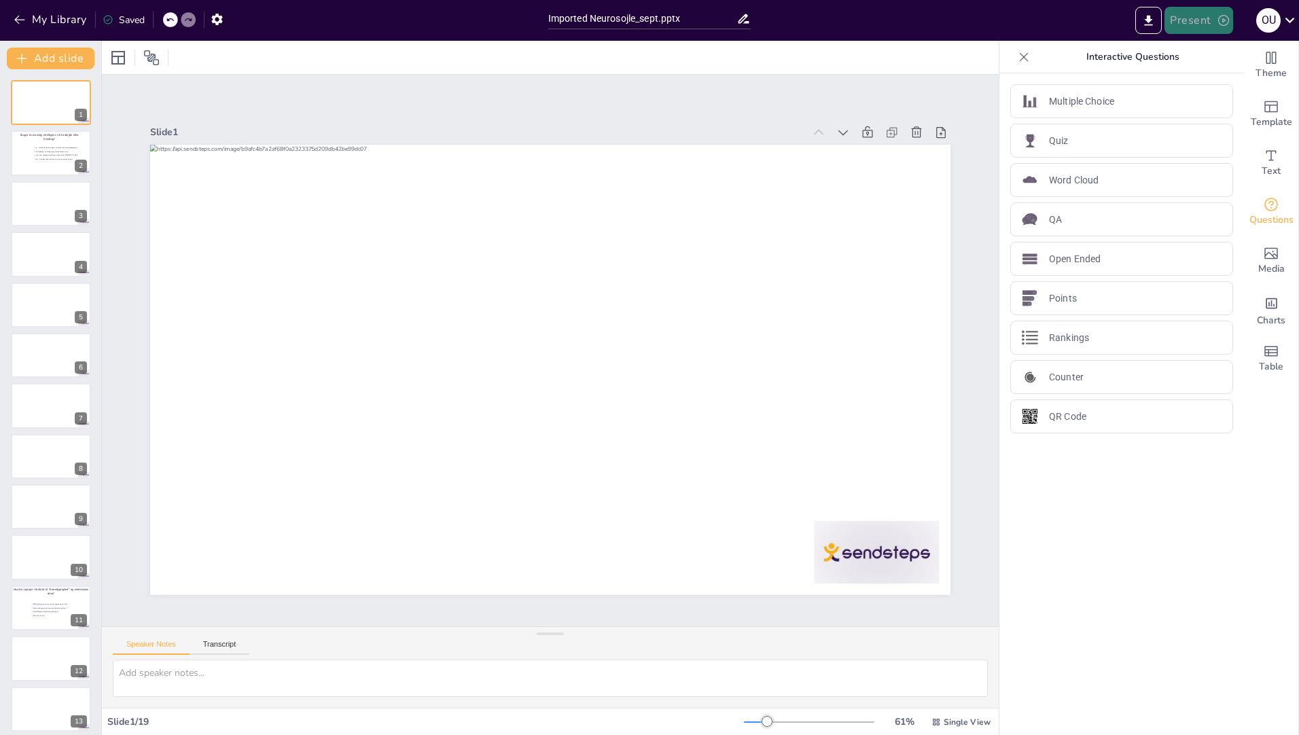
click at [1214, 26] on button "Present" at bounding box center [1199, 20] width 68 height 27
click at [1194, 52] on li "Preview presentation" at bounding box center [1219, 50] width 107 height 22
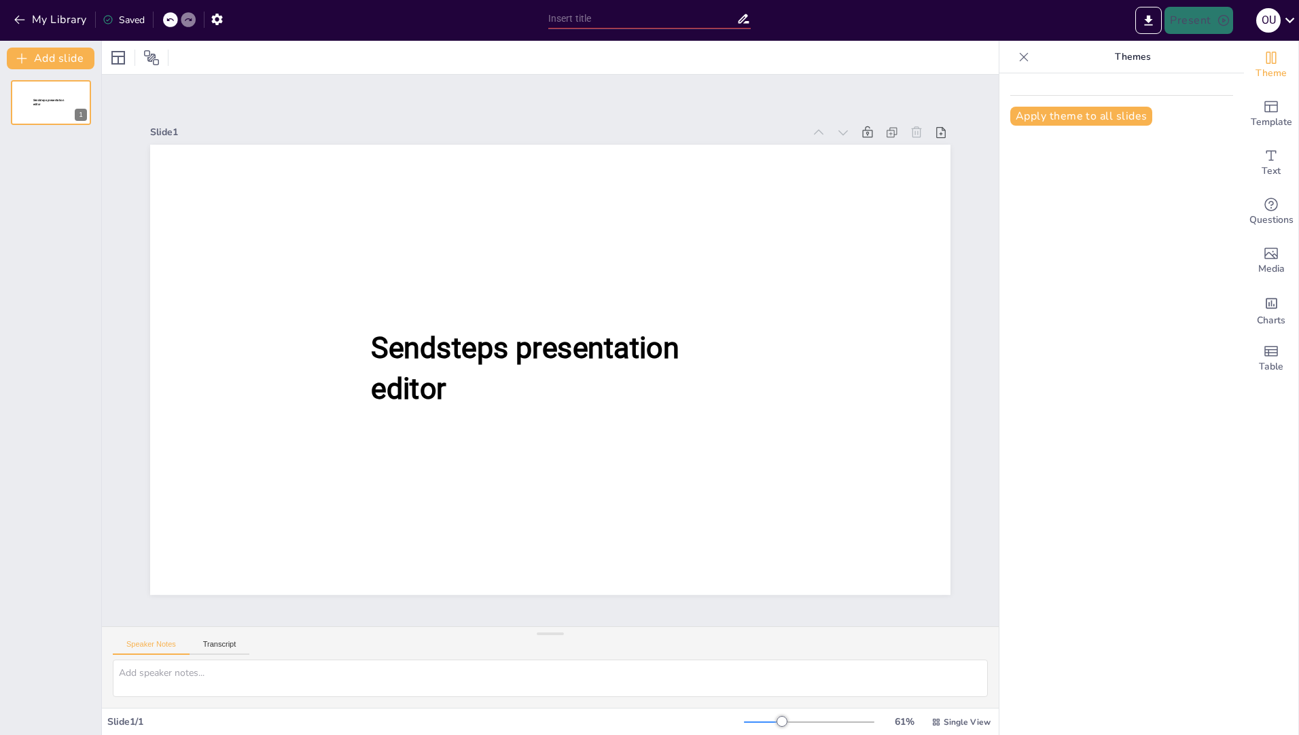
type input "Imported Neurosojle_sept.pptx"
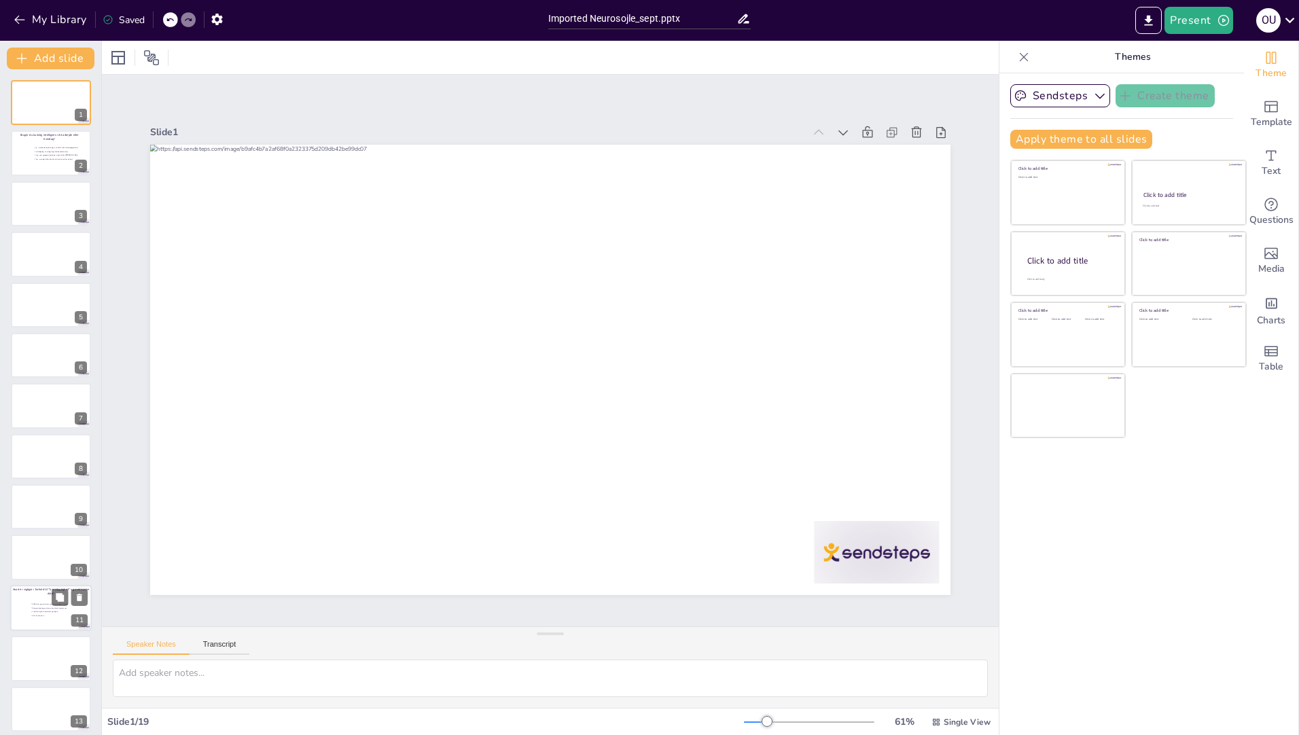
click at [33, 608] on span "Dataoverload og analyser uden klinisk konsekvens" at bounding box center [52, 608] width 38 height 2
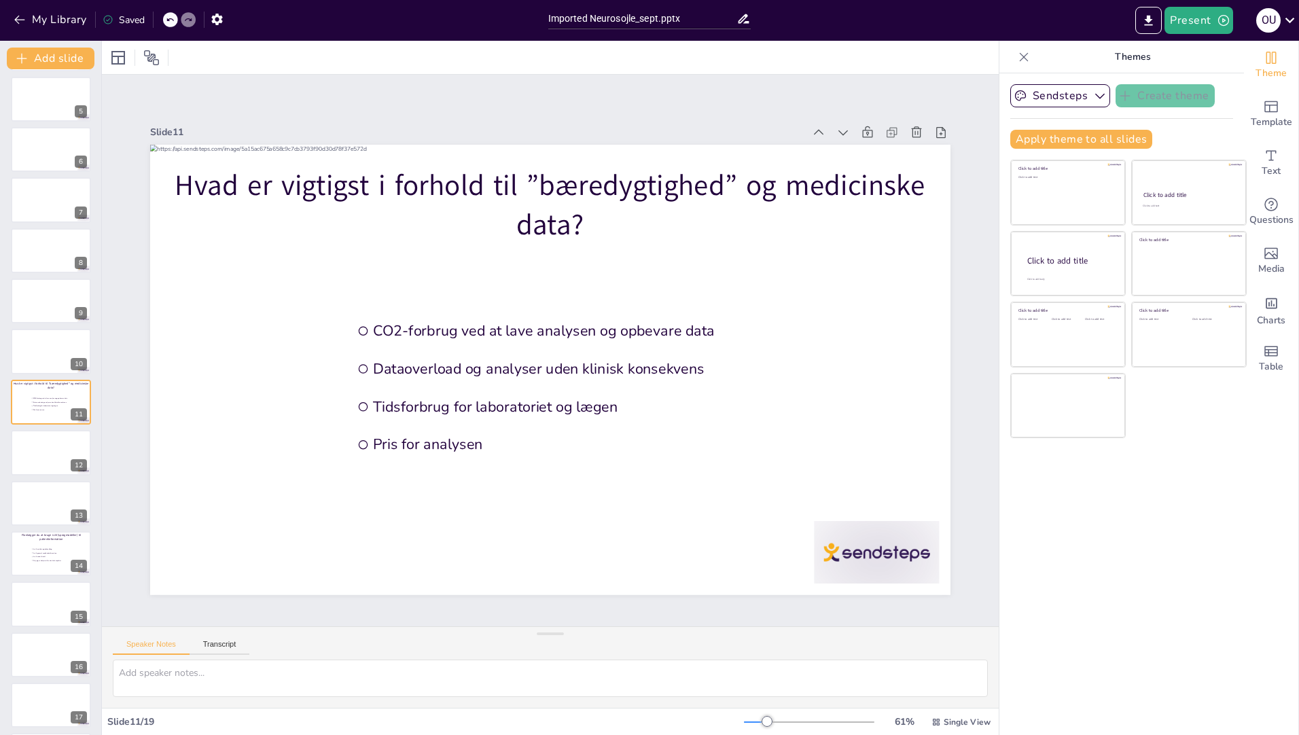
click at [41, 720] on div at bounding box center [51, 705] width 80 height 45
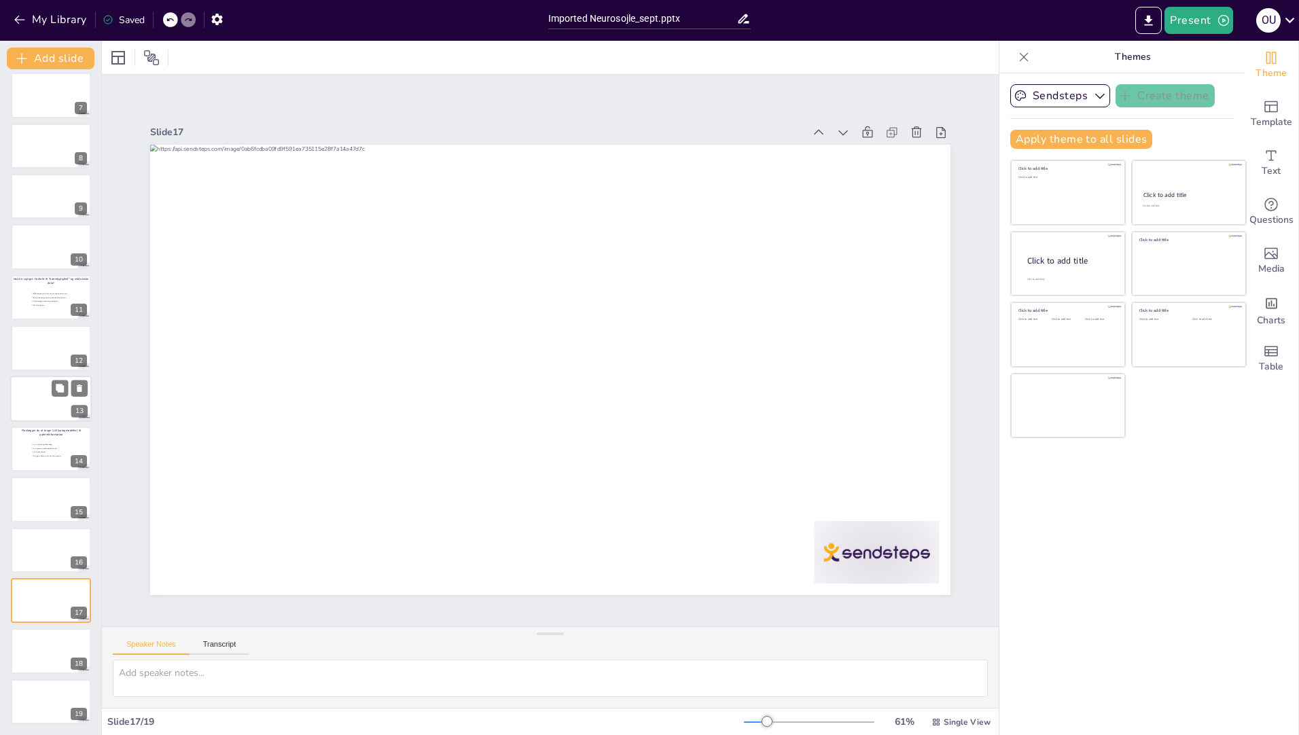
click at [35, 393] on div at bounding box center [51, 399] width 82 height 46
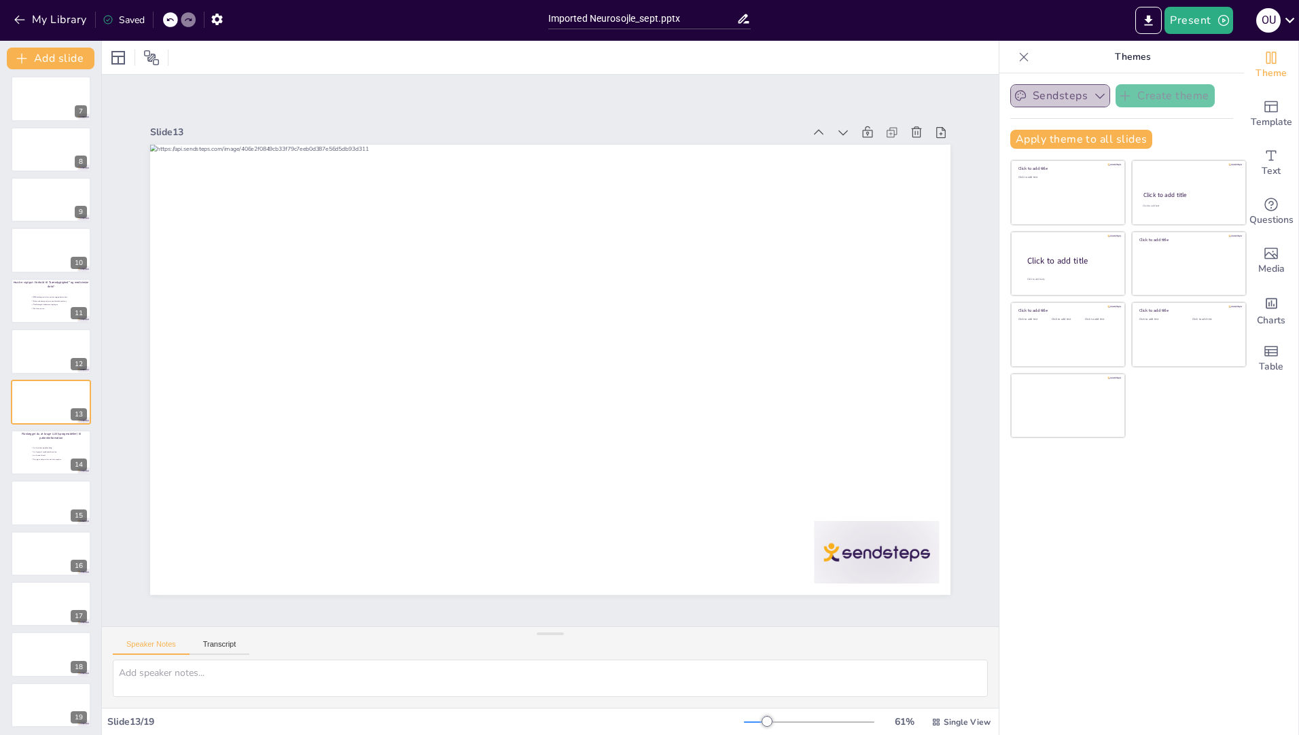
click at [1093, 100] on icon "button" at bounding box center [1100, 96] width 14 height 14
click at [1093, 99] on icon "button" at bounding box center [1100, 96] width 14 height 14
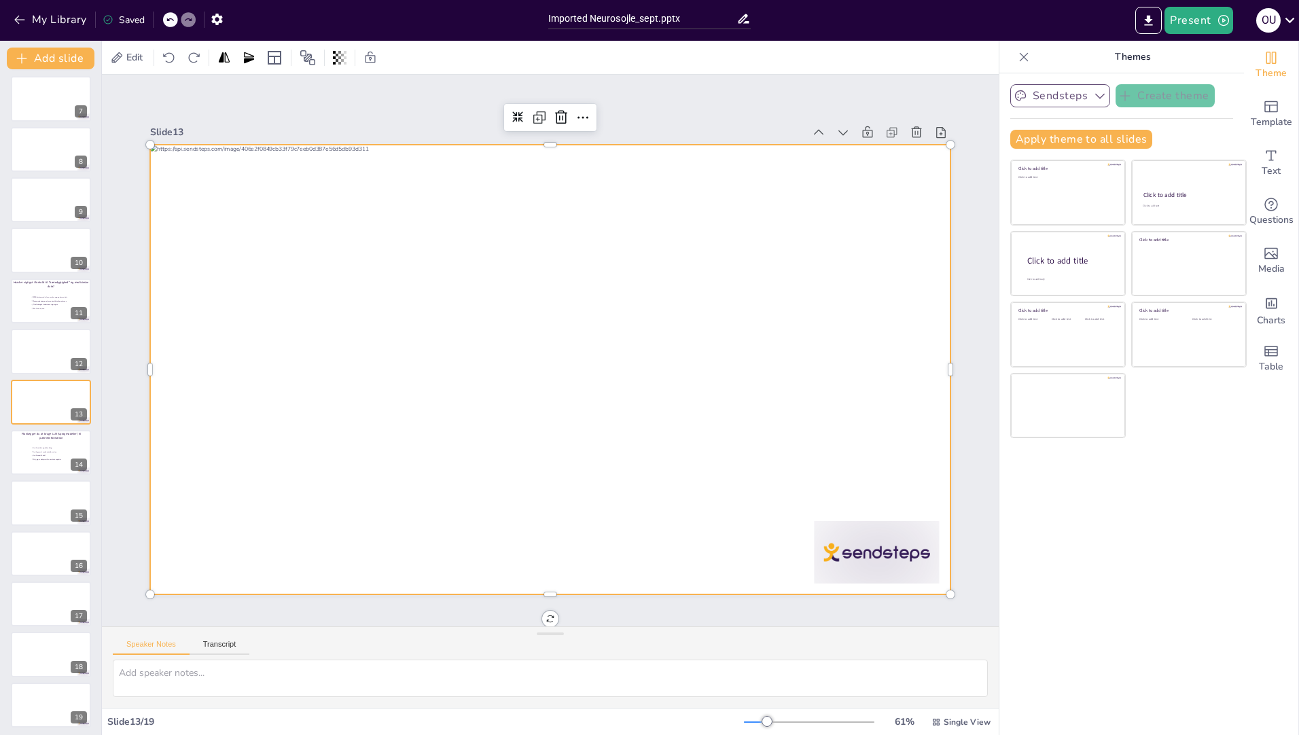
click at [578, 275] on div at bounding box center [550, 370] width 801 height 451
click at [470, 257] on div at bounding box center [550, 370] width 801 height 451
click at [331, 362] on div at bounding box center [550, 370] width 801 height 451
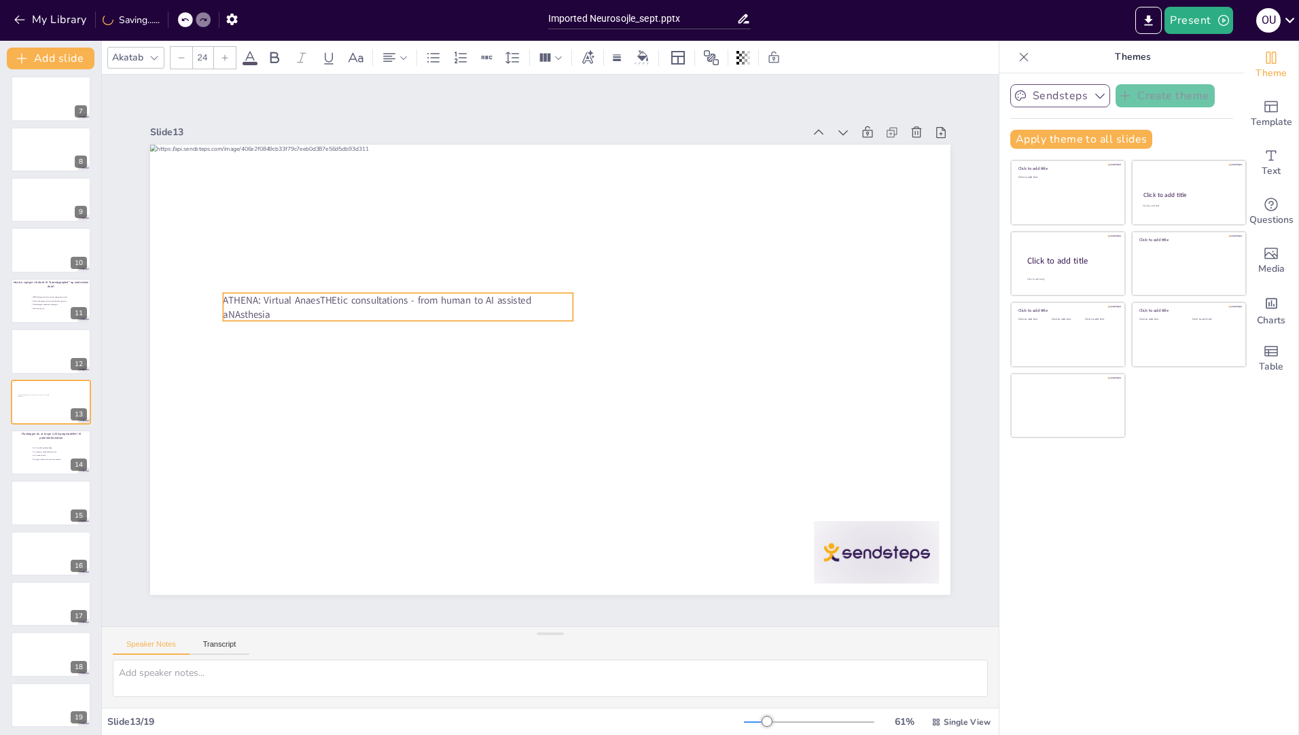
drag, startPoint x: 421, startPoint y: 181, endPoint x: 453, endPoint y: 288, distance: 111.2
click at [453, 293] on span "ATHENA: Virtual AnaesTHEtic consultations ​ - from human to AI assisted aNAsthe…" at bounding box center [377, 307] width 309 height 28
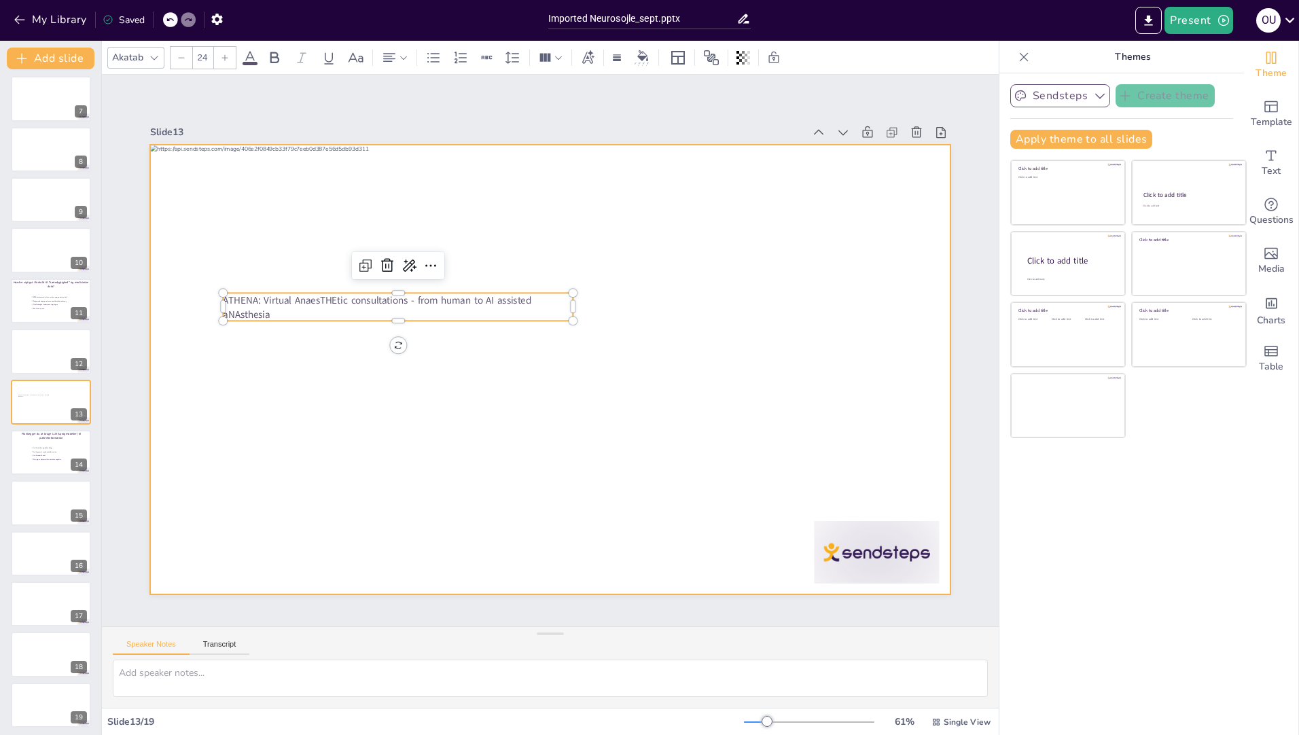
click at [728, 426] on div at bounding box center [550, 370] width 801 height 451
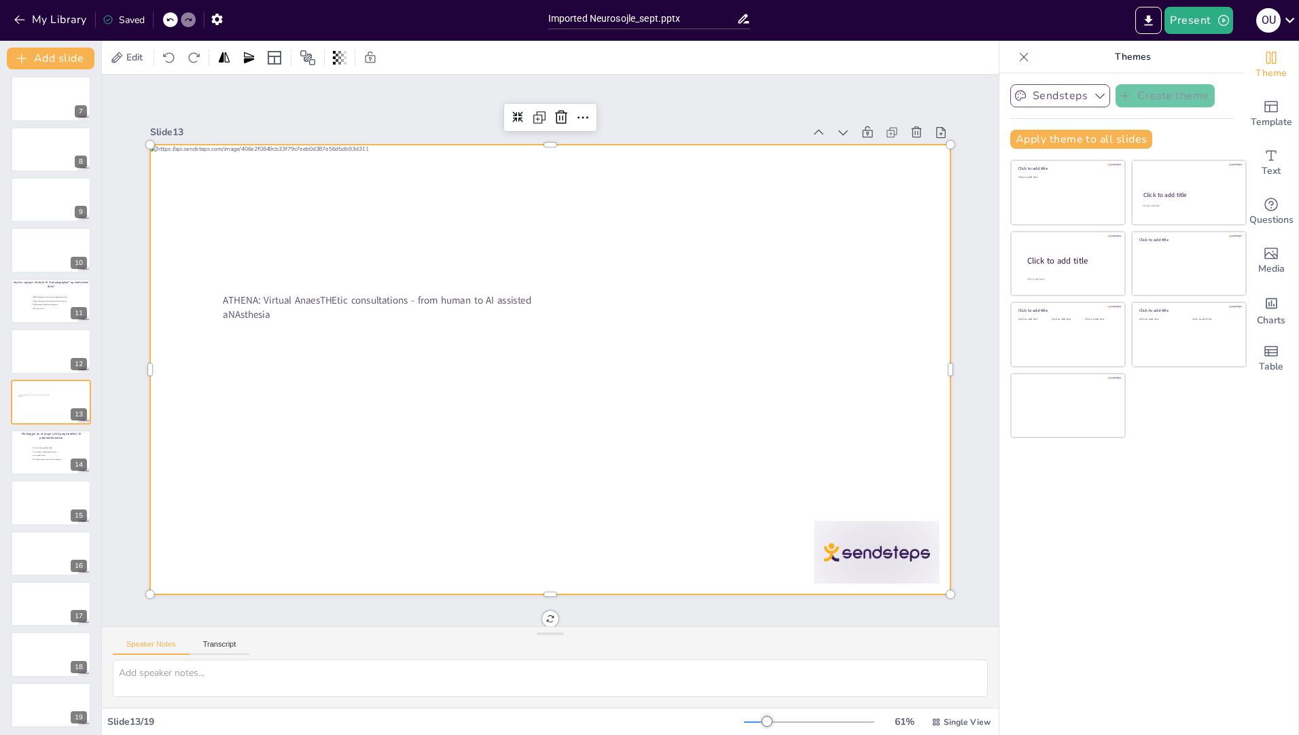
click at [326, 364] on div at bounding box center [550, 370] width 801 height 451
click at [560, 428] on div at bounding box center [550, 370] width 801 height 451
click at [351, 402] on div at bounding box center [550, 370] width 801 height 451
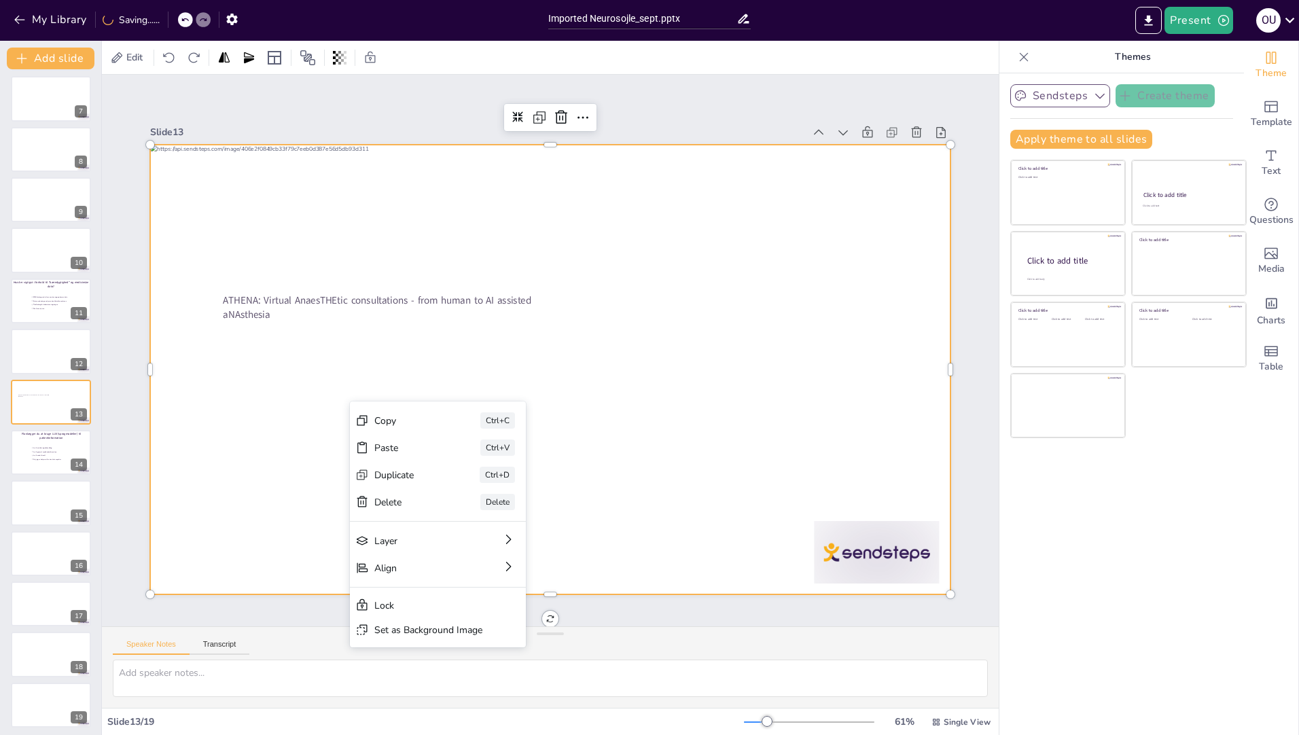
click at [389, 444] on div "Paste" at bounding box center [408, 448] width 68 height 13
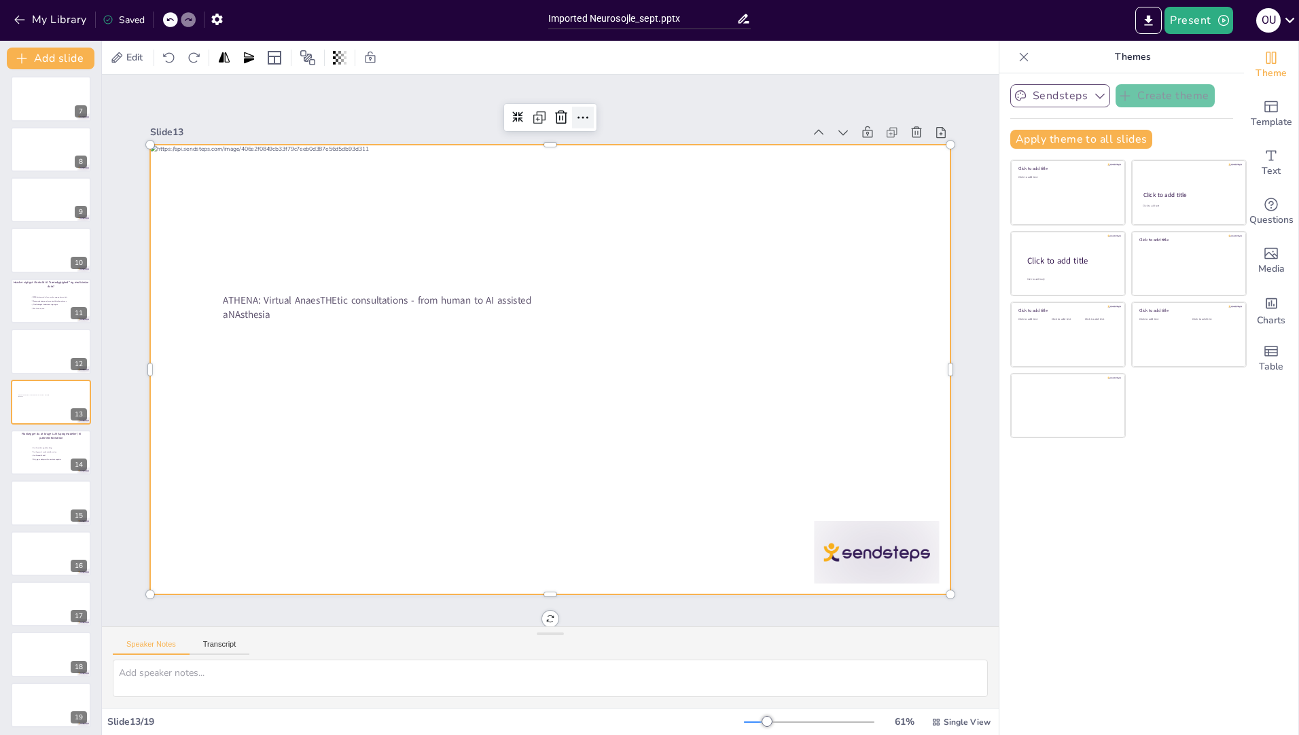
click at [578, 116] on icon at bounding box center [583, 117] width 11 height 2
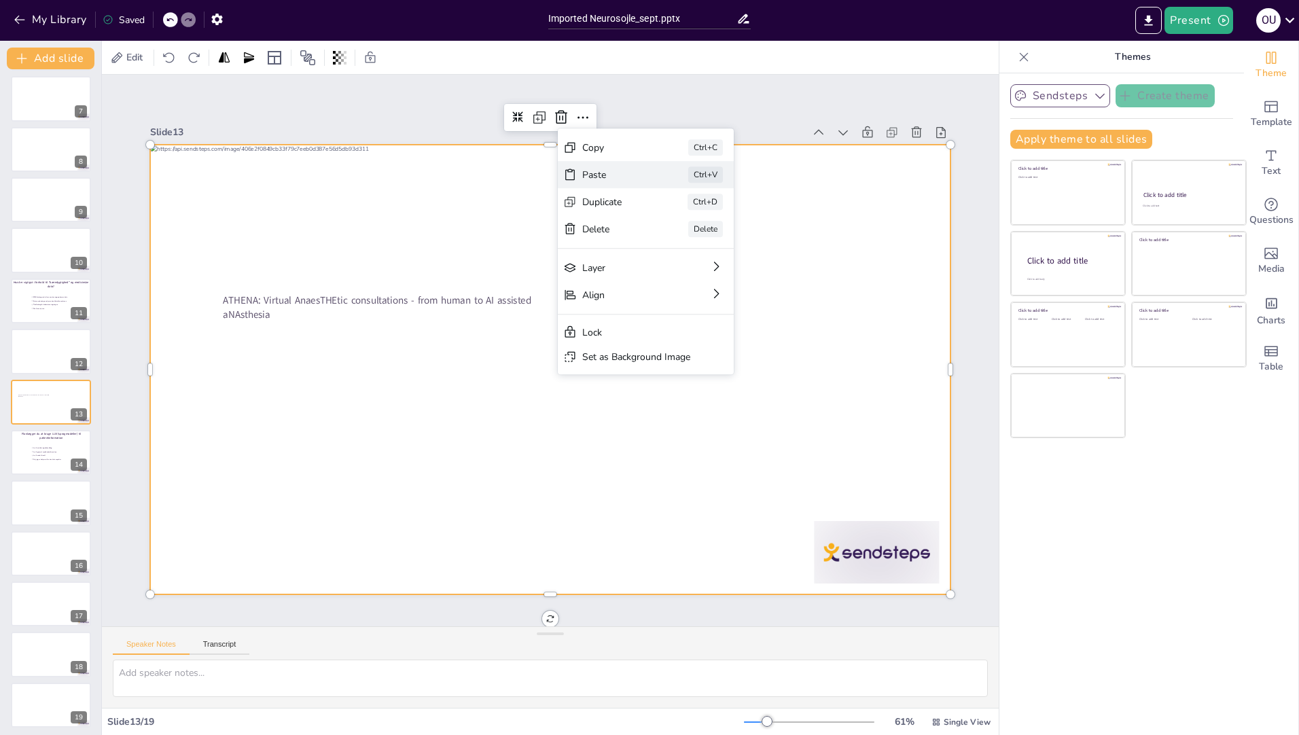
click at [616, 175] on div "Paste" at bounding box center [616, 175] width 68 height 13
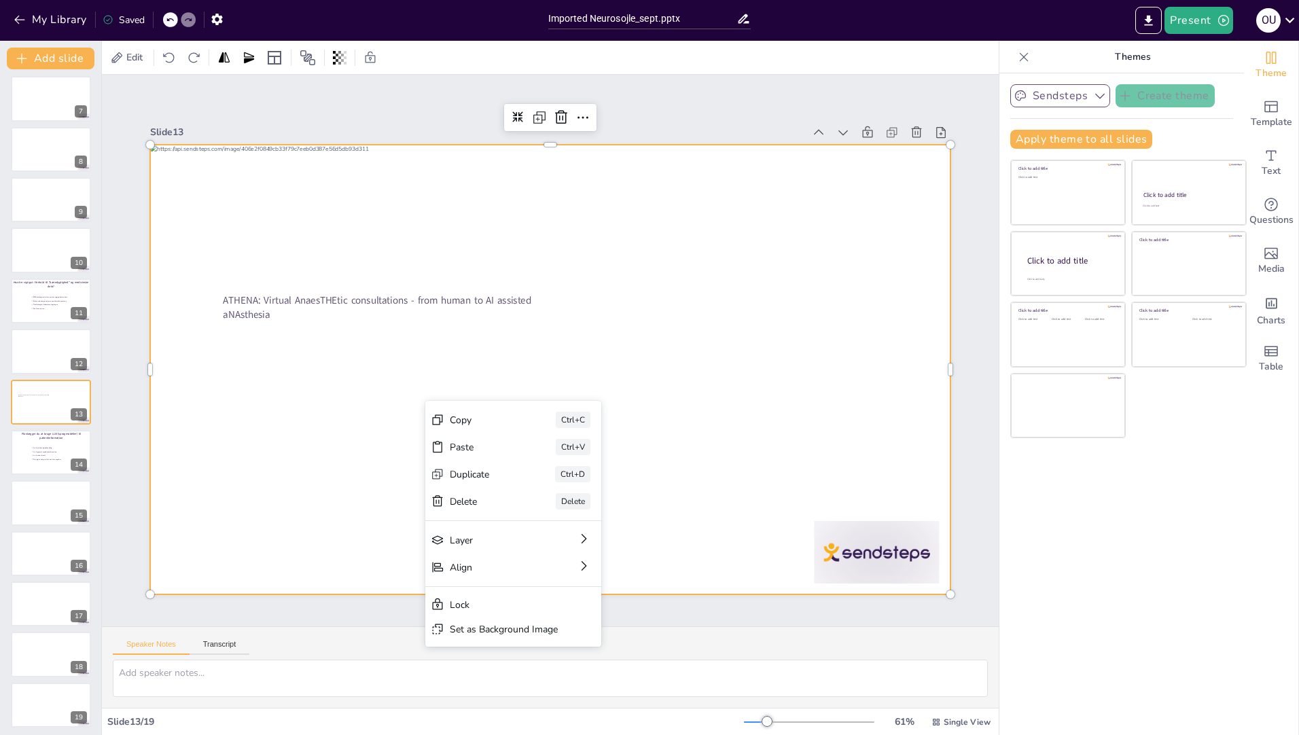
click at [810, 366] on div at bounding box center [550, 370] width 801 height 451
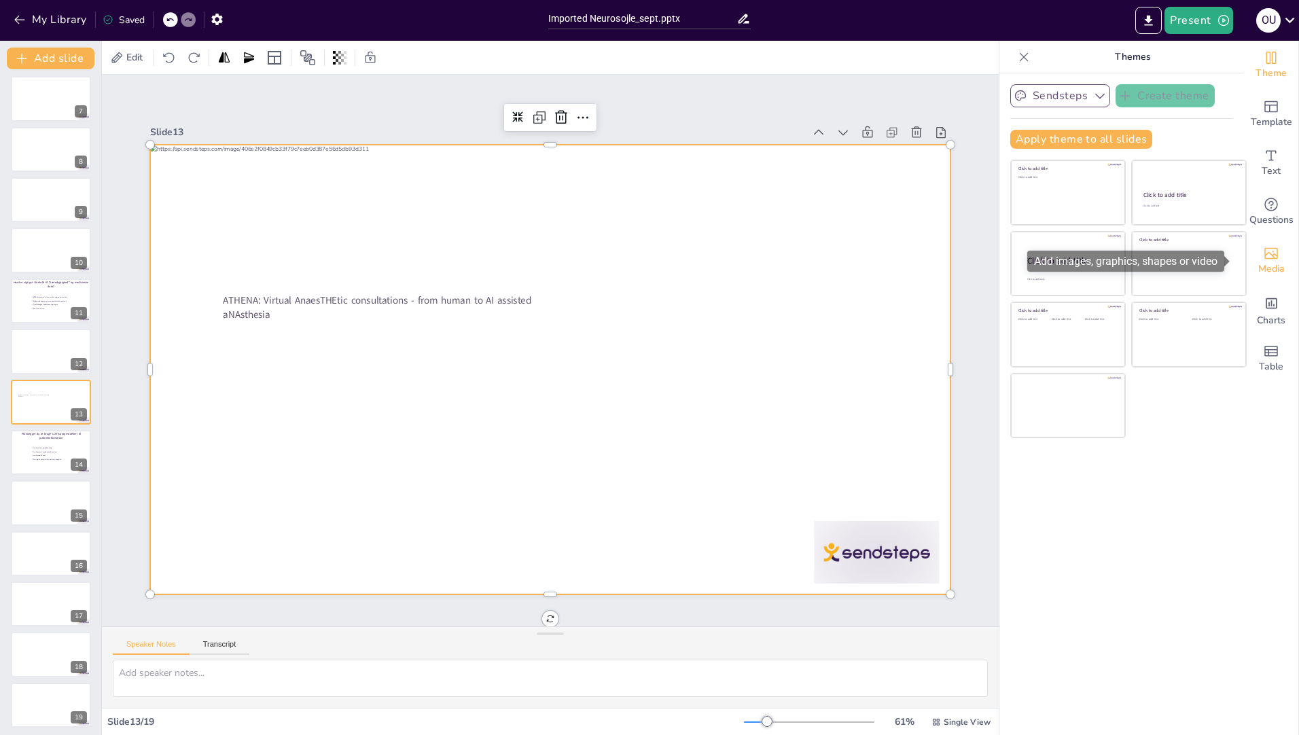
click at [1267, 266] on span "Media" at bounding box center [1272, 269] width 27 height 15
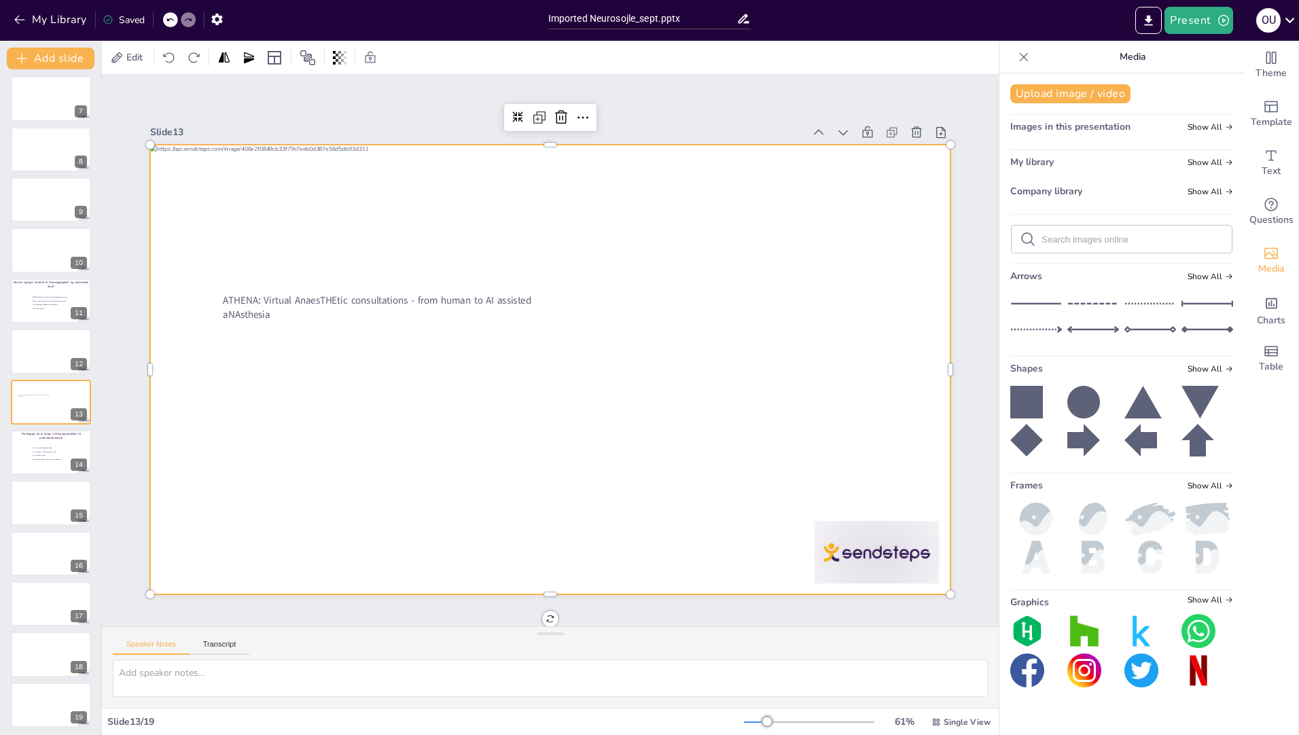
click at [1051, 133] on span "Images in this presentation" at bounding box center [1070, 126] width 120 height 13
click at [1193, 126] on span "Show All" at bounding box center [1211, 127] width 46 height 10
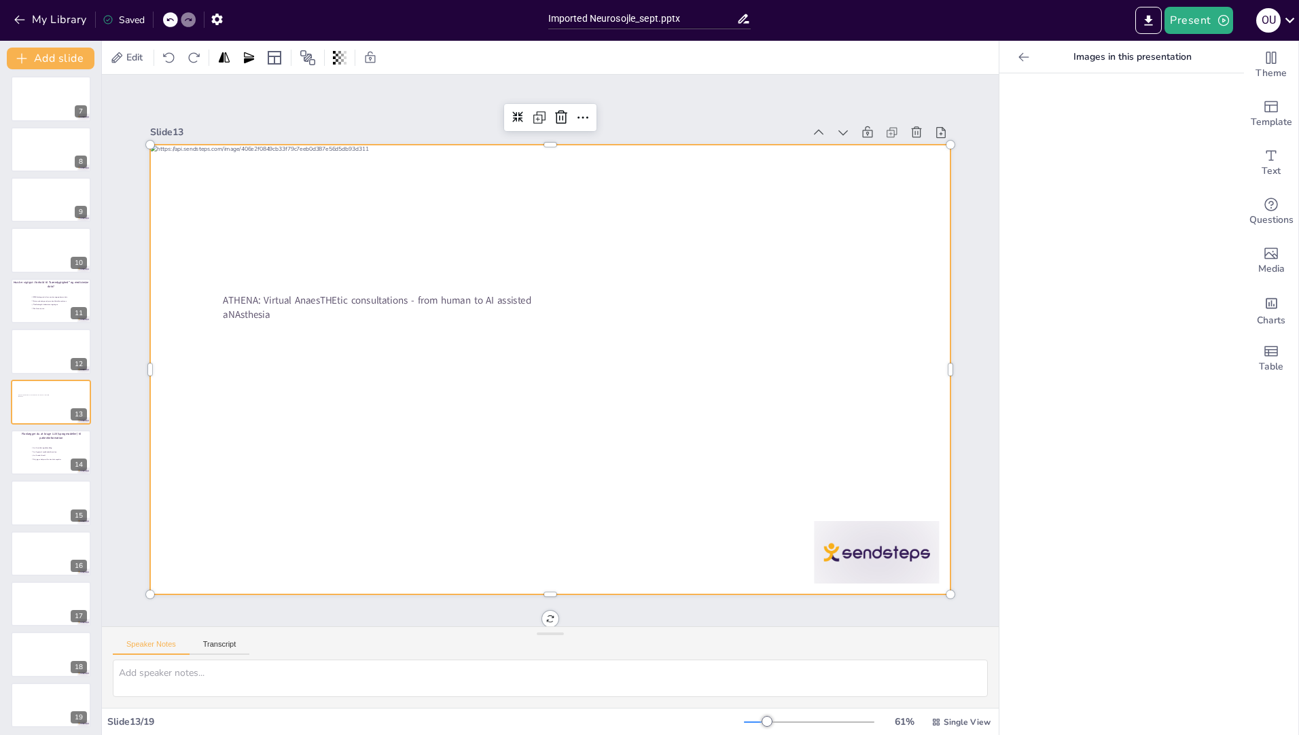
click at [1019, 57] on icon at bounding box center [1024, 56] width 10 height 9
